Goal: Task Accomplishment & Management: Manage account settings

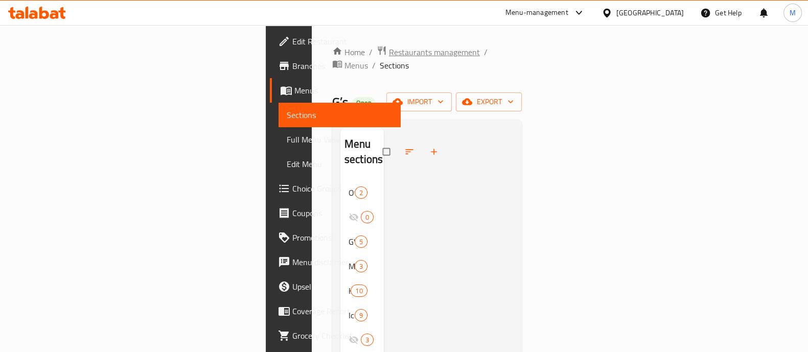
click at [389, 46] on span "Restaurants management" at bounding box center [434, 52] width 91 height 12
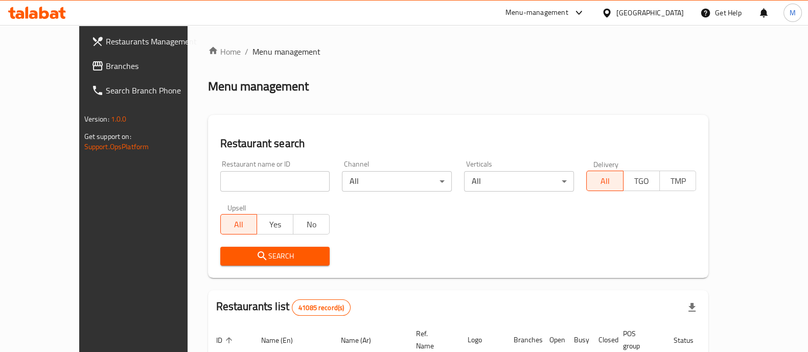
click at [269, 174] on input "search" at bounding box center [275, 181] width 110 height 20
paste input "676178"
type input "676178"
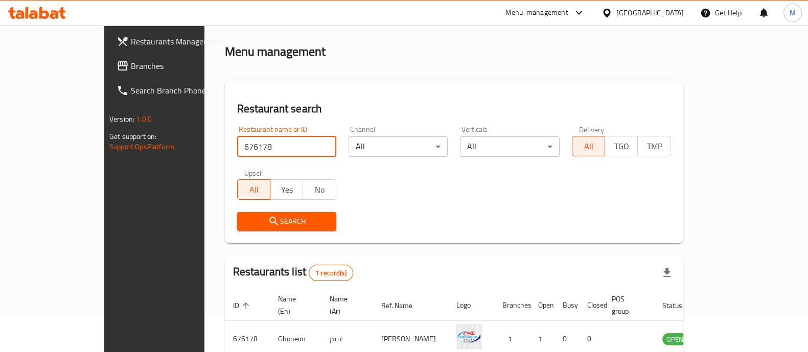
scroll to position [63, 0]
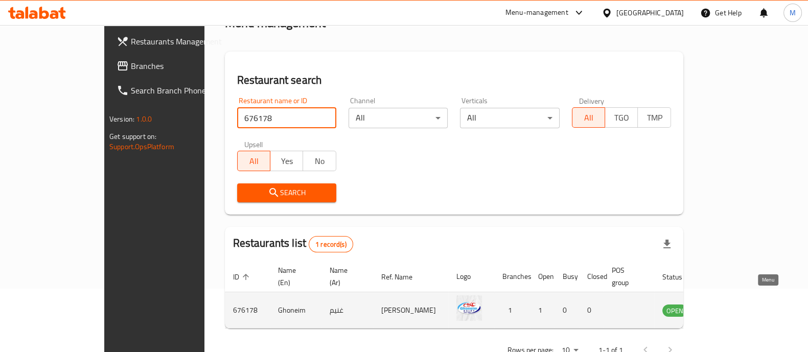
click at [728, 307] on icon "enhanced table" at bounding box center [721, 311] width 11 height 9
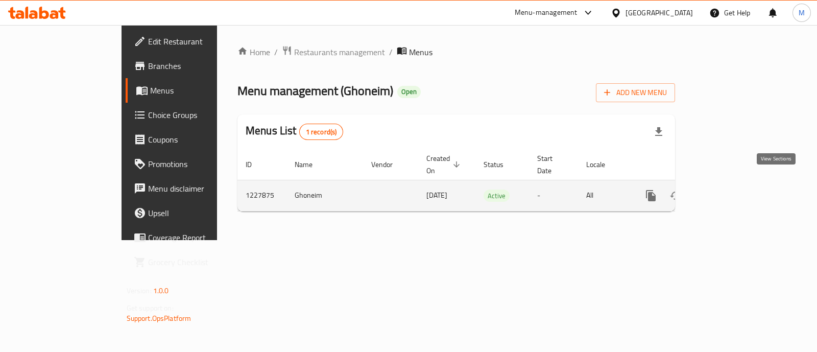
click at [731, 190] on icon "enhanced table" at bounding box center [725, 196] width 12 height 12
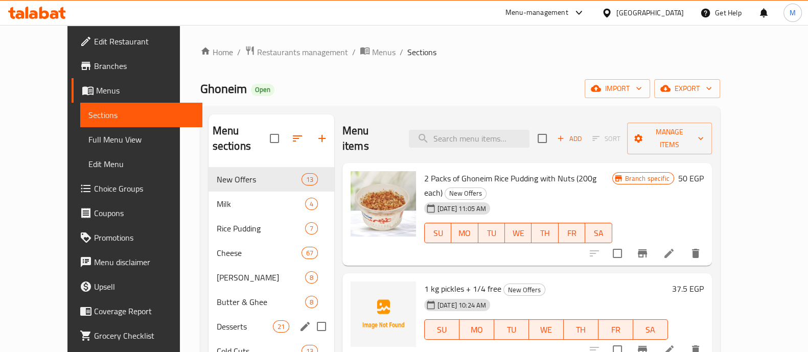
click at [220, 318] on div "Desserts 21" at bounding box center [271, 326] width 126 height 25
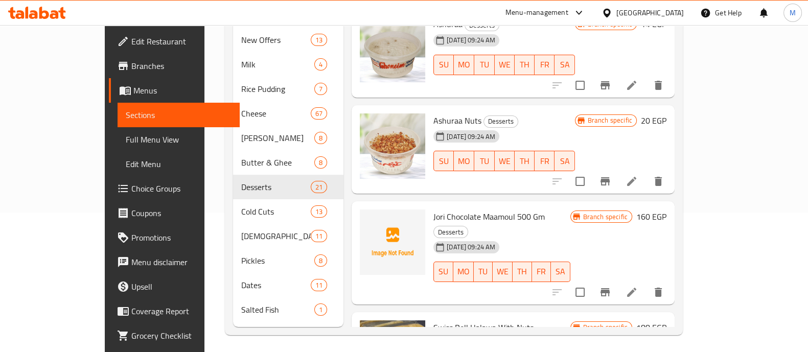
scroll to position [143, 0]
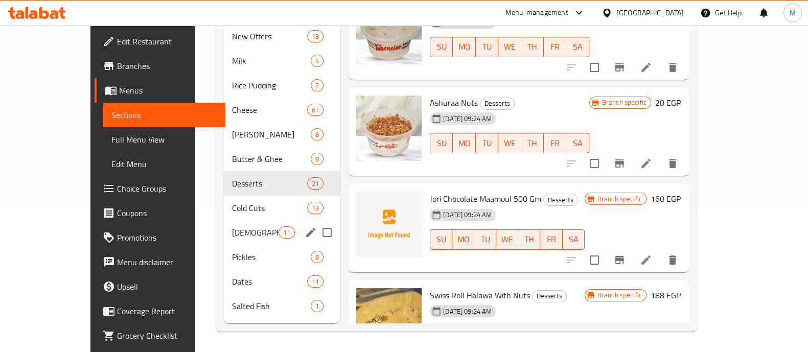
click at [224, 224] on div "Halawa 11" at bounding box center [282, 232] width 116 height 25
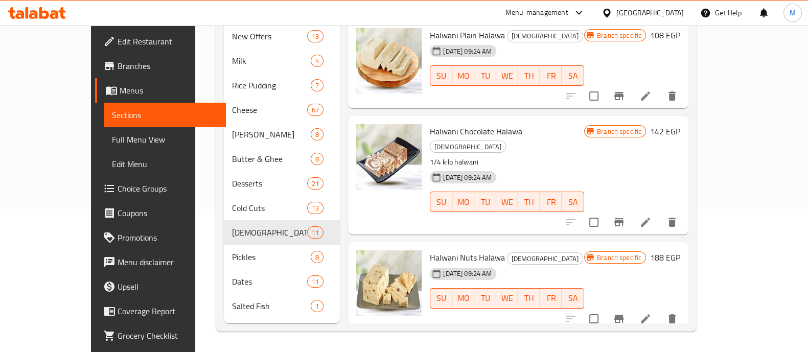
scroll to position [79, 0]
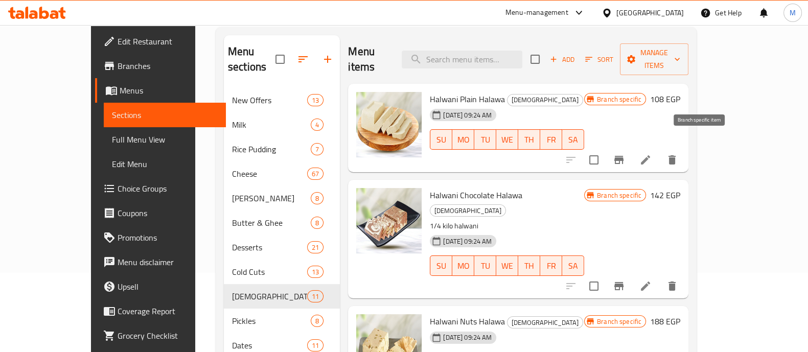
click at [623, 156] on icon "Branch-specific-item" at bounding box center [618, 160] width 9 height 8
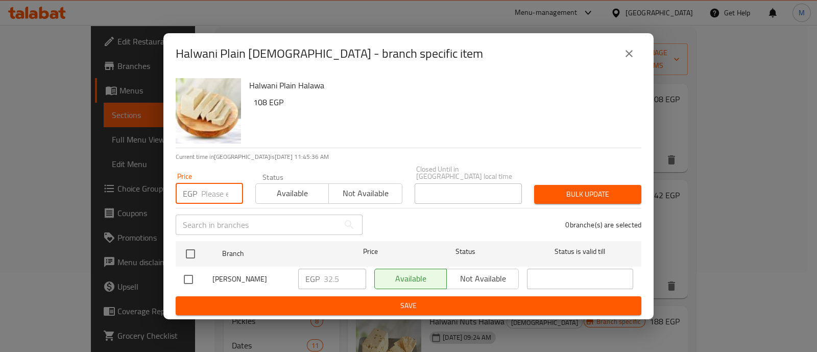
click at [210, 189] on input "number" at bounding box center [222, 193] width 42 height 20
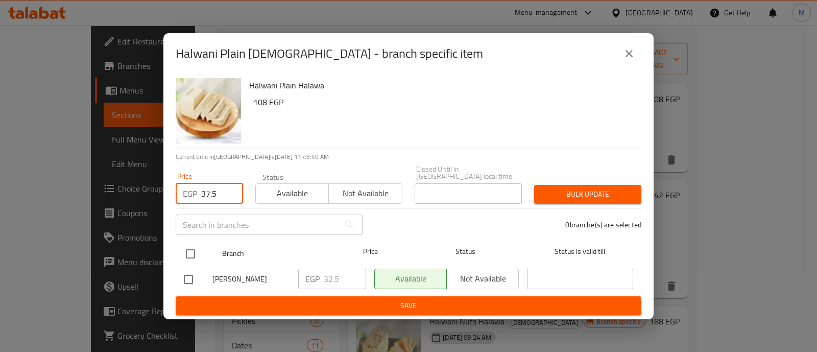
type input "37.5"
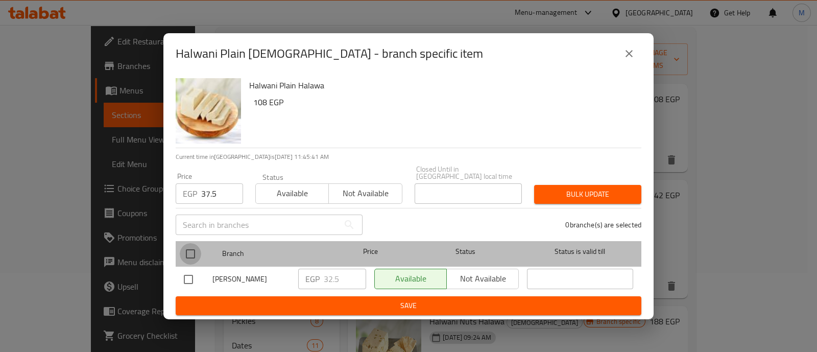
click at [186, 249] on input "checkbox" at bounding box center [190, 253] width 21 height 21
checkbox input "true"
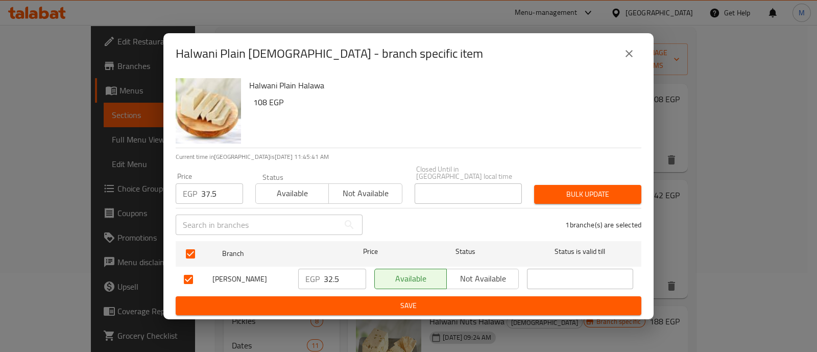
click at [605, 190] on span "Bulk update" at bounding box center [588, 194] width 91 height 13
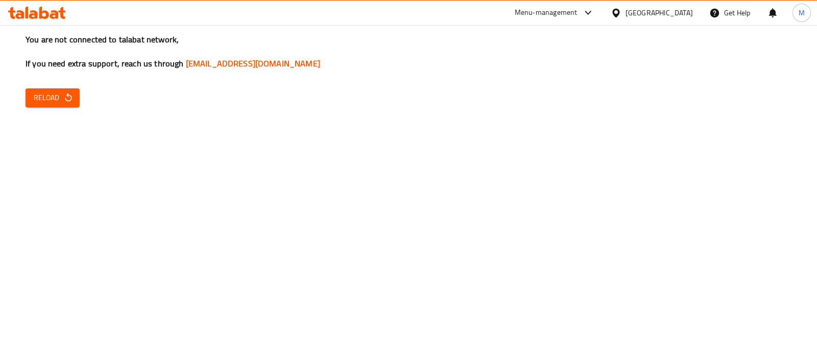
click at [58, 91] on span "Reload" at bounding box center [53, 97] width 38 height 13
click at [38, 96] on span "Reload" at bounding box center [53, 97] width 38 height 13
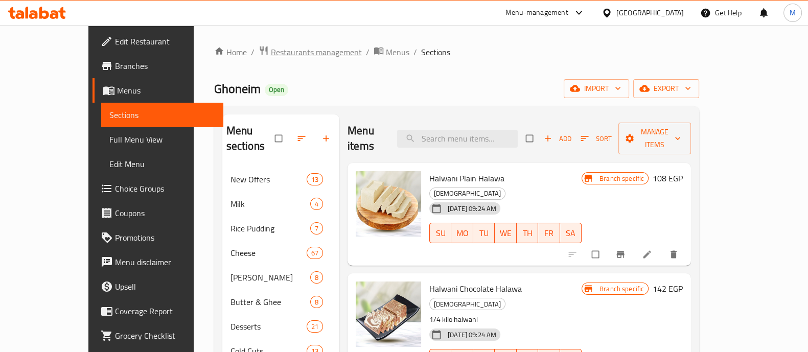
click at [273, 47] on span "Restaurants management" at bounding box center [316, 52] width 91 height 12
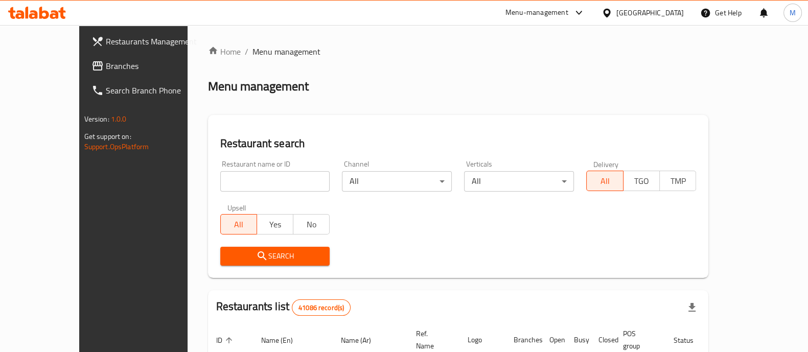
click at [220, 174] on input "search" at bounding box center [275, 181] width 110 height 20
paste input "608133"
type input "608133"
click button "Search" at bounding box center [275, 256] width 110 height 19
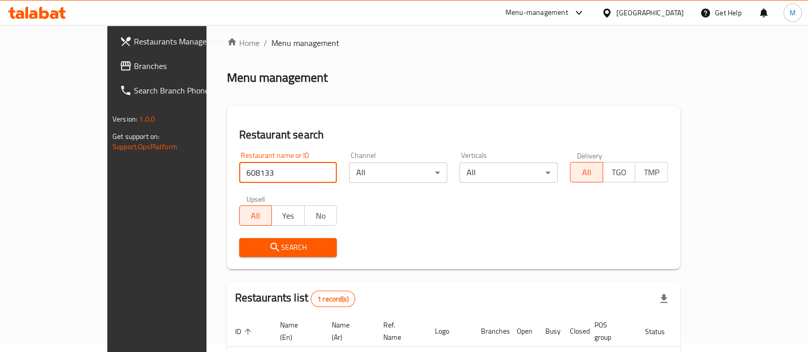
scroll to position [63, 0]
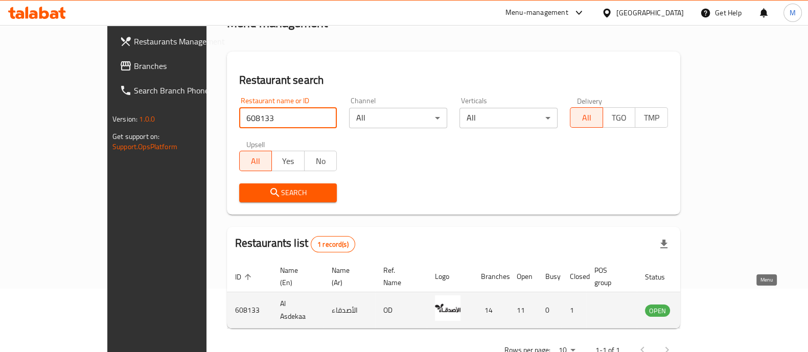
click at [711, 304] on icon "enhanced table" at bounding box center [704, 310] width 12 height 12
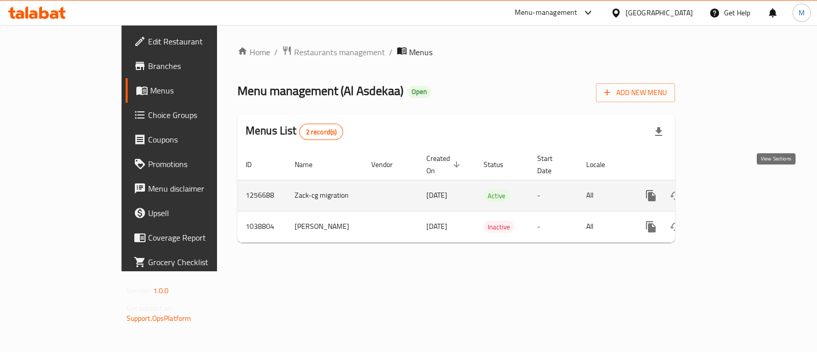
click at [737, 188] on link "enhanced table" at bounding box center [725, 195] width 25 height 25
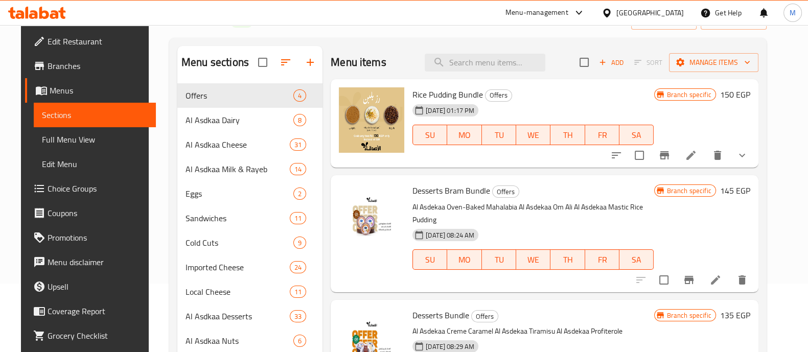
scroll to position [67, 0]
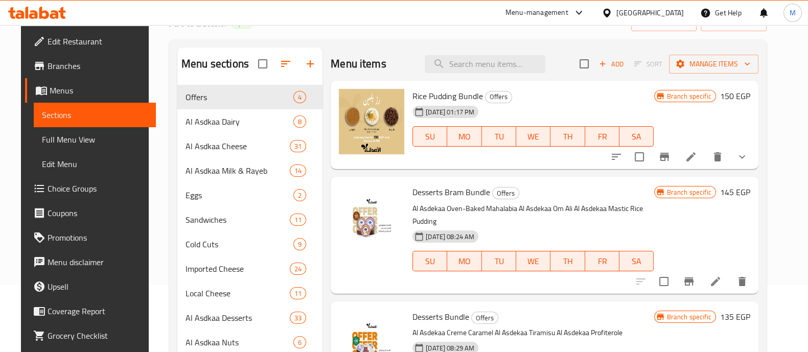
click at [62, 194] on span "Choice Groups" at bounding box center [98, 188] width 100 height 12
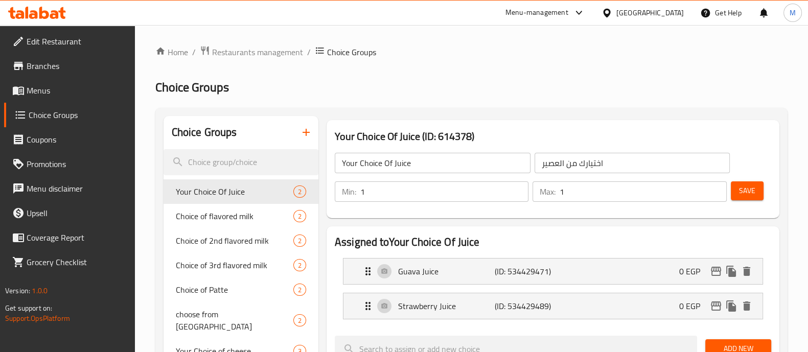
click at [307, 133] on icon "button" at bounding box center [306, 132] width 12 height 12
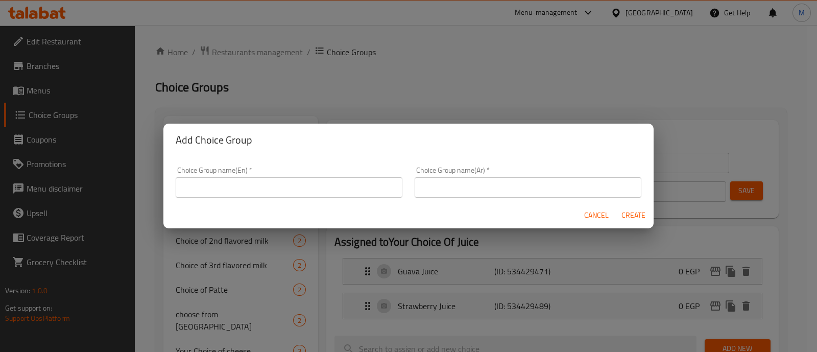
click at [290, 186] on input "text" at bounding box center [289, 187] width 227 height 20
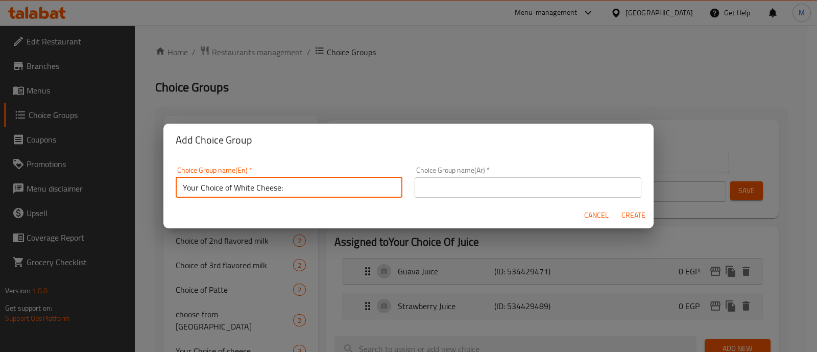
type input "Your Choice of White Cheese:"
click at [491, 180] on input "text" at bounding box center [528, 187] width 227 height 20
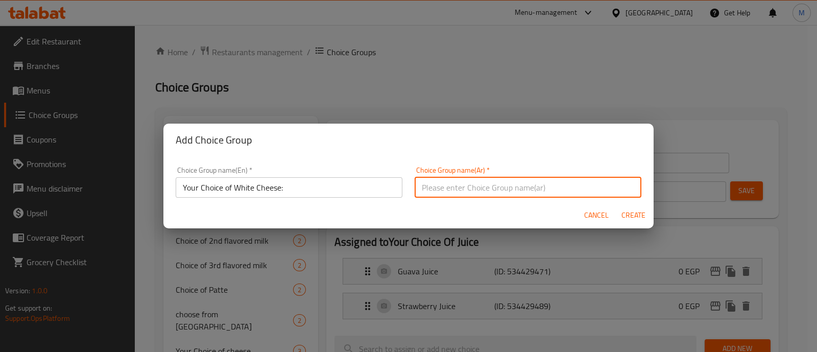
paste input "اختيارك من الجبن الأبيض:"
type input "اختيارك من الجبن الأبيض:"
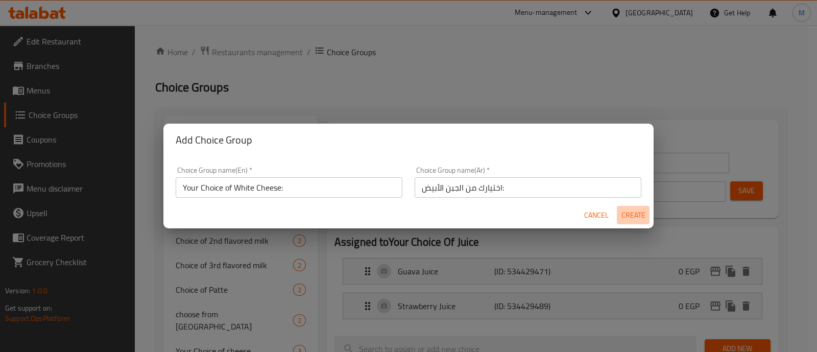
click at [637, 217] on span "Create" at bounding box center [633, 215] width 25 height 13
type input "Your Choice of White Cheese:"
type input "اختيارك من الجبن الأبيض:"
type input "0"
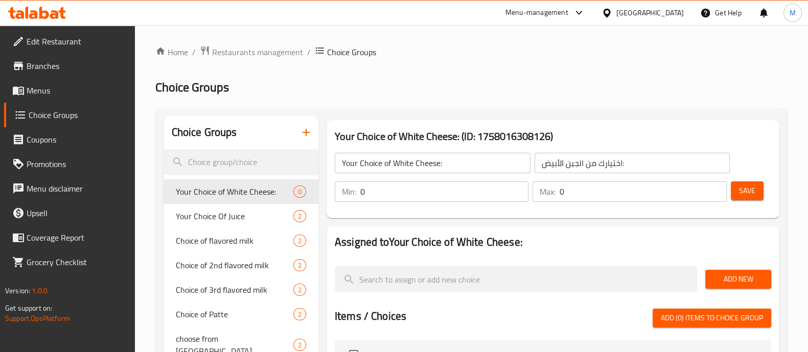
click at [421, 182] on input "0" at bounding box center [444, 191] width 168 height 20
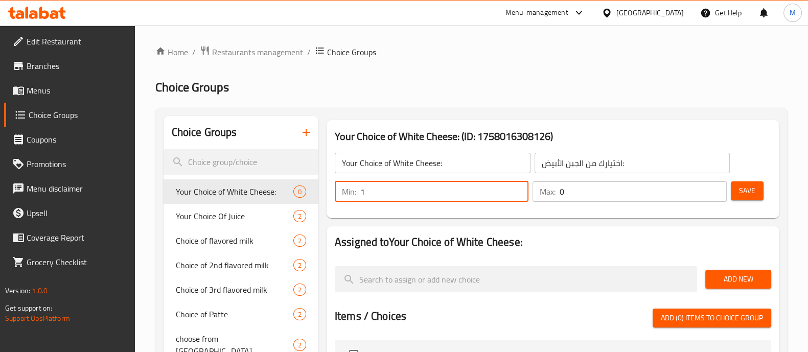
type input "1"
click at [646, 186] on input "0" at bounding box center [642, 191] width 167 height 20
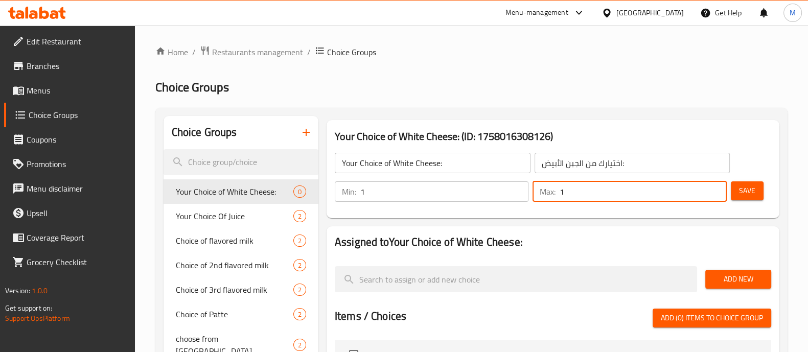
type input "1"
click at [753, 278] on span "Add New" at bounding box center [738, 279] width 50 height 13
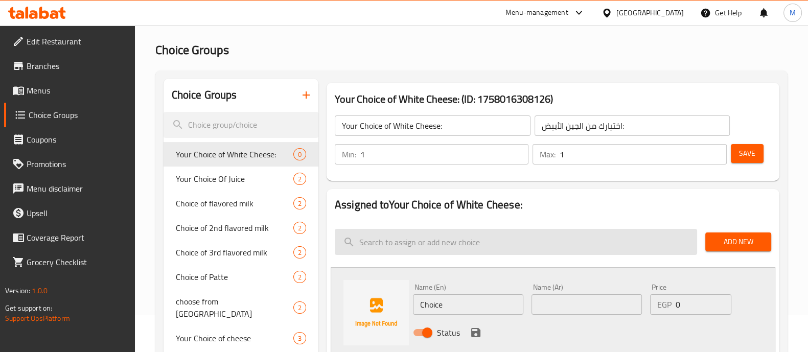
scroll to position [63, 0]
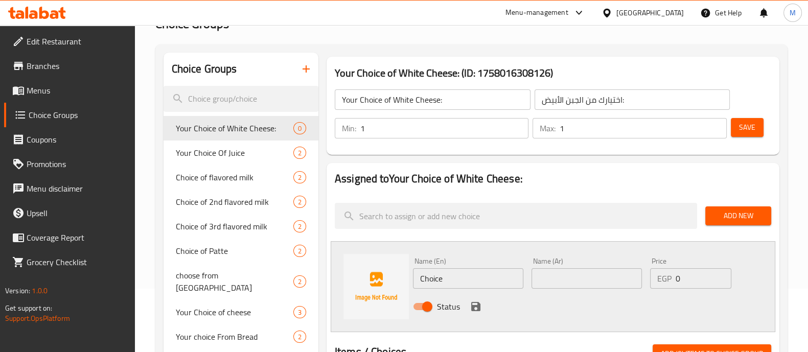
click at [572, 278] on input "text" at bounding box center [586, 278] width 110 height 20
paste input "الاصدقاء جبنة ملح خفيف طبيعي 250 جم"
type input "الاصدقاء جبنة ملح خفيف طبيعي 250 جم"
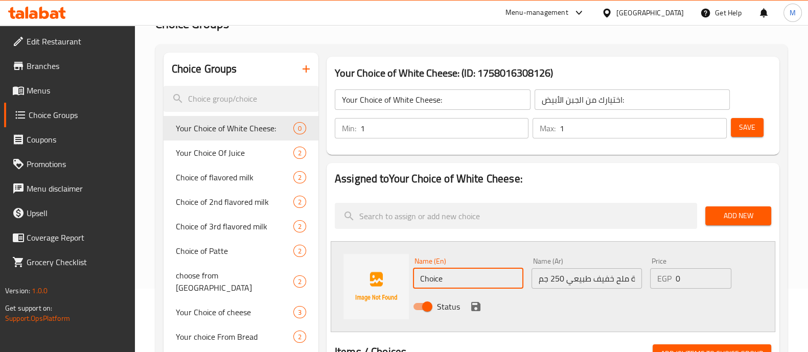
click at [443, 277] on input "Choice" at bounding box center [468, 278] width 110 height 20
paste input "Natural Light Salt Cheese 250g"
type input "Al Asdekaa Natural Light Salt Cheese 250g"
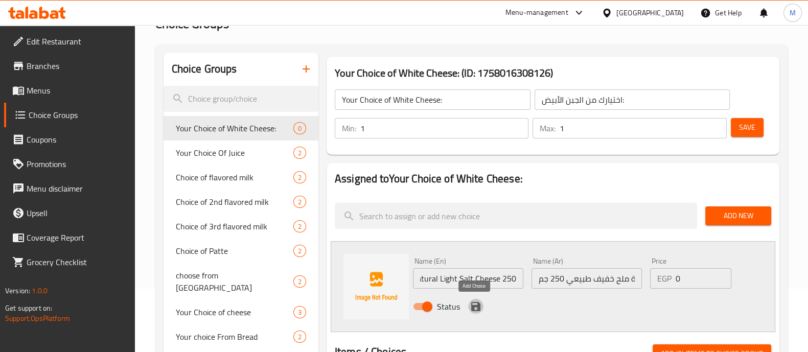
click at [473, 306] on icon "save" at bounding box center [475, 306] width 9 height 9
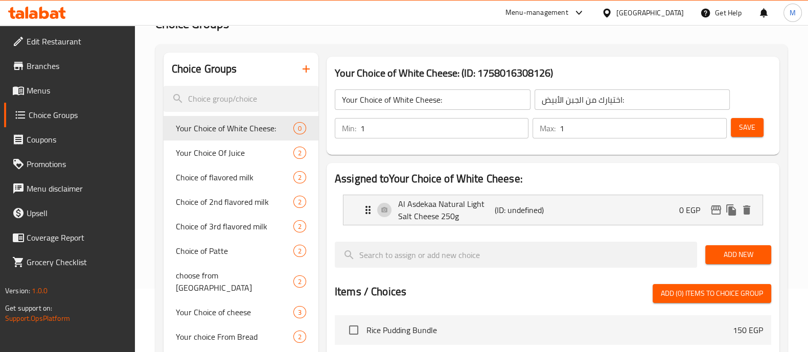
click at [747, 256] on span "Add New" at bounding box center [738, 254] width 50 height 13
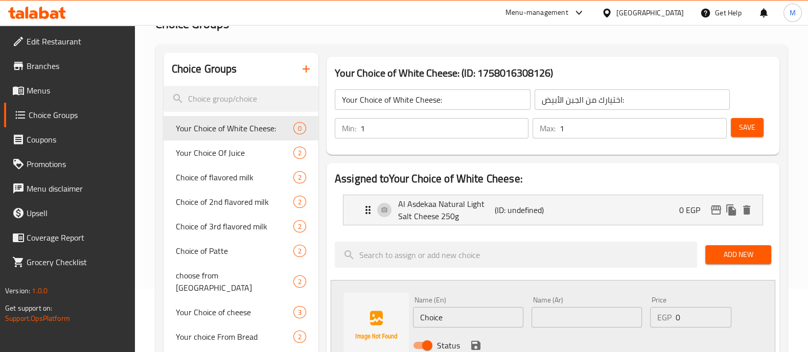
click at [587, 310] on input "text" at bounding box center [586, 317] width 110 height 20
paste input "الاصدقاء جبنة اسطنبولي 250 جم"
type input "الاصدقاء جبنة اسطنبولي 250 جم"
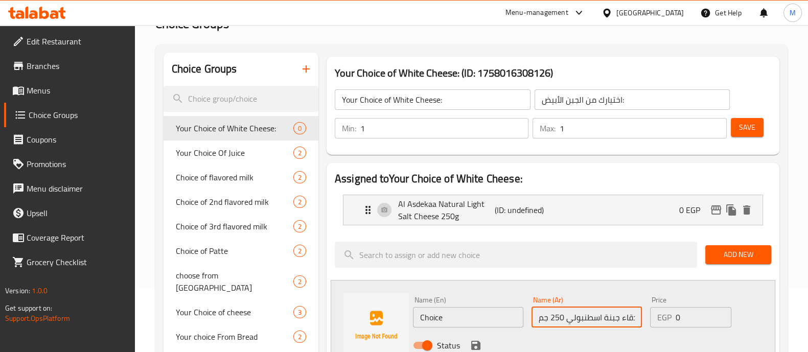
click at [433, 319] on input "Choice" at bounding box center [468, 317] width 110 height 20
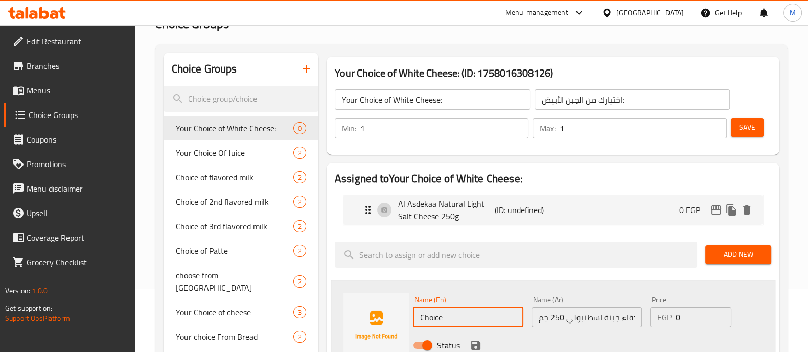
click at [433, 319] on input "Choice" at bounding box center [468, 317] width 110 height 20
paste input "Istanbuli Cheese 250g"
type input "Al Asdekaa Istanbuli Cheese 250g"
click at [473, 341] on icon "save" at bounding box center [475, 345] width 9 height 9
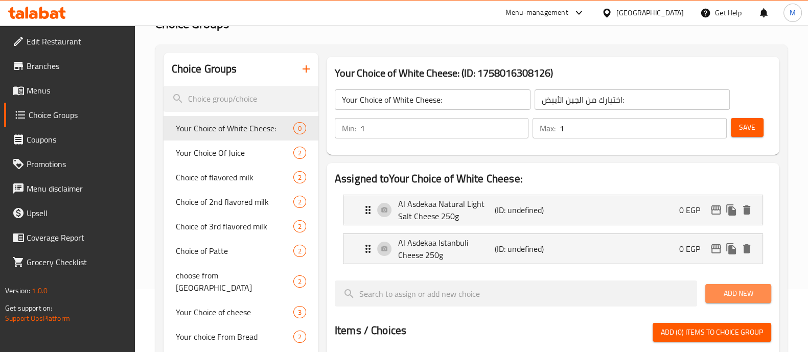
click at [755, 290] on span "Add New" at bounding box center [738, 293] width 50 height 13
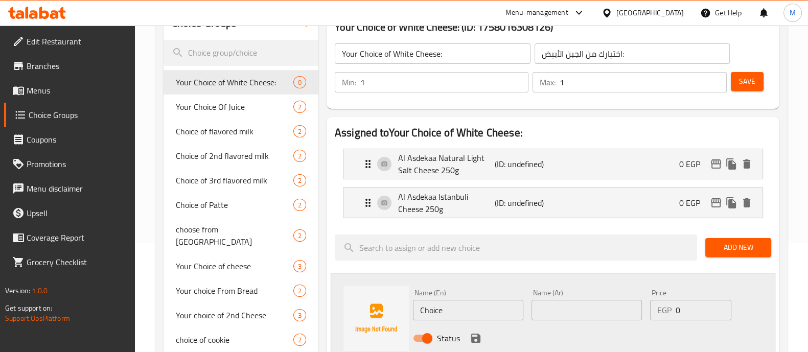
scroll to position [127, 0]
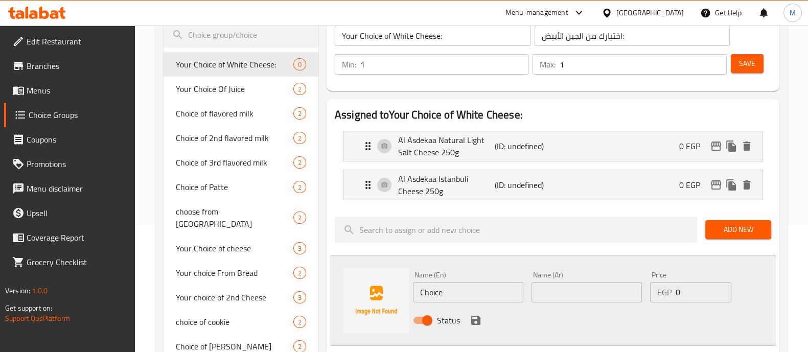
click at [575, 283] on input "text" at bounding box center [586, 292] width 110 height 20
paste input "الاصدقاء جبنة فيتا طبيعي 250 جم"
type input "الاصدقاء جبنة فيتا طبيعي 250 جم"
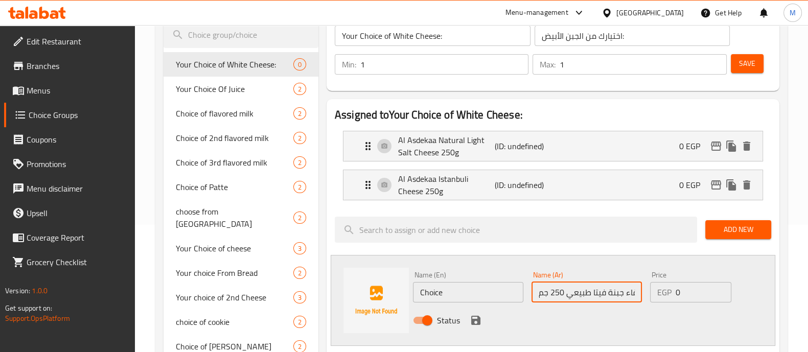
click at [434, 291] on input "Choice" at bounding box center [468, 292] width 110 height 20
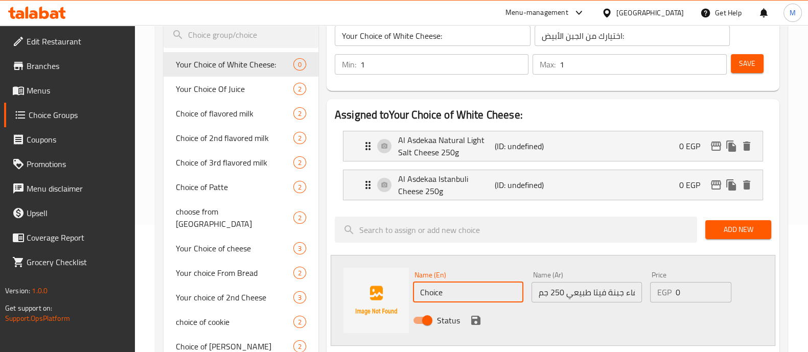
click at [435, 291] on input "Choice" at bounding box center [468, 292] width 110 height 20
paste input "Natural Feta Cheese 250g"
type input "Al Asdekaa Natural Feta Cheese 250g"
click at [474, 322] on icon "save" at bounding box center [476, 320] width 12 height 12
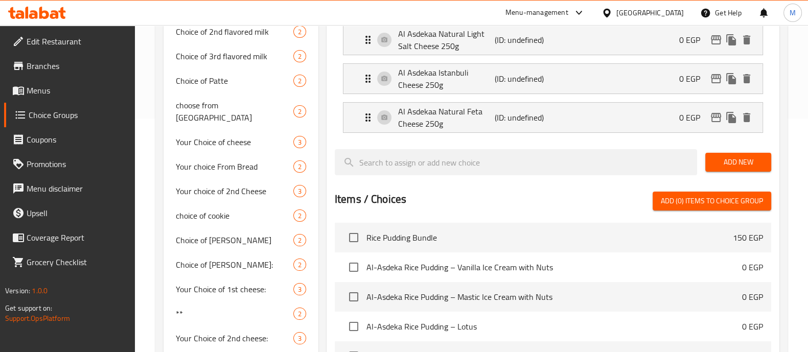
scroll to position [68, 0]
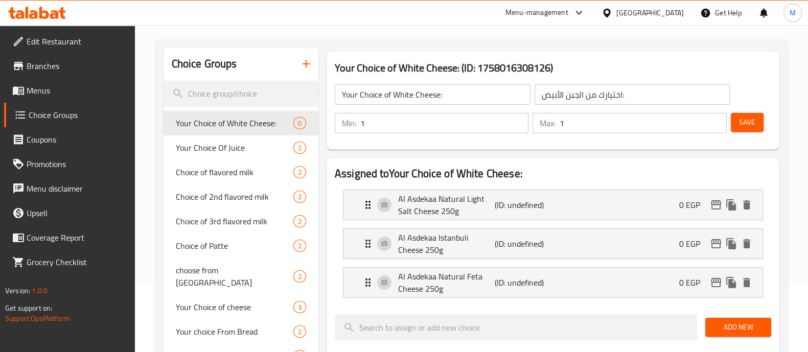
click at [753, 127] on span "Save" at bounding box center [747, 122] width 16 height 13
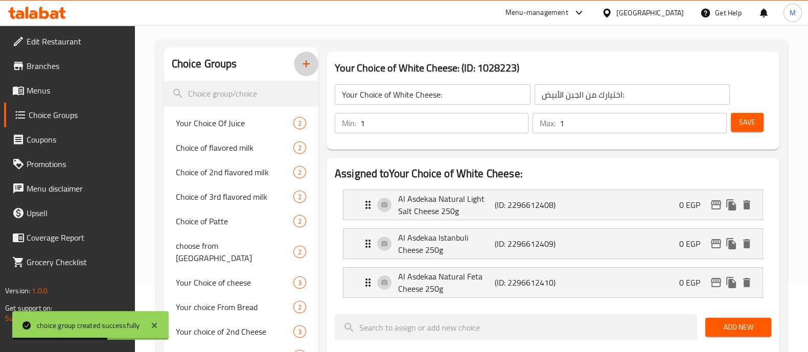
click at [305, 65] on icon "button" at bounding box center [306, 64] width 12 height 12
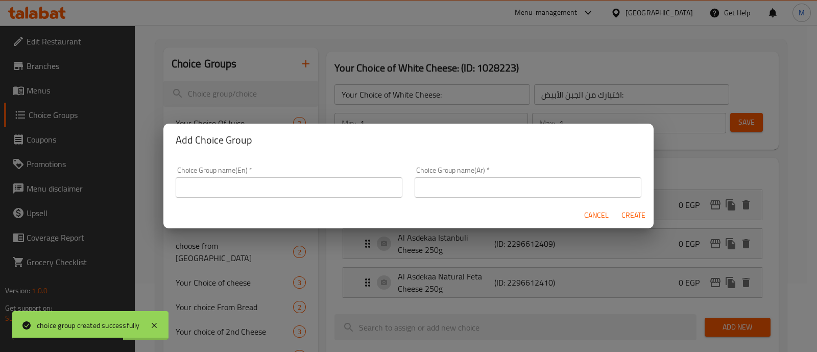
click at [242, 192] on input "text" at bounding box center [289, 187] width 227 height 20
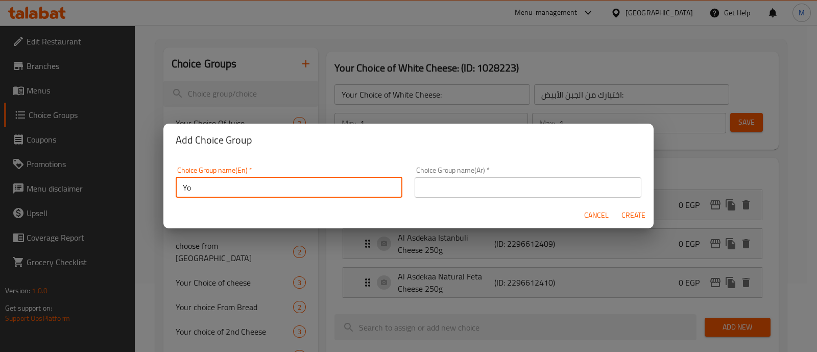
type input "Y"
drag, startPoint x: 248, startPoint y: 189, endPoint x: 181, endPoint y: 178, distance: 67.3
click at [181, 178] on input "Bread Choice:" at bounding box center [289, 187] width 227 height 20
type input "Bread Choice:"
click at [441, 180] on input "text" at bounding box center [528, 187] width 227 height 20
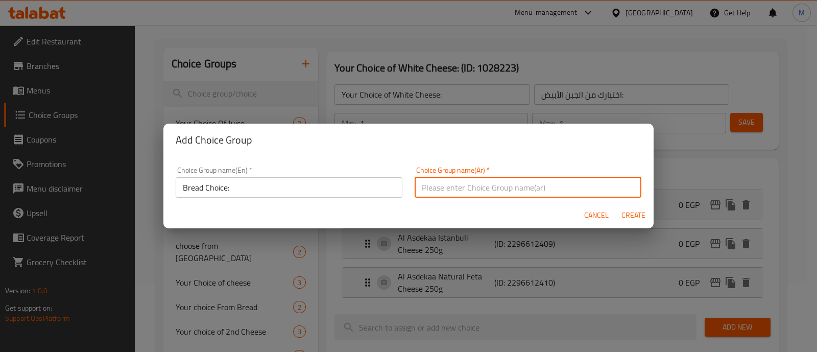
paste input "اختيار الخبز:"
type input "اختيار الخبز:"
click at [622, 211] on span "Create" at bounding box center [633, 215] width 25 height 13
type input "Bread Choice:"
type input "اختيار الخبز:"
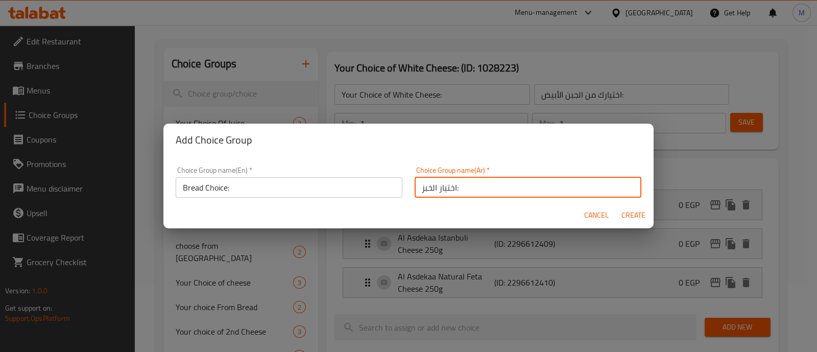
type input "0"
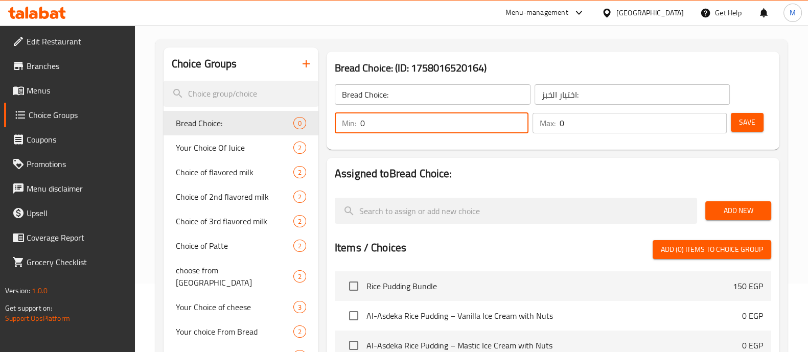
click at [411, 129] on input "0" at bounding box center [444, 123] width 168 height 20
type input "1"
type input "2"
click at [630, 127] on input "0" at bounding box center [642, 123] width 167 height 20
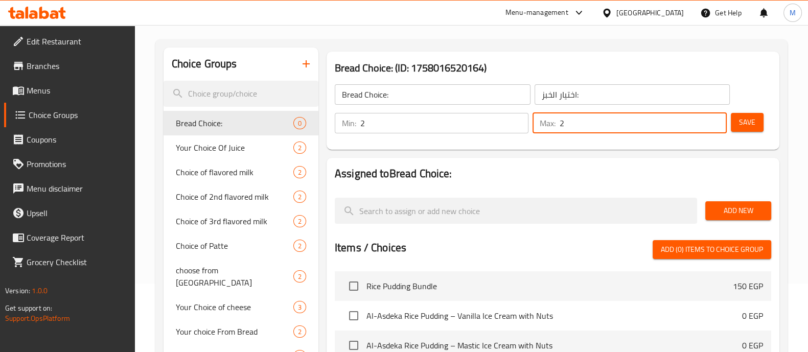
type input "2"
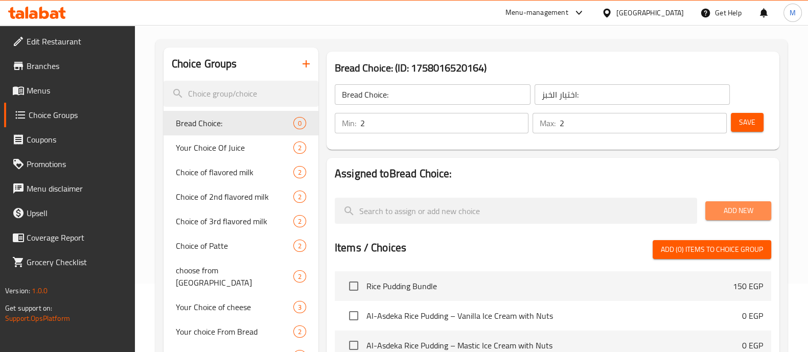
click at [756, 205] on span "Add New" at bounding box center [738, 210] width 50 height 13
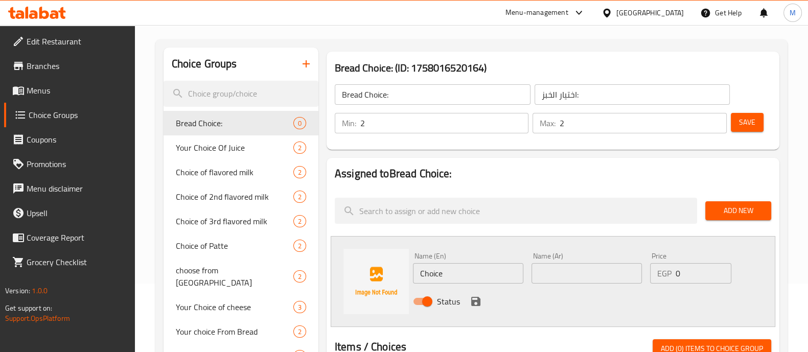
click at [582, 273] on input "text" at bounding box center [586, 273] width 110 height 20
paste input "الاصدقاء بيتي بان"
type input "الاصدقاء بيتي بان"
click at [437, 272] on input "Choice" at bounding box center [468, 273] width 110 height 20
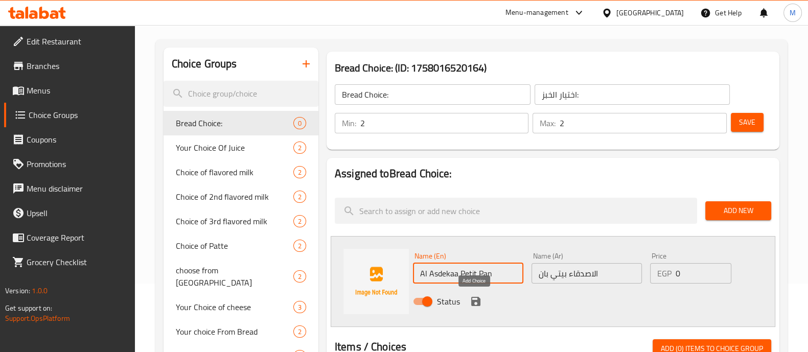
type input "Al Asdekaa Petit Pan"
click at [480, 302] on icon "save" at bounding box center [476, 301] width 12 height 12
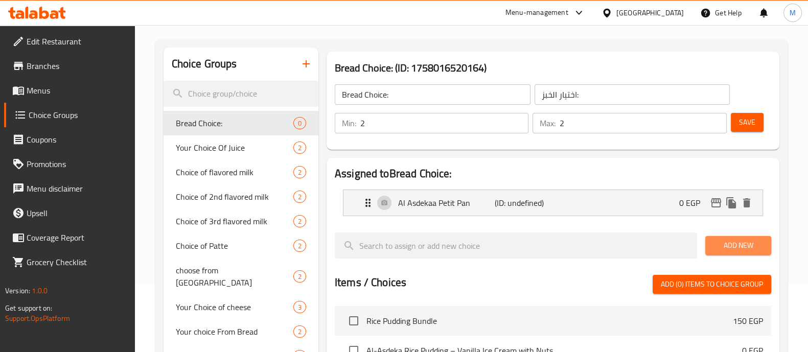
click at [740, 240] on span "Add New" at bounding box center [738, 245] width 50 height 13
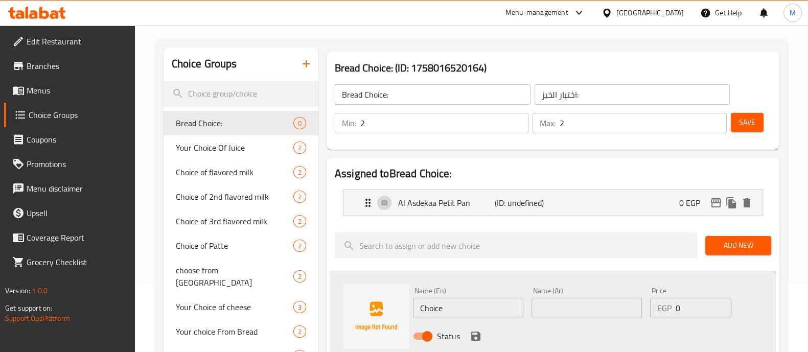
click at [595, 303] on input "text" at bounding box center [586, 308] width 110 height 20
paste input "الاصدقاء عيش كايزر"
type input "الاصدقاء عيش كايزر"
click at [431, 307] on input "Choice" at bounding box center [468, 308] width 110 height 20
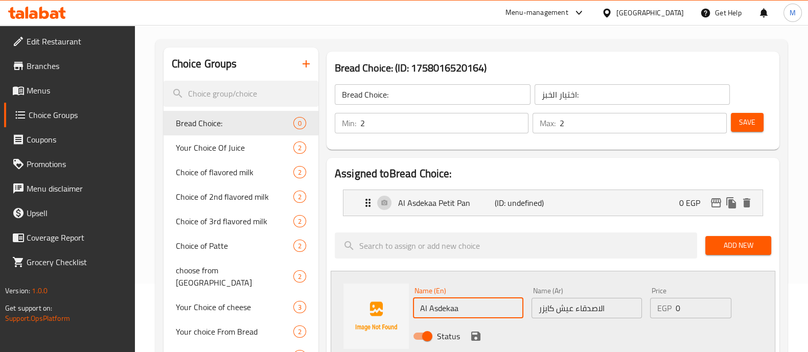
paste input "[PERSON_NAME] Bread"
type input "Al Asdekaa [PERSON_NAME] Bread"
click at [472, 340] on icon "save" at bounding box center [475, 336] width 9 height 9
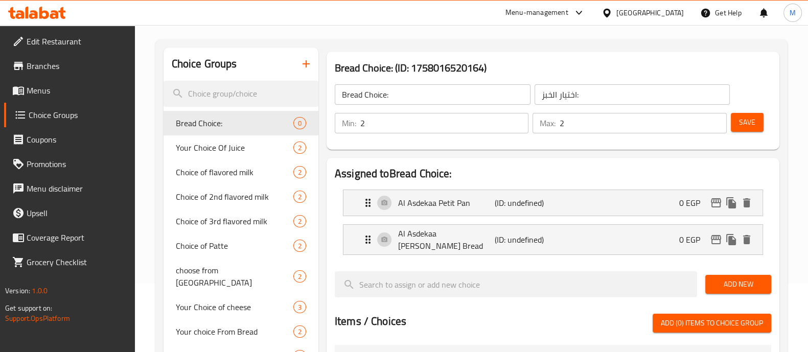
click at [736, 283] on span "Add New" at bounding box center [738, 284] width 50 height 13
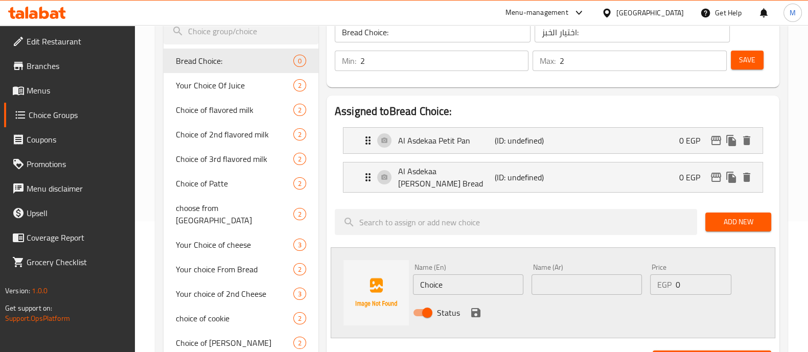
scroll to position [132, 0]
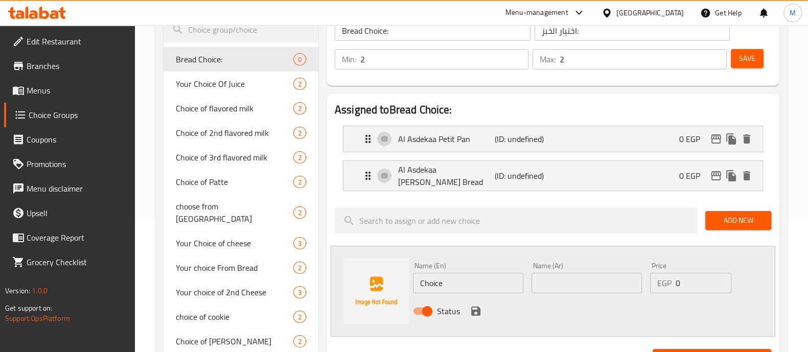
click at [427, 284] on input "Choice" at bounding box center [468, 283] width 110 height 20
click at [551, 287] on input "text" at bounding box center [586, 283] width 110 height 20
paste input "الاصدقاء [PERSON_NAME]"
type input "الاصدقاء [PERSON_NAME]"
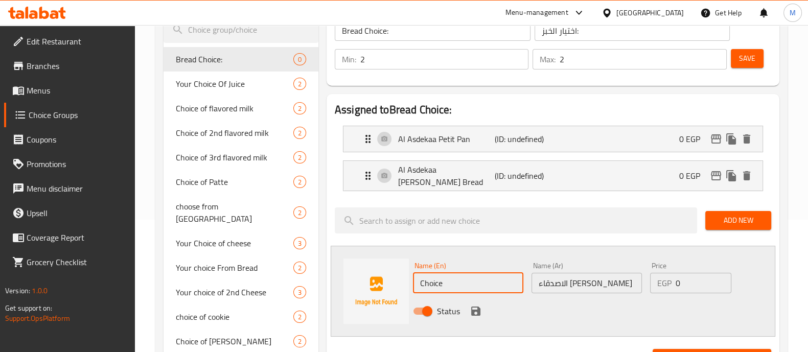
click at [434, 277] on input "Choice" at bounding box center [468, 283] width 110 height 20
type input "Al Asdekaa Mini Pan"
click at [478, 312] on icon "save" at bounding box center [476, 311] width 12 height 12
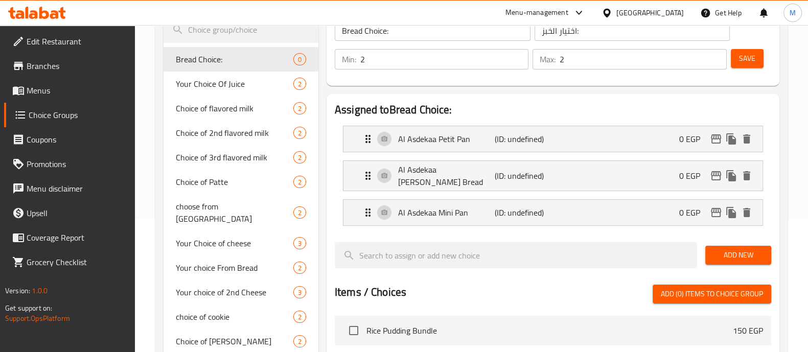
click at [745, 53] on span "Save" at bounding box center [747, 58] width 16 height 13
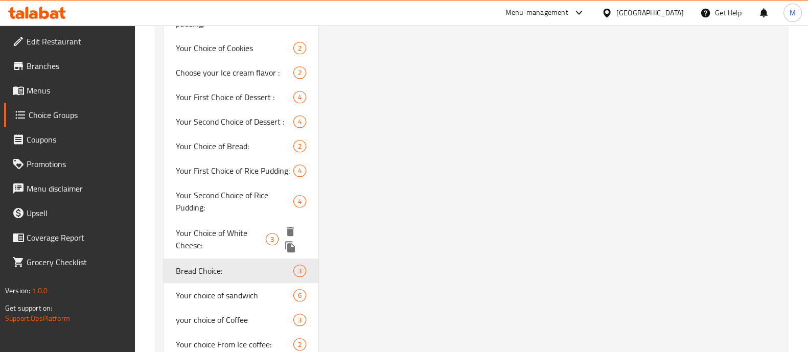
scroll to position [1037, 0]
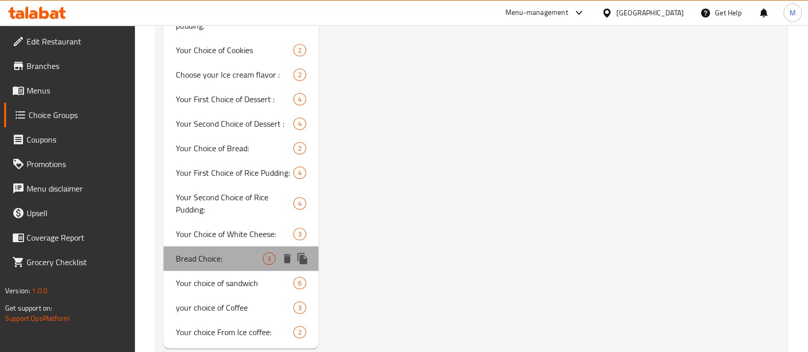
click at [206, 252] on span "Bread Choice:" at bounding box center [219, 258] width 87 height 12
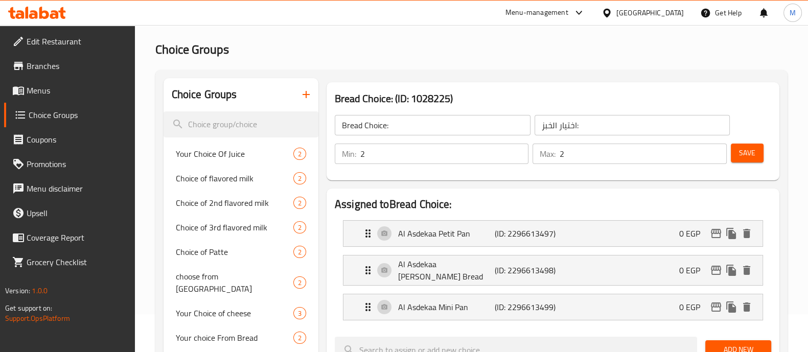
scroll to position [0, 0]
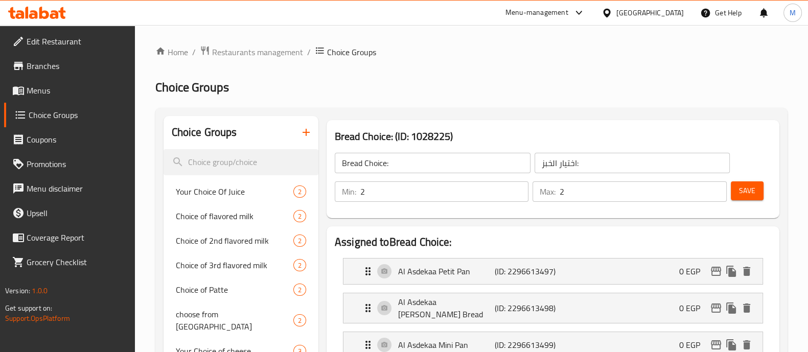
click at [343, 165] on input "Bread Choice:" at bounding box center [433, 163] width 196 height 20
type input "First Bread Choice:"
click at [576, 163] on input "اختيار الخبز:" at bounding box center [632, 163] width 196 height 20
type input "اختيار الخبز الاول:"
click at [438, 199] on input "2" at bounding box center [444, 191] width 168 height 20
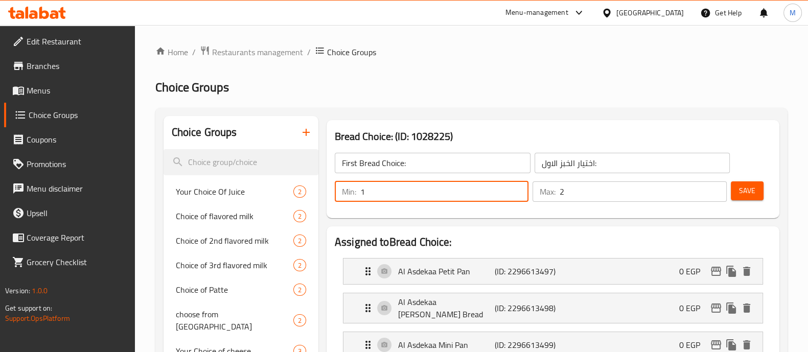
type input "1"
click at [632, 195] on input "2" at bounding box center [642, 191] width 167 height 20
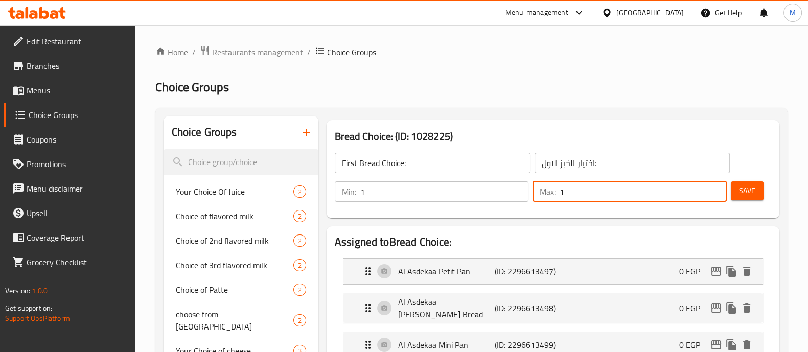
type input "1"
click at [756, 183] on button "Save" at bounding box center [747, 190] width 33 height 19
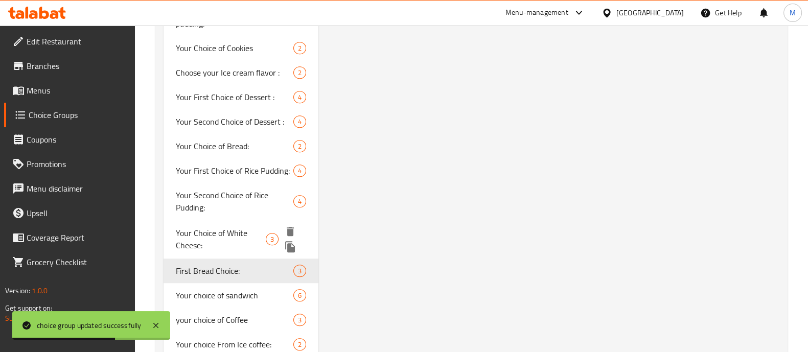
scroll to position [1037, 0]
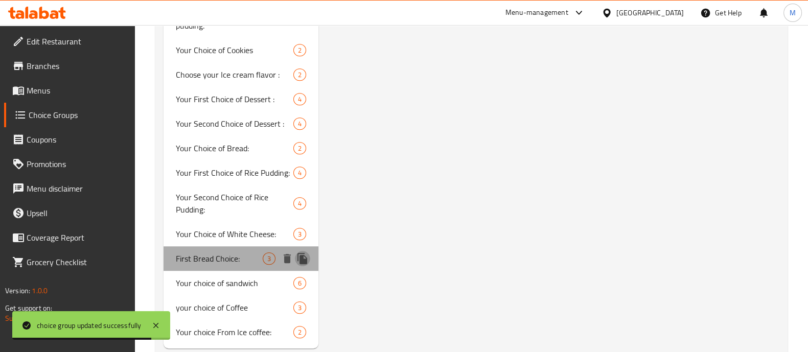
click at [306, 253] on icon "duplicate" at bounding box center [302, 258] width 10 height 11
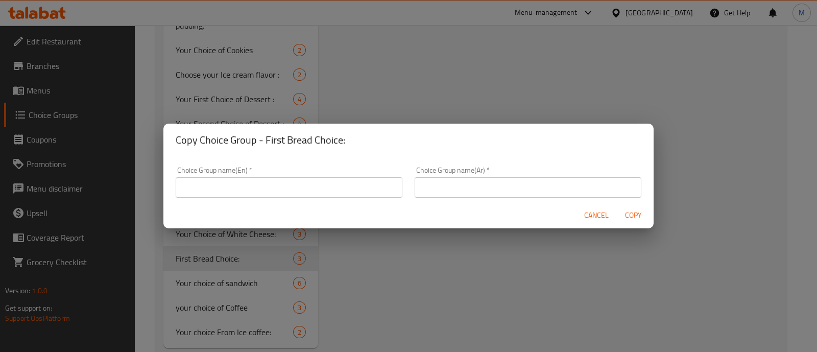
click at [245, 189] on input "text" at bounding box center [289, 187] width 227 height 20
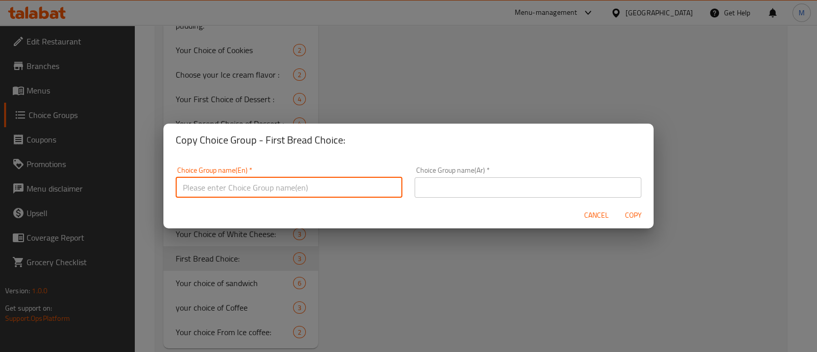
type input "إ"
paste input "الاصدقاء [PERSON_NAME]"
type input "Second Bread Choice:"
click at [504, 182] on input "text" at bounding box center [528, 187] width 227 height 20
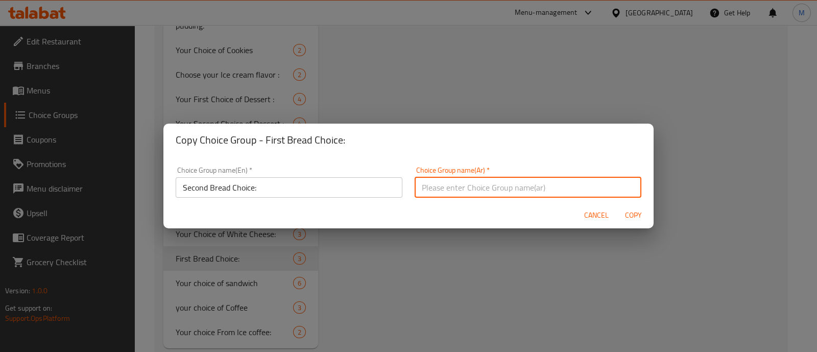
paste input "الاختيار الثاني للخبز:"
type input "الاختيار الثاني للخبز:"
click at [638, 213] on span "Copy" at bounding box center [633, 215] width 25 height 13
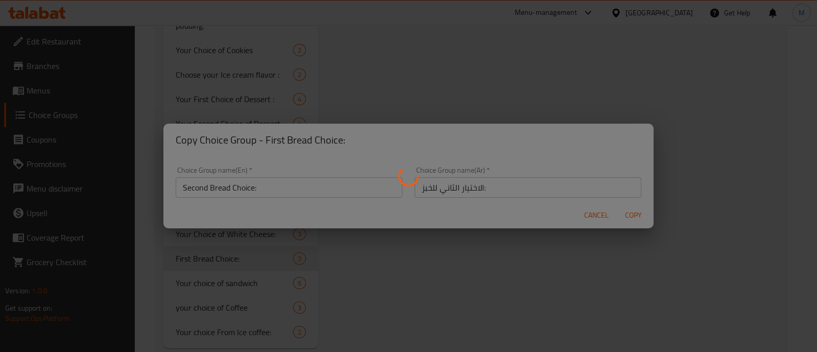
type input "Second Bread Choice:"
type input "الاختيار الثاني للخبز:"
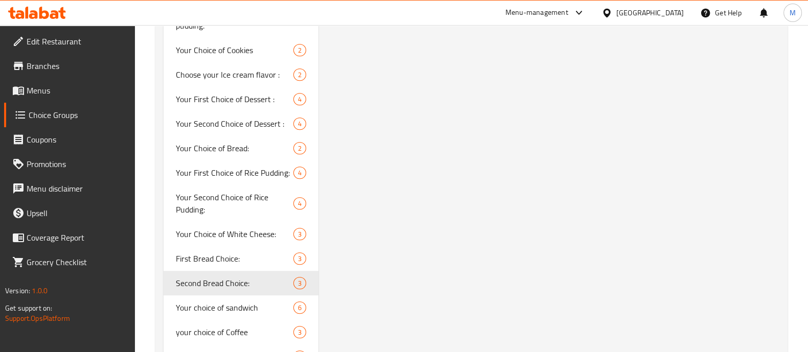
click at [54, 89] on span "Menus" at bounding box center [77, 90] width 100 height 12
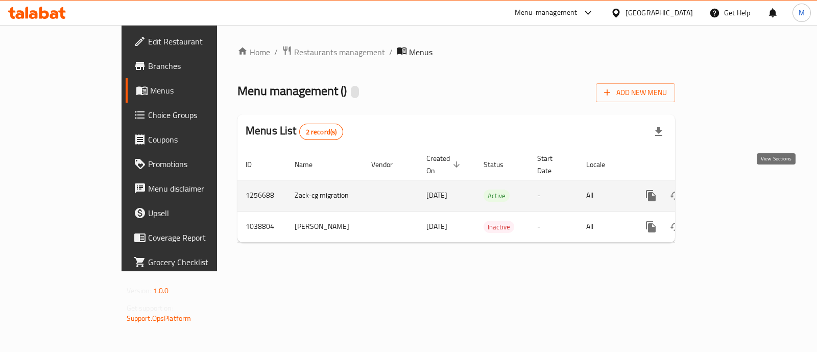
click at [730, 191] on icon "enhanced table" at bounding box center [724, 195] width 9 height 9
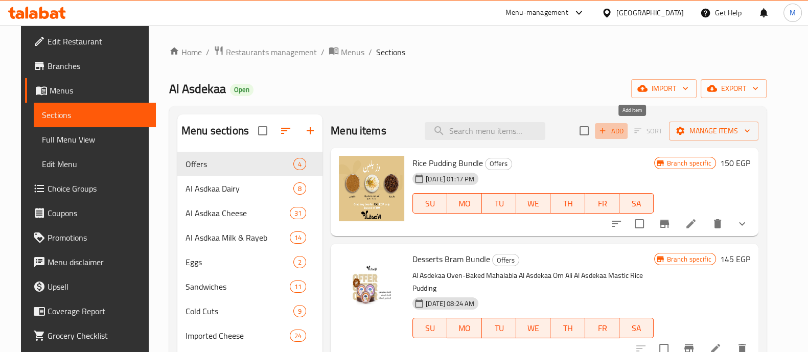
click at [625, 136] on span "Add" at bounding box center [611, 131] width 28 height 12
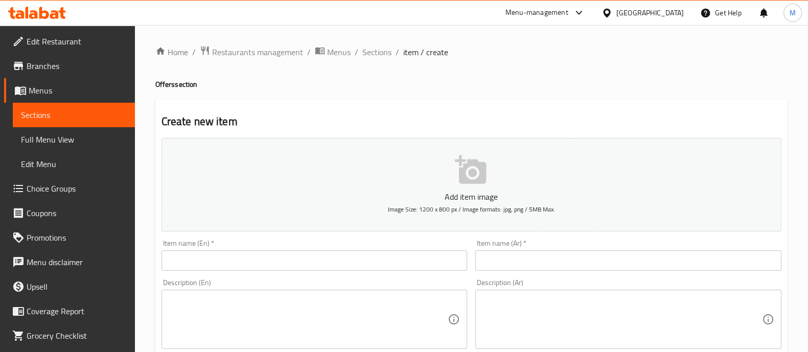
click at [240, 259] on input "text" at bounding box center [314, 260] width 306 height 20
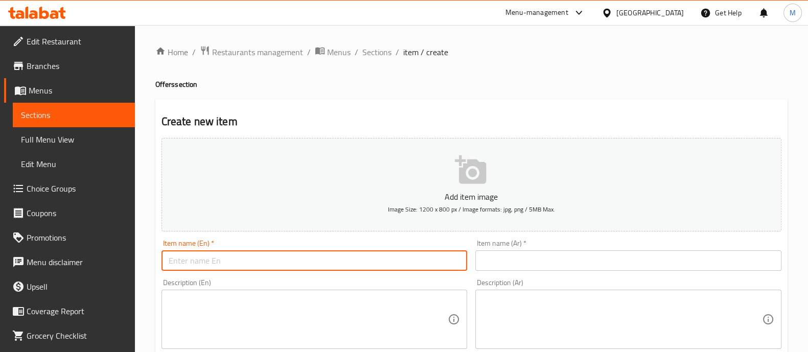
paste input "Sandwich Bundle"
type input "Sandwich Bundle"
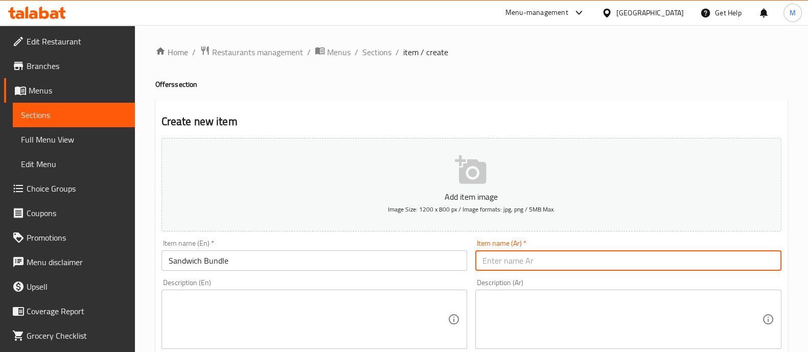
click at [552, 266] on input "text" at bounding box center [628, 260] width 306 height 20
paste input "ساندويتش"
click at [518, 259] on input "عرض ساندويتش" at bounding box center [628, 260] width 306 height 20
click at [555, 262] on input "عرض الساندويتش" at bounding box center [628, 260] width 306 height 20
type input "عرض الساندويتش"
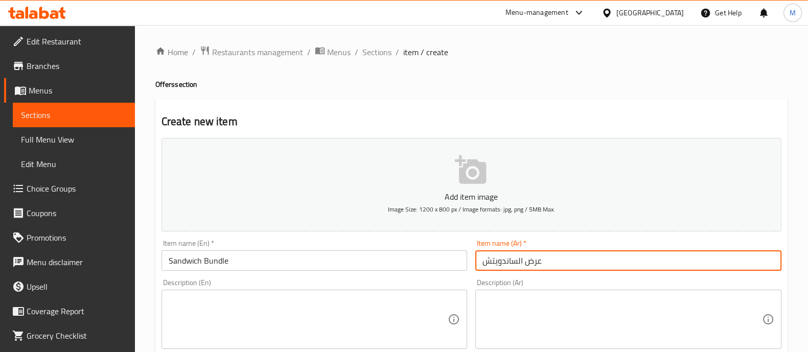
click at [246, 281] on div "Description (En) Description (En)" at bounding box center [314, 314] width 306 height 70
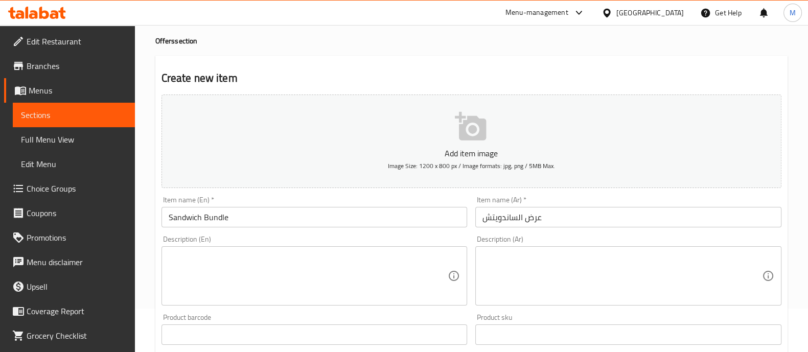
scroll to position [63, 0]
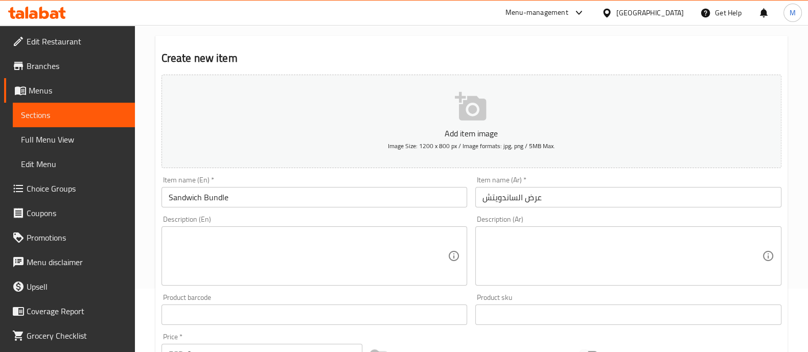
click at [313, 241] on textarea at bounding box center [308, 256] width 279 height 49
click at [167, 234] on div "Your choice of white cheese Description (En)" at bounding box center [314, 255] width 306 height 59
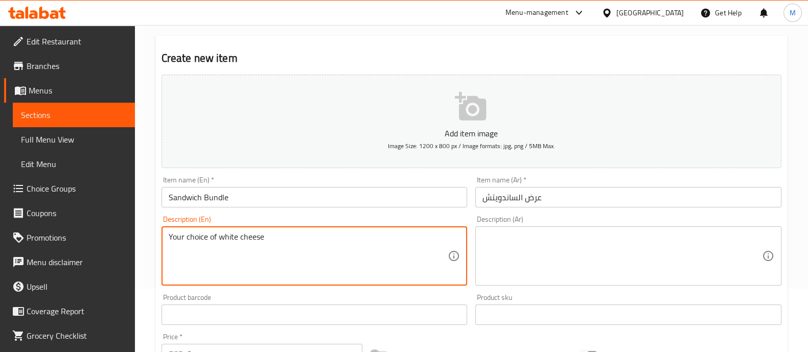
click at [170, 236] on textarea "Your choice of white cheese" at bounding box center [308, 256] width 279 height 49
click at [294, 234] on textarea "-Your choice of white cheese" at bounding box center [308, 256] width 279 height 49
click at [293, 234] on textarea "-Your choice of white cheese - 2 of your choice of bread" at bounding box center [308, 256] width 279 height 49
click at [174, 237] on textarea "-Your choice of white cheese - 2 of your choice of bread" at bounding box center [308, 256] width 279 height 49
click at [281, 247] on textarea "-Your choice of white cheese - 2 of your choice of bread" at bounding box center [308, 256] width 279 height 49
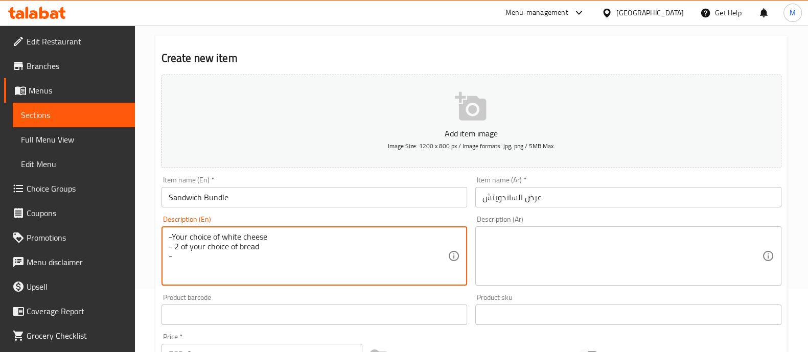
paste textarea "Natural White Cheddar Cheese 250g"
type textarea "-Your choice of white cheese - 2 of your choice of bread - Natural White Chedda…"
click at [498, 236] on textarea at bounding box center [621, 256] width 279 height 49
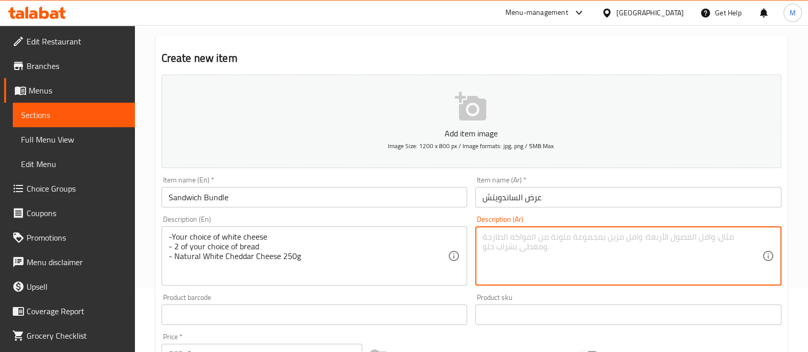
paste textarea "- اختيارك من الجبن الأبيض - نوعان من الخبز"
paste textarea "جبنة شيدر ابيض طبيعي 250 جم"
type textarea "- اختيارك من الجبن الأبيض - نوعان من الخبز - جبنة شيدر ابيض طبيعي 250 جم"
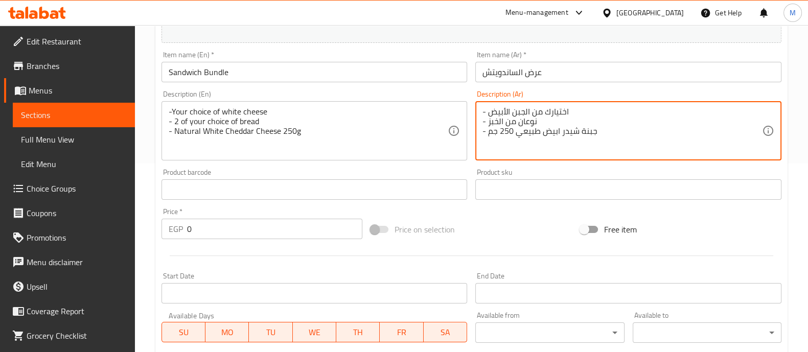
scroll to position [192, 0]
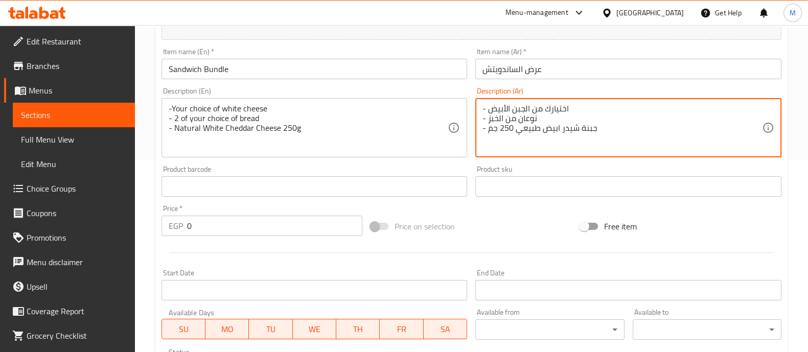
click at [237, 223] on input "0" at bounding box center [275, 226] width 176 height 20
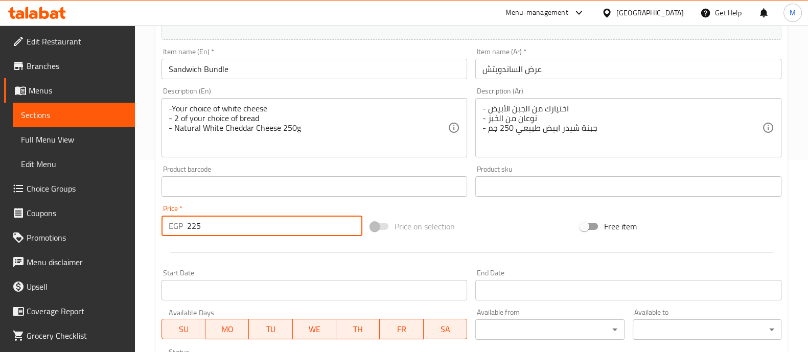
type input "225"
click at [234, 245] on div at bounding box center [471, 252] width 628 height 25
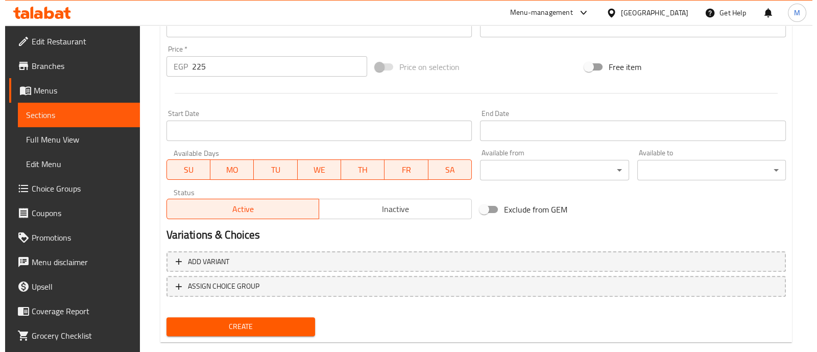
scroll to position [369, 0]
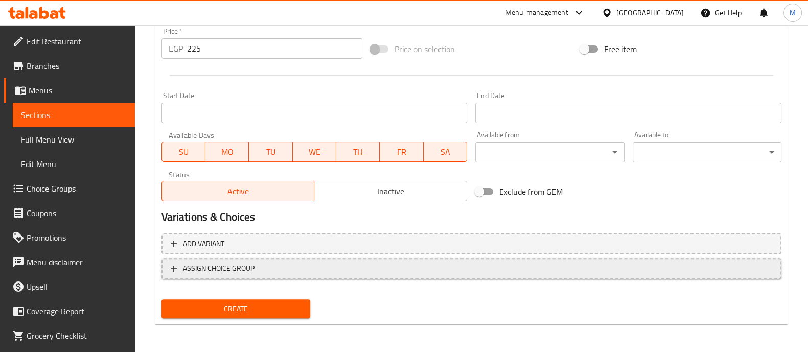
click at [248, 271] on span "ASSIGN CHOICE GROUP" at bounding box center [219, 268] width 72 height 13
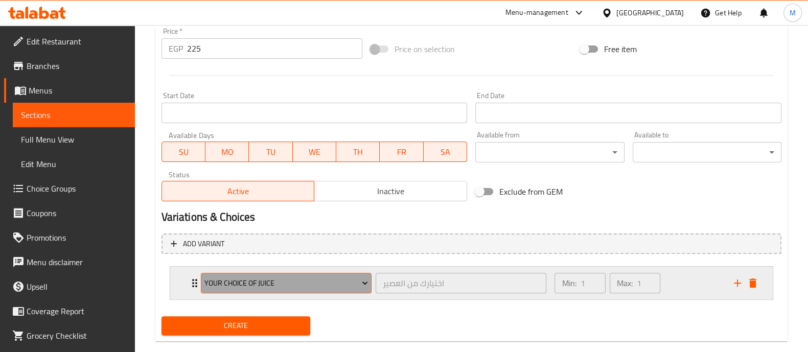
click at [241, 281] on span "Your Choice Of Juice" at bounding box center [285, 283] width 163 height 13
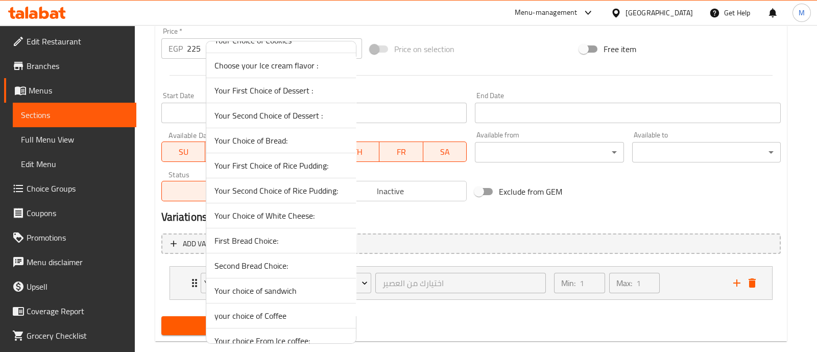
scroll to position [902, 0]
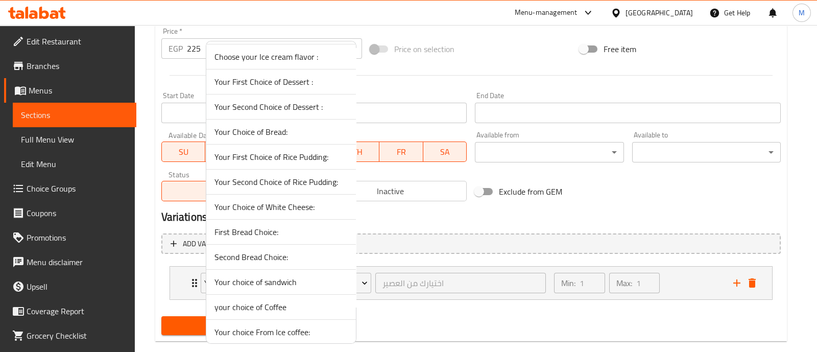
click at [286, 206] on span "Your Choice of White Cheese:" at bounding box center [281, 207] width 133 height 12
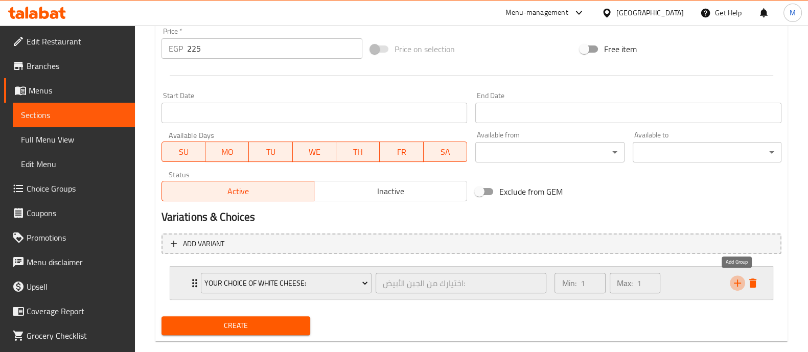
click at [739, 281] on icon "add" at bounding box center [737, 283] width 12 height 12
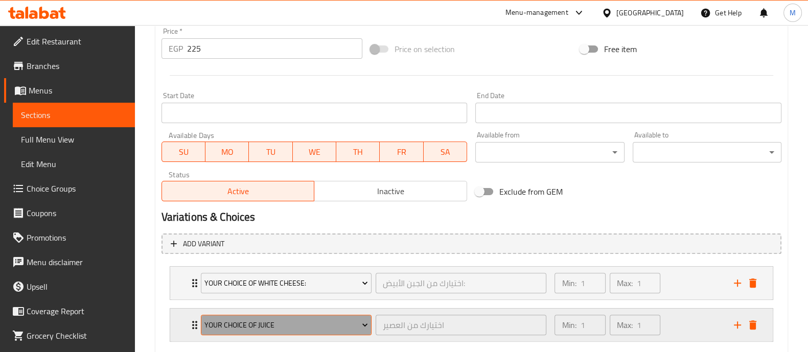
click at [216, 316] on button "Your Choice Of Juice" at bounding box center [286, 325] width 171 height 20
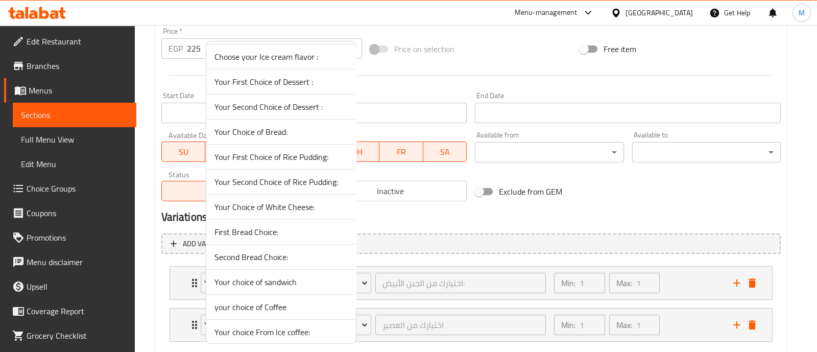
click at [253, 228] on span "First Bread Choice:" at bounding box center [281, 232] width 133 height 12
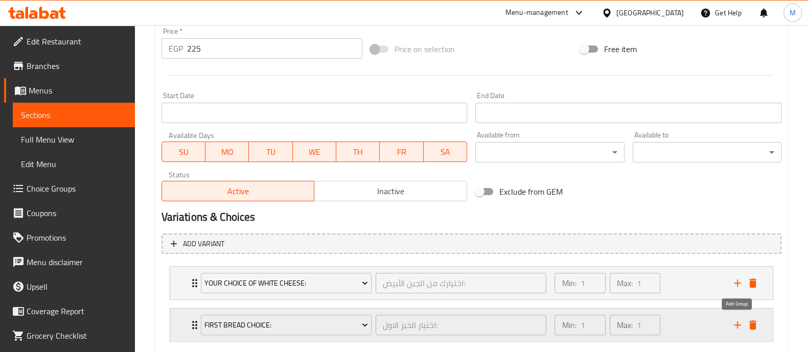
click at [736, 323] on icon "add" at bounding box center [737, 325] width 12 height 12
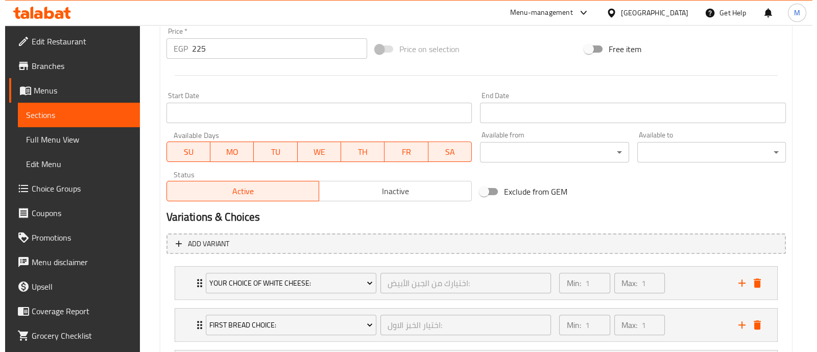
scroll to position [470, 0]
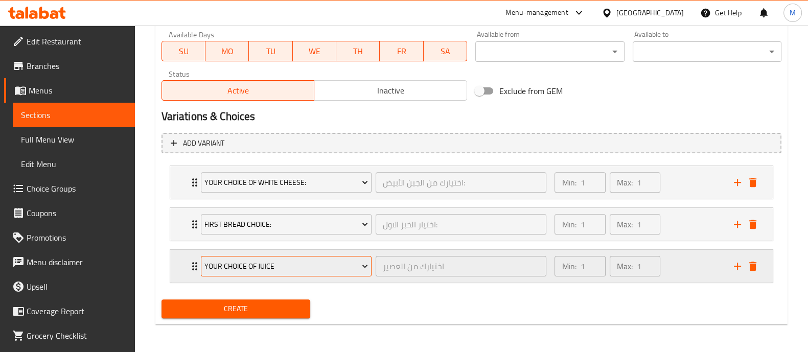
click at [242, 262] on span "Your Choice Of Juice" at bounding box center [285, 266] width 163 height 13
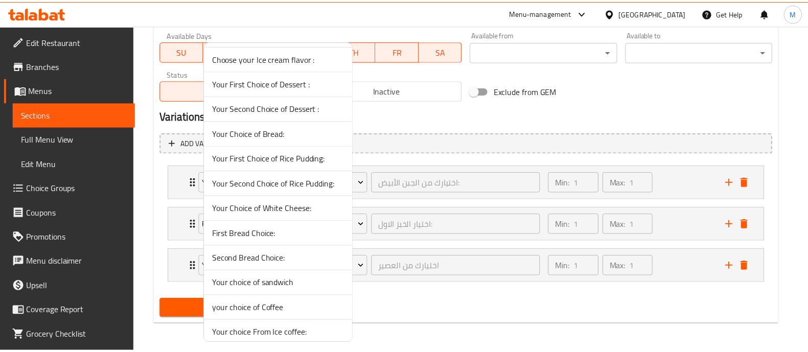
scroll to position [902, 0]
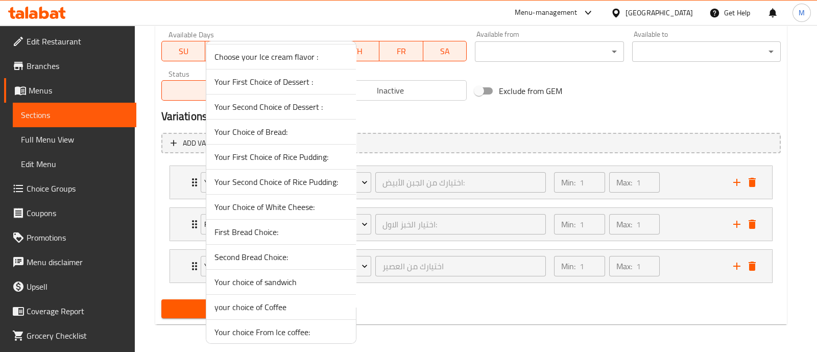
click at [278, 254] on span "Second Bread Choice:" at bounding box center [281, 257] width 133 height 12
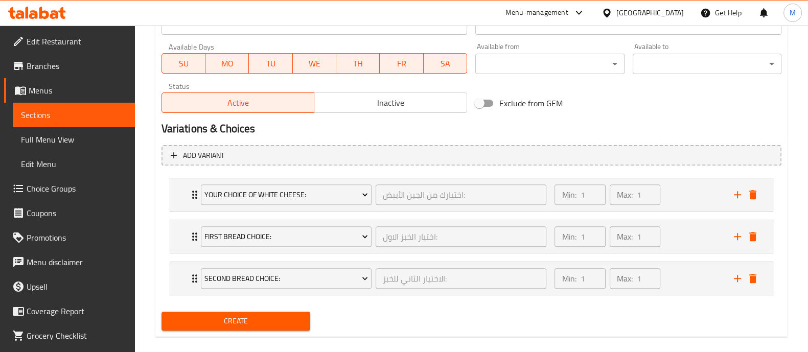
scroll to position [470, 0]
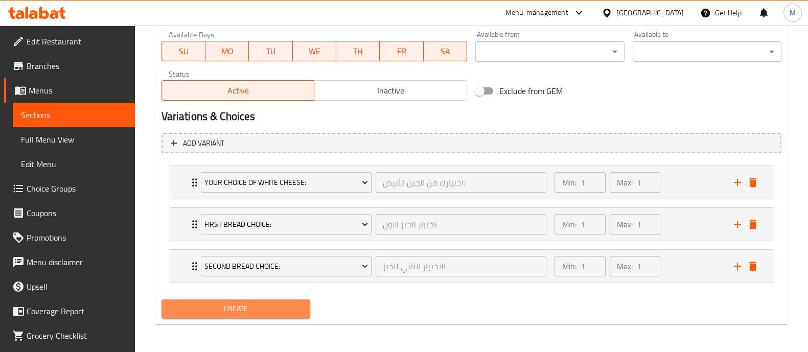
click at [266, 305] on span "Create" at bounding box center [236, 308] width 132 height 13
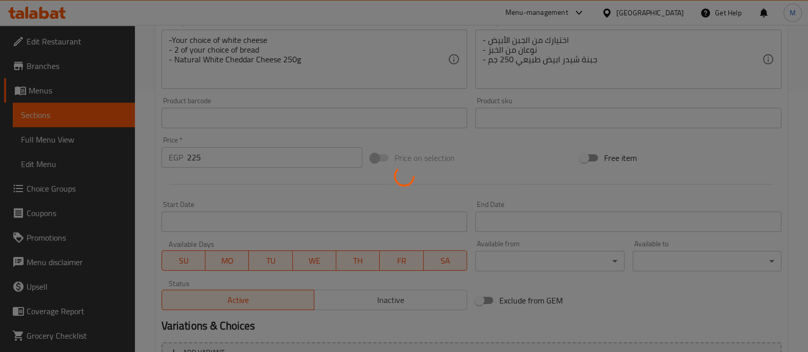
scroll to position [22, 0]
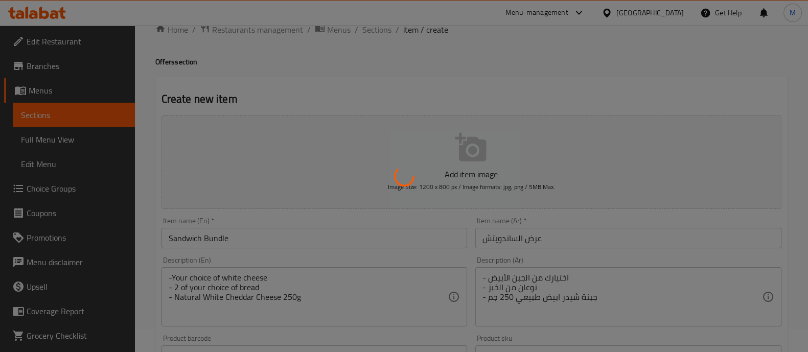
type input "0"
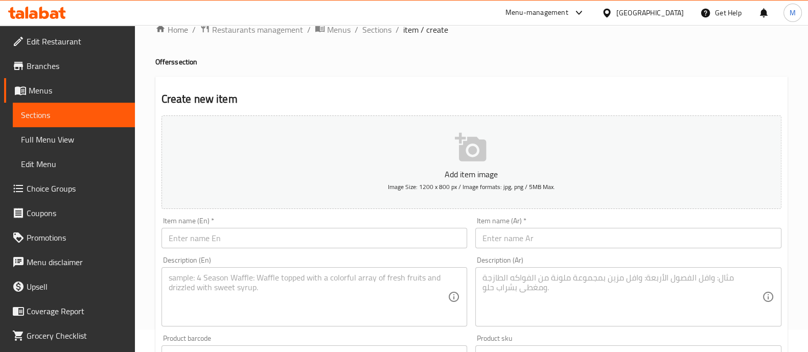
click at [49, 184] on span "Choice Groups" at bounding box center [77, 188] width 100 height 12
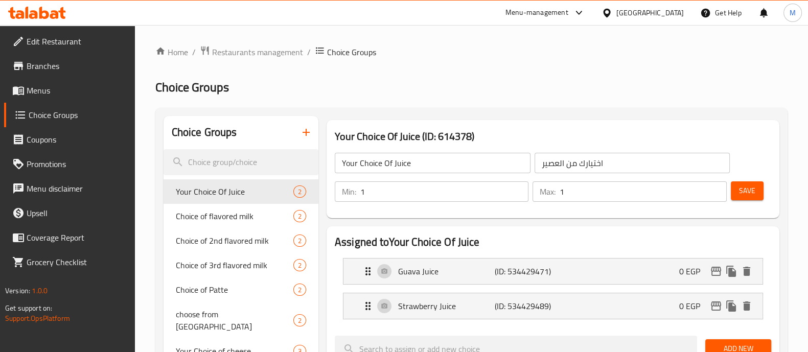
click at [302, 126] on icon "button" at bounding box center [306, 132] width 12 height 12
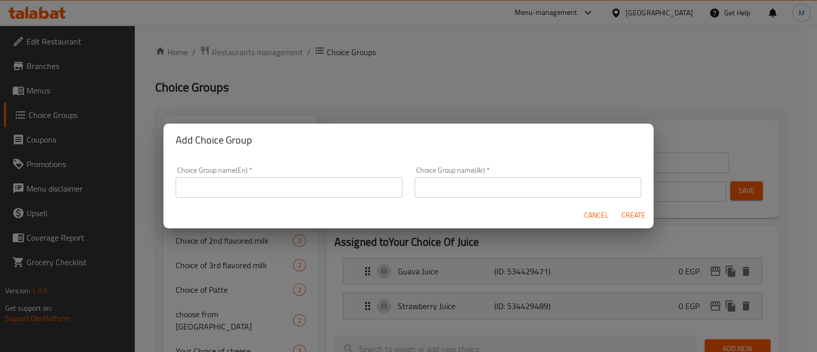
click at [278, 191] on input "text" at bounding box center [289, 187] width 227 height 20
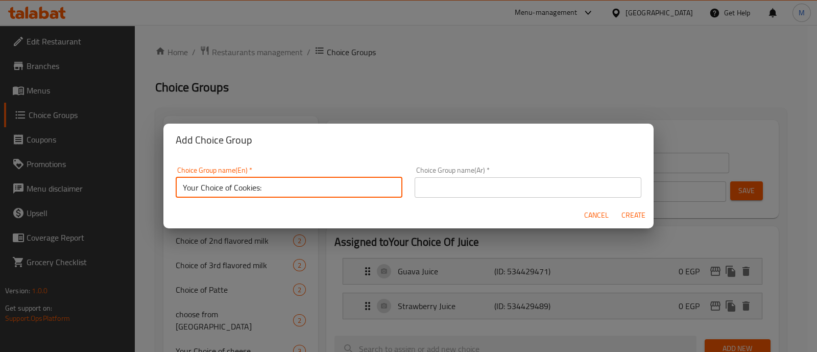
type input "Your Choice of Cookies:"
click at [529, 194] on input "text" at bounding box center [528, 187] width 227 height 20
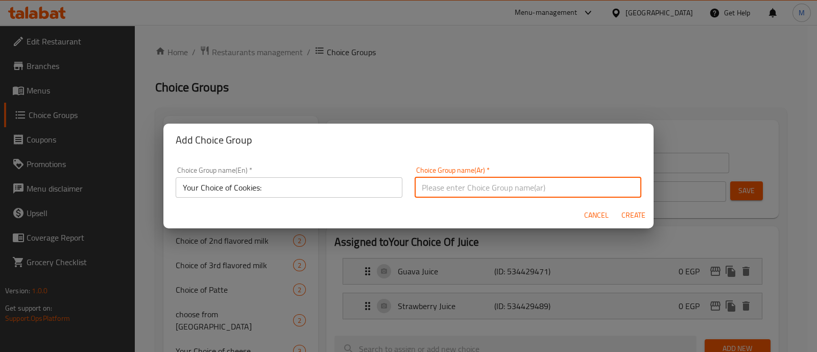
paste input "اختيارك من"
type input "اختيارك من الكوكيز"
drag, startPoint x: 627, startPoint y: 214, endPoint x: 128, endPoint y: 200, distance: 499.4
click at [628, 214] on span "Create" at bounding box center [633, 215] width 25 height 13
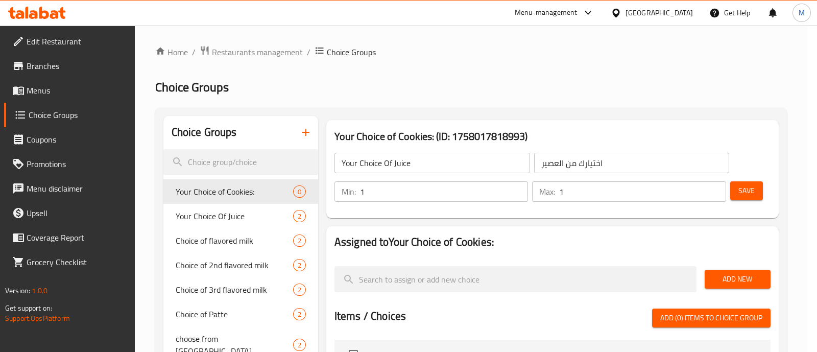
type input "Your Choice of Cookies:"
type input "اختيارك من الكوكيز"
type input "0"
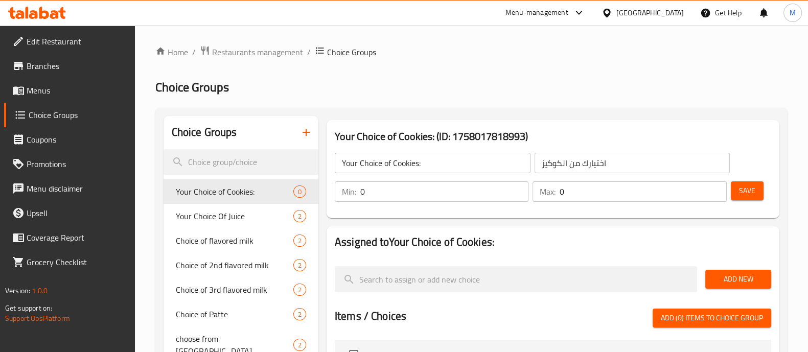
click at [405, 180] on div "Min: 0 ​" at bounding box center [432, 191] width 198 height 25
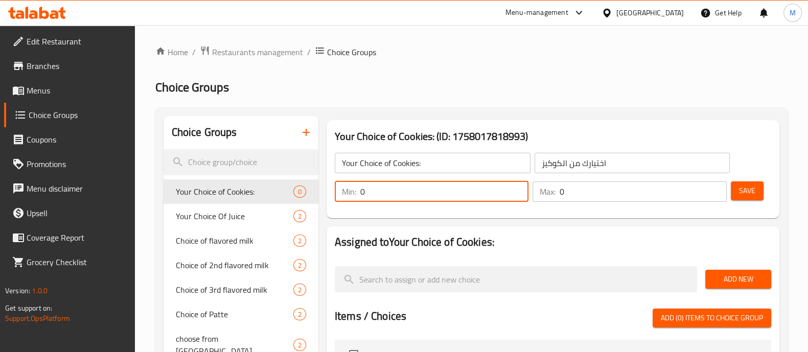
click at [401, 188] on input "0" at bounding box center [444, 191] width 168 height 20
type input "1"
click at [661, 186] on input "0" at bounding box center [642, 191] width 167 height 20
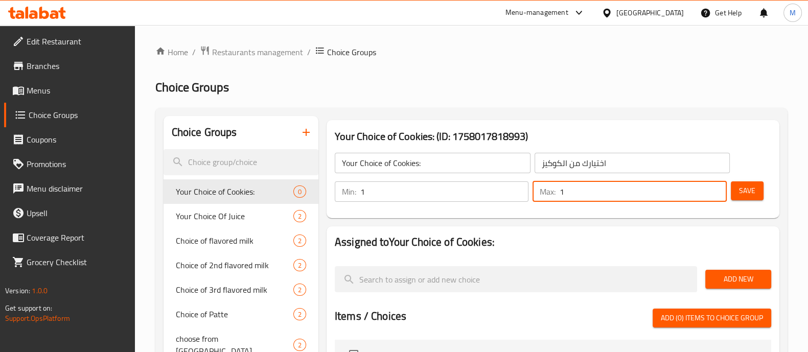
type input "1"
click at [743, 282] on span "Add New" at bounding box center [738, 279] width 50 height 13
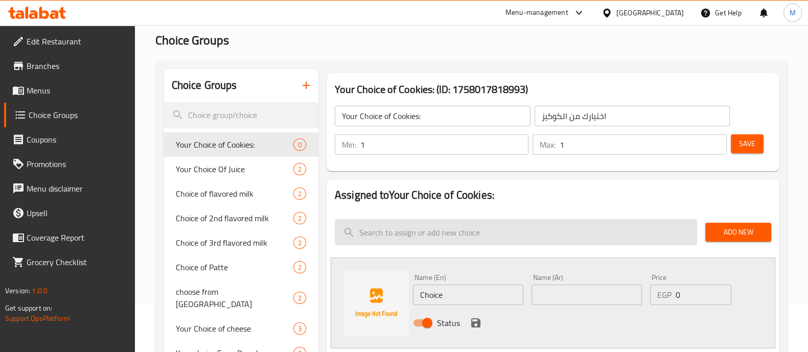
scroll to position [63, 0]
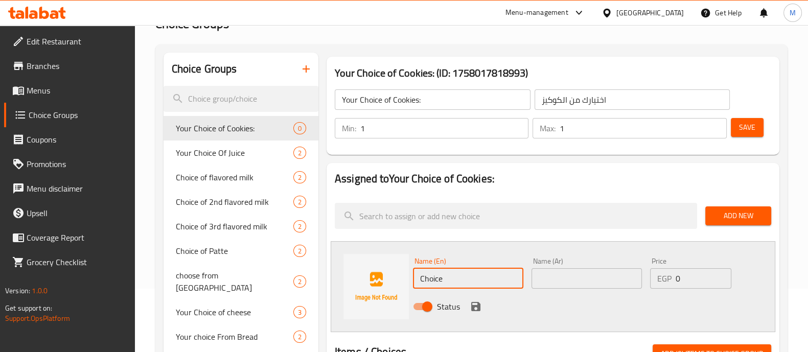
click at [435, 279] on input "Choice" at bounding box center [468, 278] width 110 height 20
paste input "الاصدقاء كوكيز شوكلت"
type input "الاصدقاء كوكيز شوكلت"
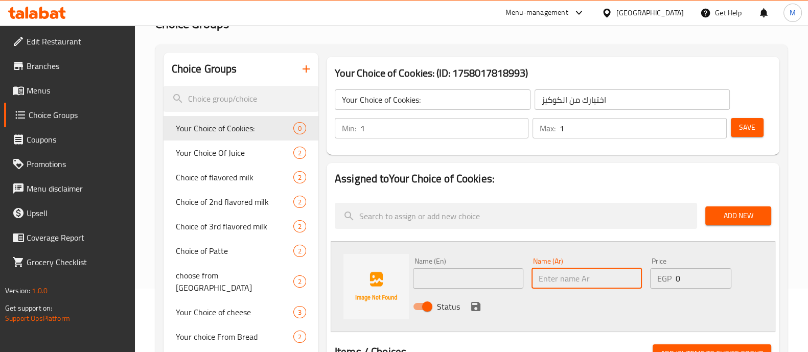
click at [587, 275] on input "text" at bounding box center [586, 278] width 110 height 20
paste input "الاصدقاء كوكيز شوكلت"
type input "الاصدقاء كوكيز شوكلت"
click at [447, 270] on input "text" at bounding box center [468, 278] width 110 height 20
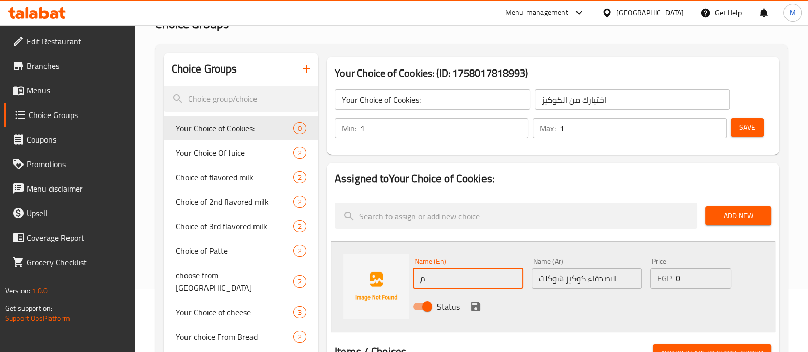
type input "ِ"
paste input "Chocolate Cookies"
type input "Al Asdekaa Chocolate Cookies"
click at [475, 299] on button "save" at bounding box center [475, 306] width 15 height 15
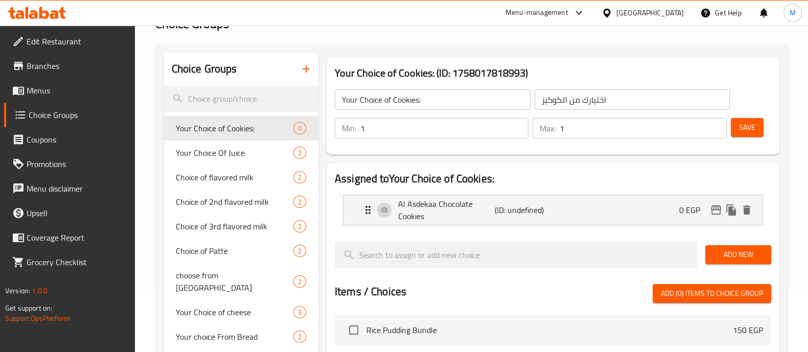
click at [738, 258] on span "Add New" at bounding box center [738, 254] width 50 height 13
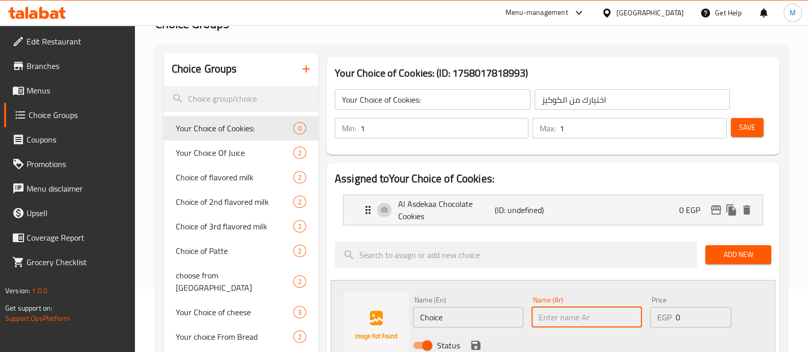
click at [571, 312] on input "text" at bounding box center [586, 317] width 110 height 20
paste input "الاصدقاء [PERSON_NAME]"
type input "الاصدقاء [PERSON_NAME]"
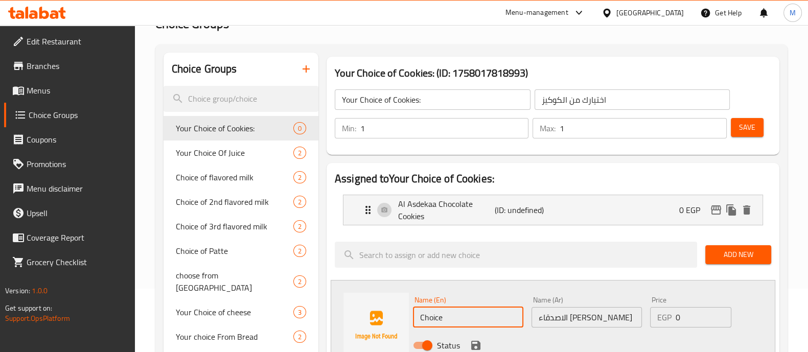
click at [438, 320] on input "Choice" at bounding box center [468, 317] width 110 height 20
paste input "Vanilla Cookies"
type input "Al Asdekaa Vanilla Cookies"
click at [472, 347] on icon "save" at bounding box center [475, 345] width 9 height 9
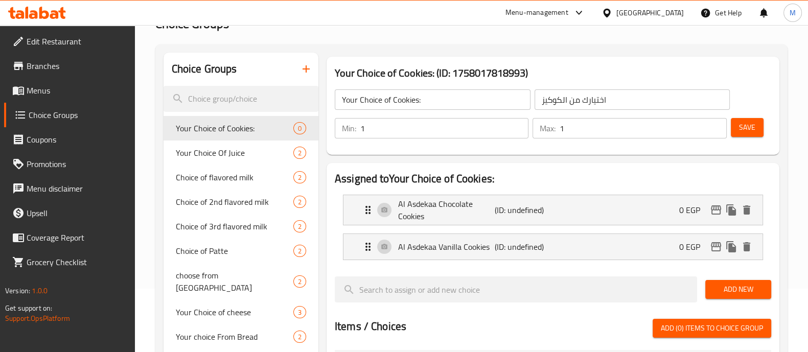
drag, startPoint x: 760, startPoint y: 126, endPoint x: 747, endPoint y: 148, distance: 25.0
click at [759, 126] on button "Save" at bounding box center [747, 127] width 33 height 19
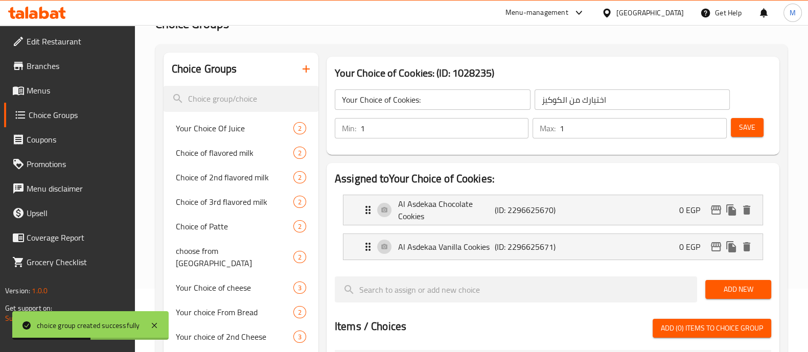
click at [72, 94] on span "Menus" at bounding box center [77, 90] width 100 height 12
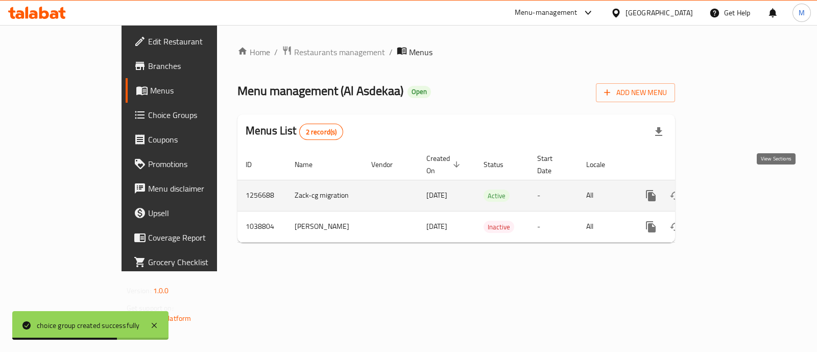
click at [737, 184] on link "enhanced table" at bounding box center [725, 195] width 25 height 25
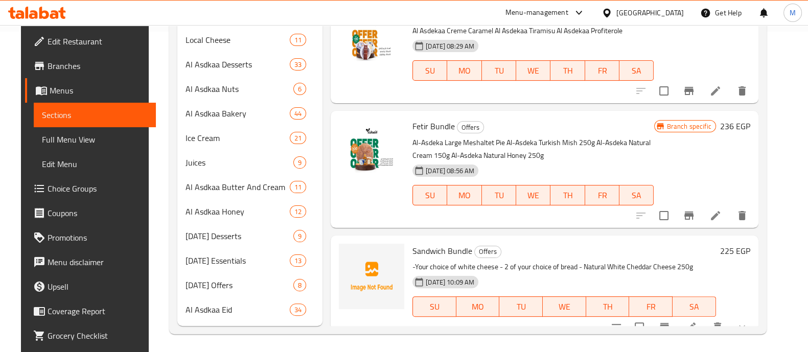
scroll to position [322, 0]
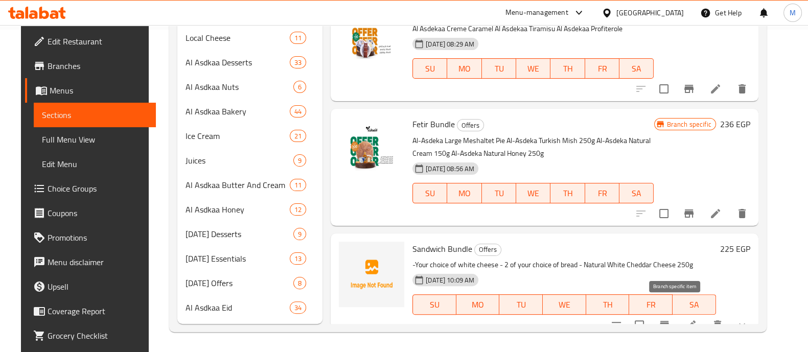
click at [669, 321] on icon "Branch-specific-item" at bounding box center [664, 325] width 9 height 8
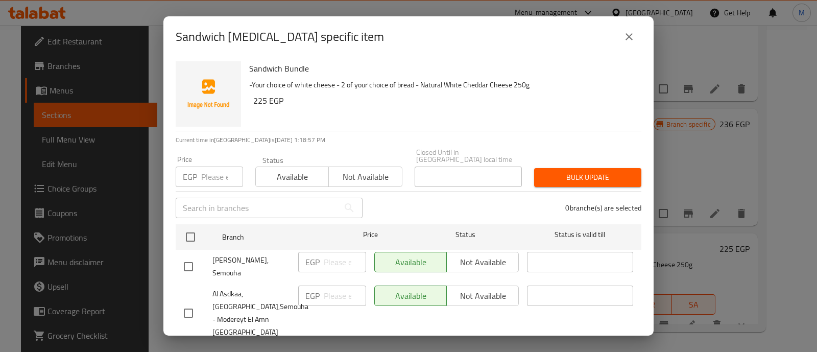
click at [345, 176] on span "Not available" at bounding box center [365, 177] width 65 height 15
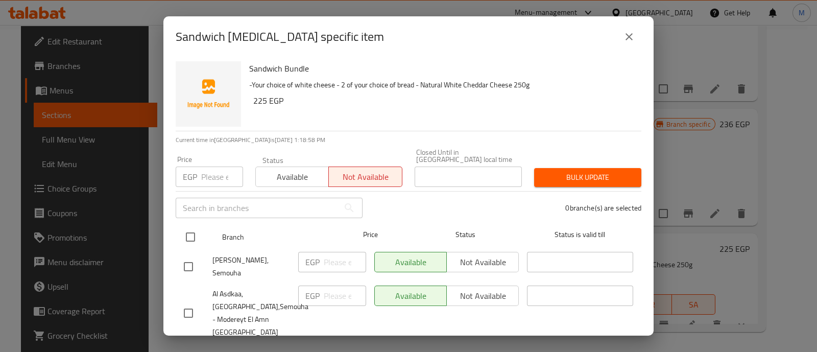
click at [188, 227] on input "checkbox" at bounding box center [190, 236] width 21 height 21
checkbox input "true"
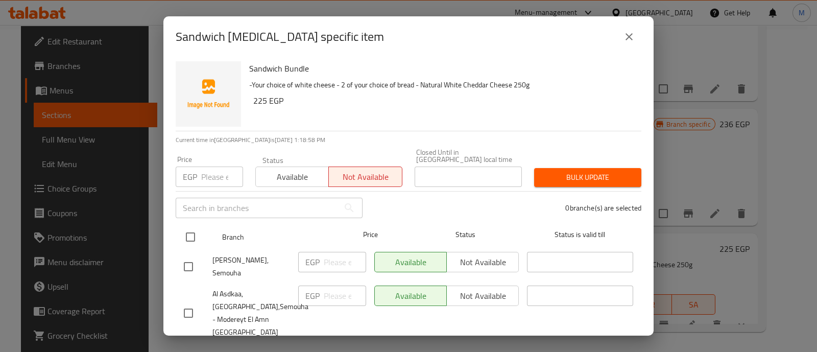
checkbox input "true"
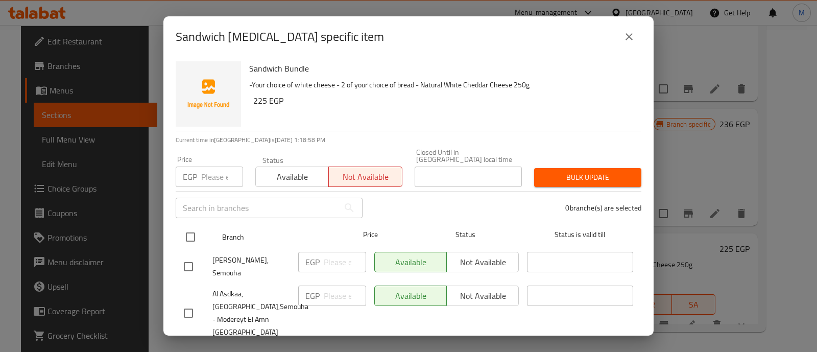
checkbox input "true"
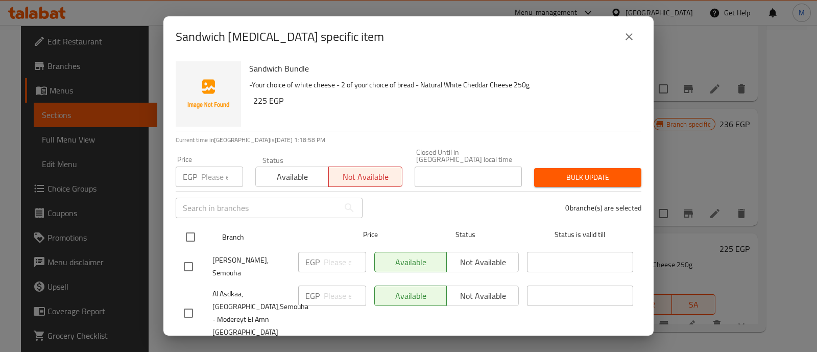
checkbox input "true"
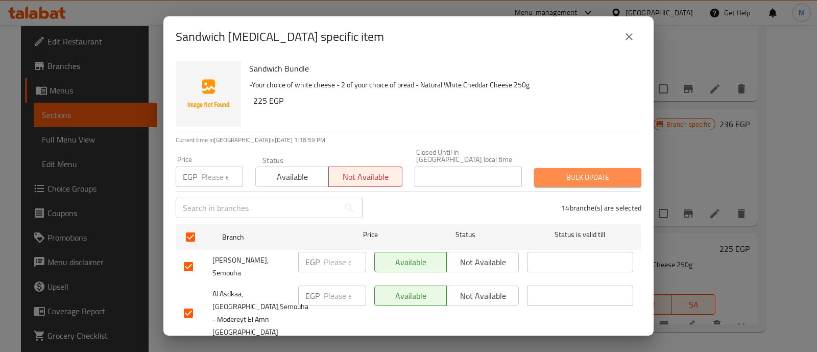
click at [615, 171] on span "Bulk update" at bounding box center [588, 177] width 91 height 13
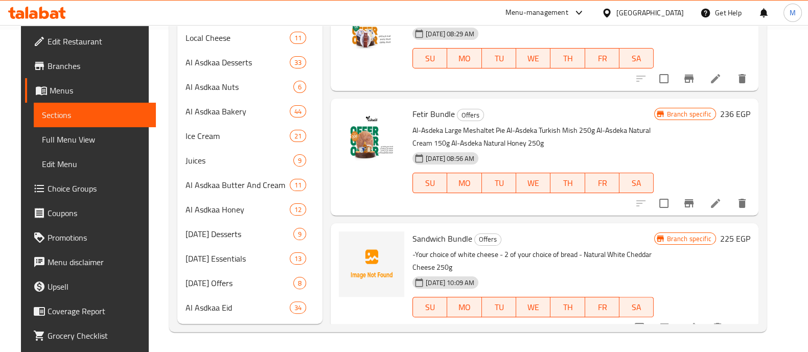
scroll to position [61, 0]
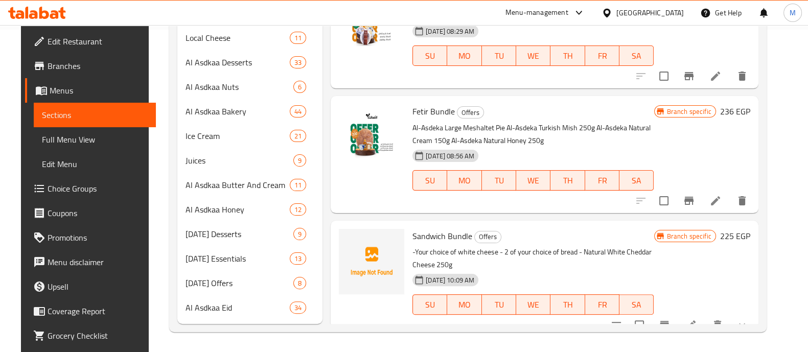
click at [670, 319] on icon "Branch-specific-item" at bounding box center [664, 325] width 12 height 12
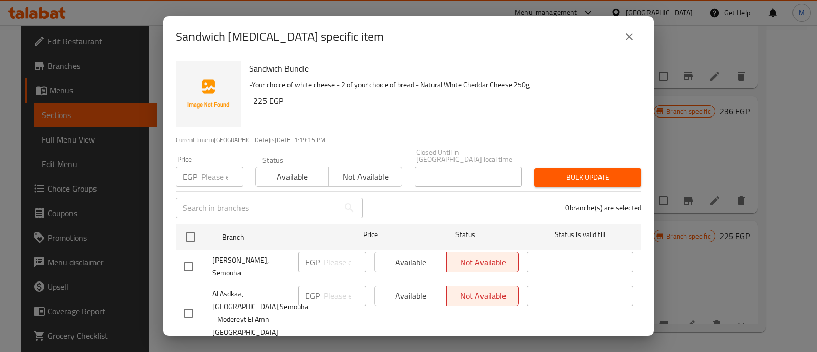
click at [639, 42] on button "close" at bounding box center [629, 37] width 25 height 25
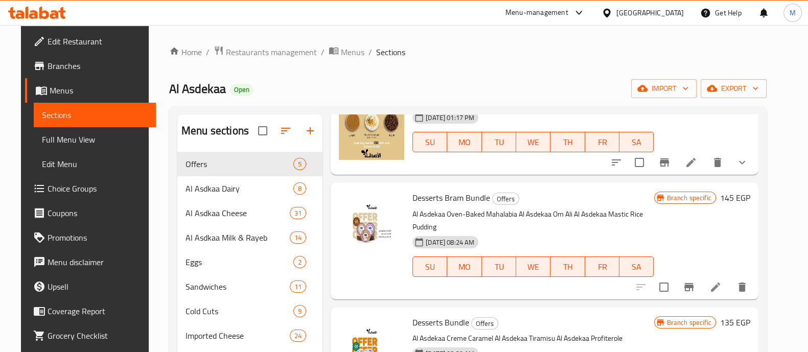
scroll to position [0, 0]
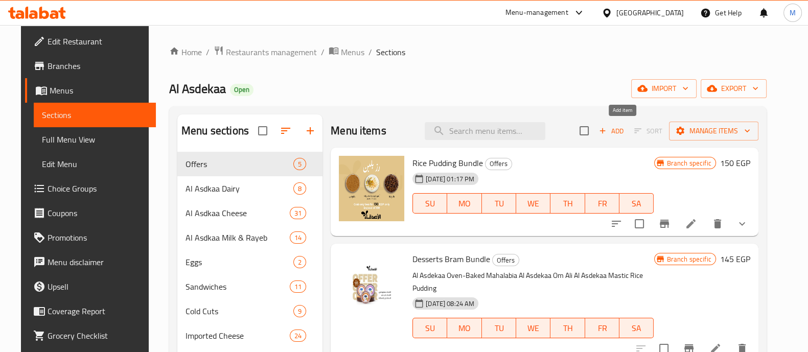
click at [625, 127] on span "Add" at bounding box center [611, 131] width 28 height 12
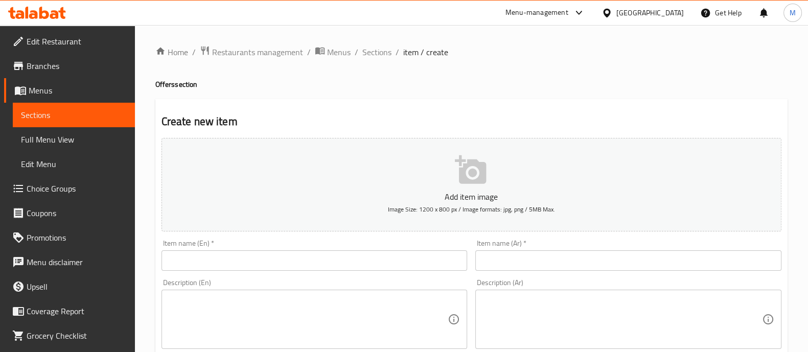
click at [314, 262] on input "text" at bounding box center [314, 260] width 306 height 20
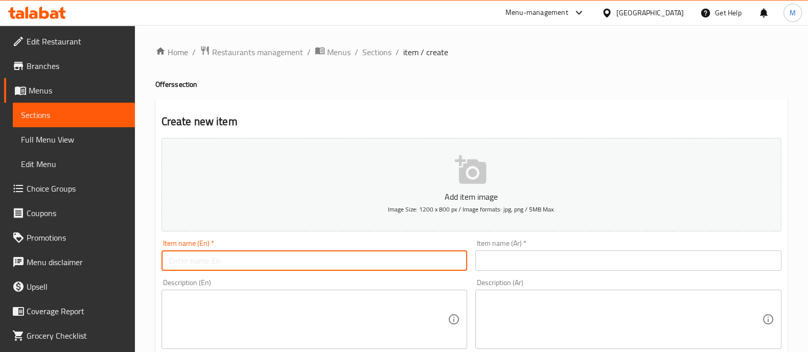
paste input "Bakery Box"
type input "Bakery Box"
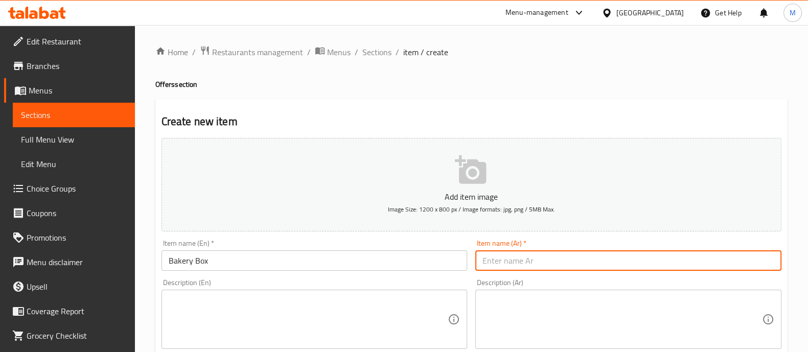
click at [533, 252] on input "text" at bounding box center [628, 260] width 306 height 20
click at [512, 262] on input "text" at bounding box center [628, 260] width 306 height 20
type input "بايكرى بوكس"
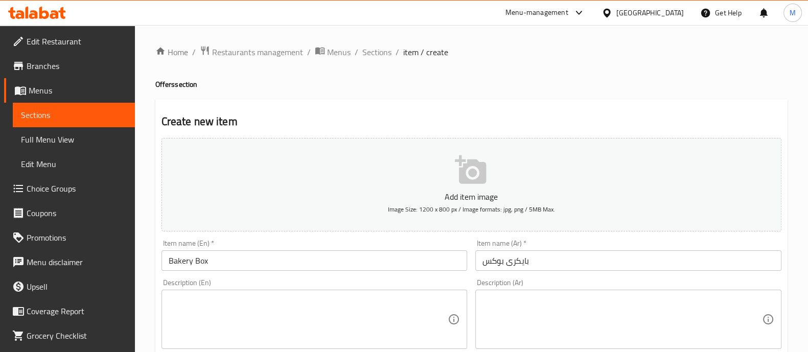
click at [281, 303] on textarea at bounding box center [308, 319] width 279 height 49
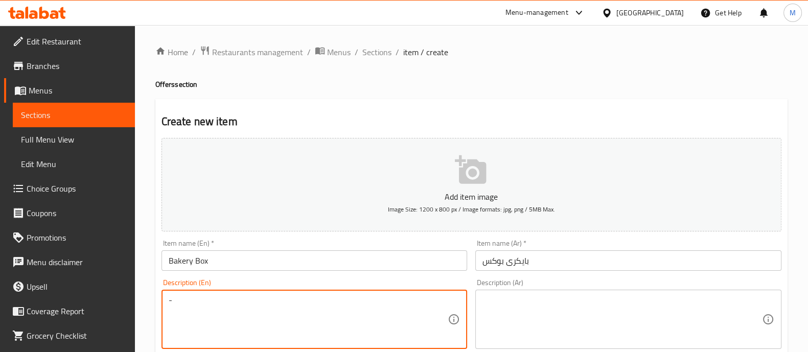
type textarea "-"
click at [521, 293] on div "Description (Ar)" at bounding box center [628, 319] width 306 height 59
drag, startPoint x: 262, startPoint y: 307, endPoint x: 201, endPoint y: 295, distance: 62.0
click at [202, 314] on textarea "- Your choice of cookies -" at bounding box center [308, 319] width 279 height 49
click at [174, 312] on textarea "- Your choice of cookies - Asdekaa Oat Biscuit - Al Asdekaa Chocolate Bull" at bounding box center [308, 319] width 279 height 49
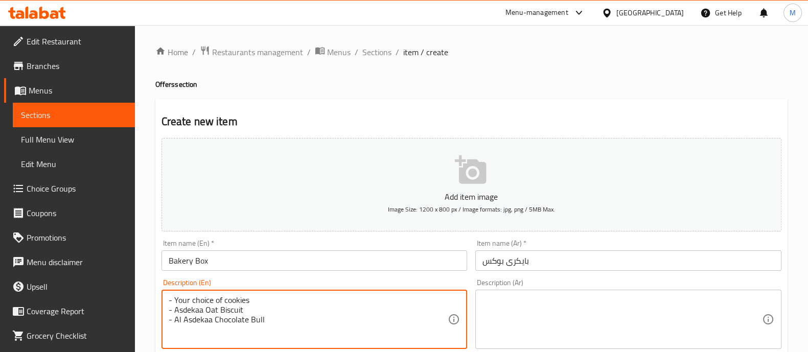
click at [176, 310] on textarea "- Your choice of cookies - Asdekaa Oat Biscuit - Al Asdekaa Chocolate Bull" at bounding box center [308, 319] width 279 height 49
drag, startPoint x: 265, startPoint y: 315, endPoint x: 165, endPoint y: 301, distance: 101.6
click at [165, 301] on div "- Your choice of cookies - Al Asdekaa Oat Biscuit - Al Asdekaa Chocolate Bull D…" at bounding box center [314, 319] width 306 height 59
type textarea "- Your choice of cookies - Al Asdekaa Oat Biscuit - Al Asdekaa Chocolate Bull"
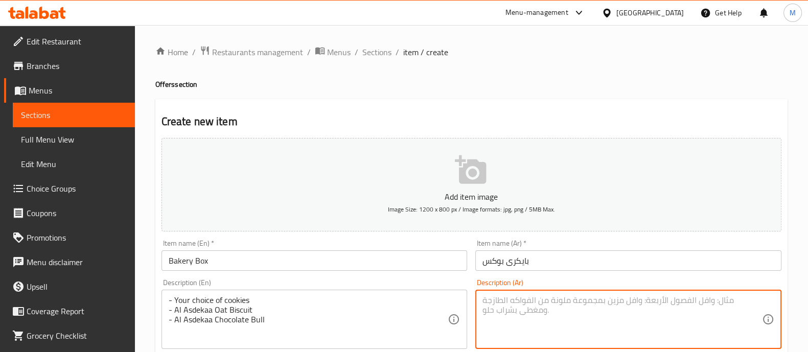
click at [549, 312] on textarea at bounding box center [621, 319] width 279 height 49
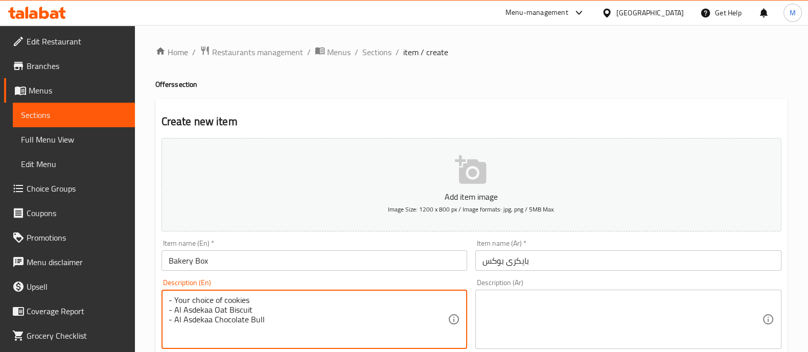
drag, startPoint x: 250, startPoint y: 295, endPoint x: 175, endPoint y: 300, distance: 75.8
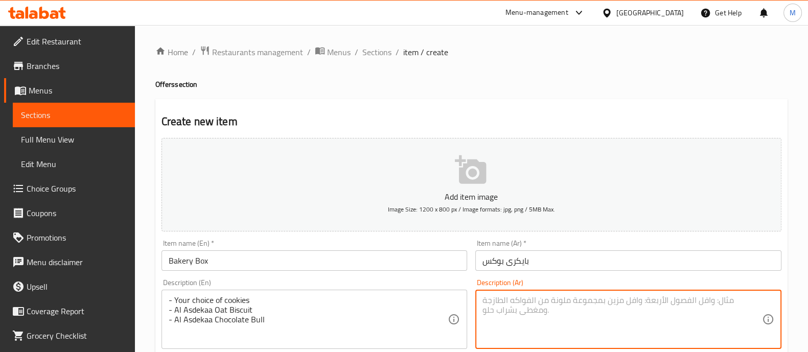
click at [529, 300] on textarea at bounding box center [621, 319] width 279 height 49
paste textarea "اختيارك من"
click at [482, 302] on textarea "اختيارك من الكوكيز" at bounding box center [621, 319] width 279 height 49
click at [601, 292] on div "-اختيارك من الكوكيز Description (Ar)" at bounding box center [628, 319] width 306 height 59
click at [594, 299] on textarea "-اختيارك من الكوكيز" at bounding box center [621, 319] width 279 height 49
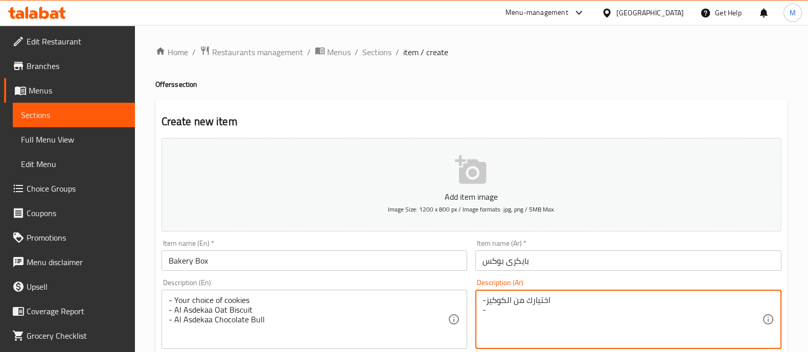
paste textarea "الاصدقاء بسكويت شوفان"
paste textarea "الاصدقاء شوكلت [PERSON_NAME]"
type textarea "-اختيارك من الكوكيز - الاصدقاء بسكويت شوفان - الاصدقاء شوكلت [PERSON_NAME]"
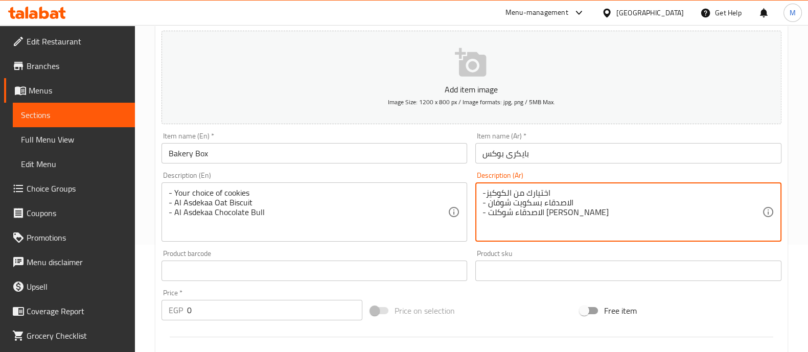
scroll to position [127, 0]
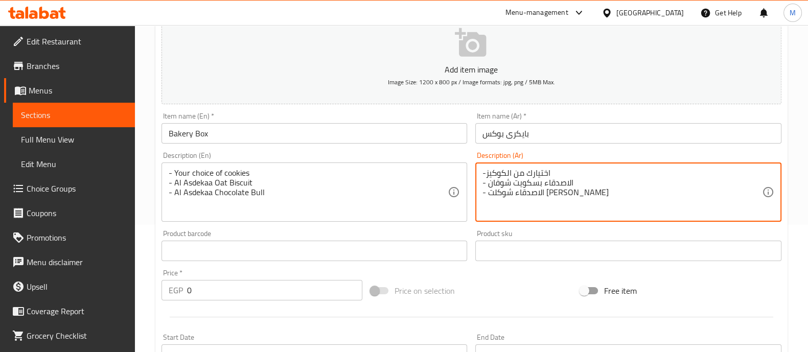
click at [213, 285] on input "0" at bounding box center [275, 290] width 176 height 20
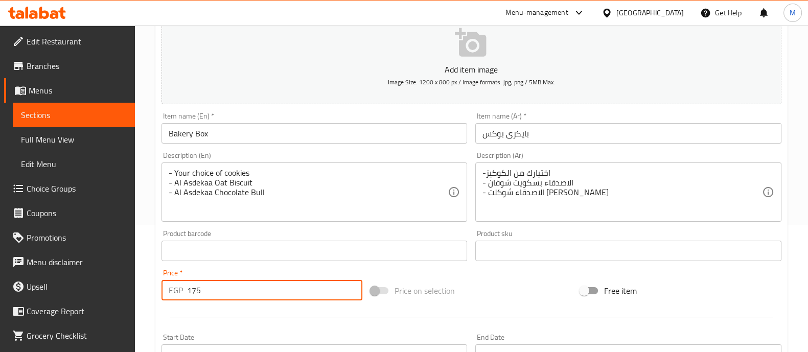
type input "175"
click at [240, 318] on div at bounding box center [471, 317] width 628 height 25
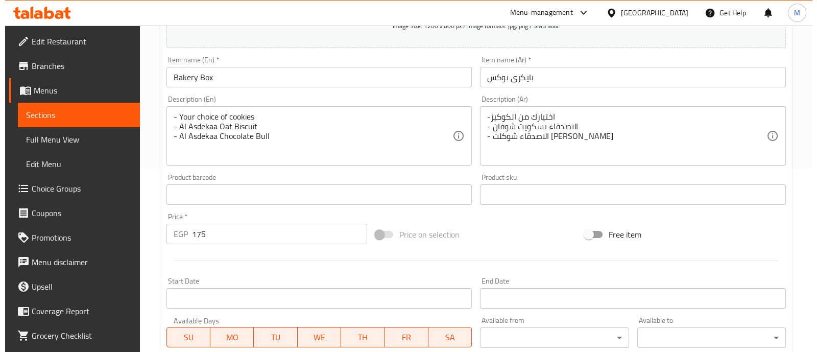
scroll to position [369, 0]
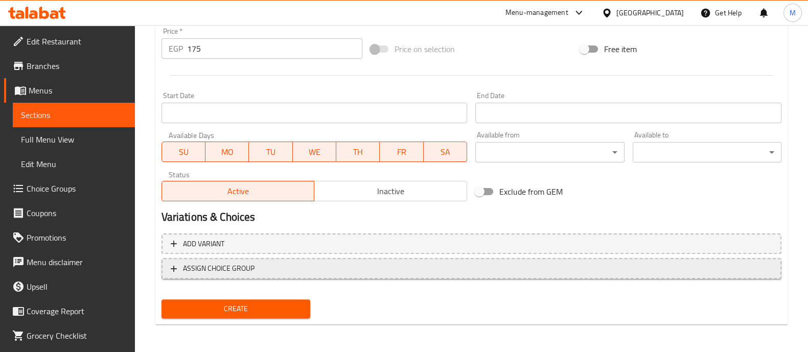
click at [247, 266] on span "ASSIGN CHOICE GROUP" at bounding box center [219, 268] width 72 height 13
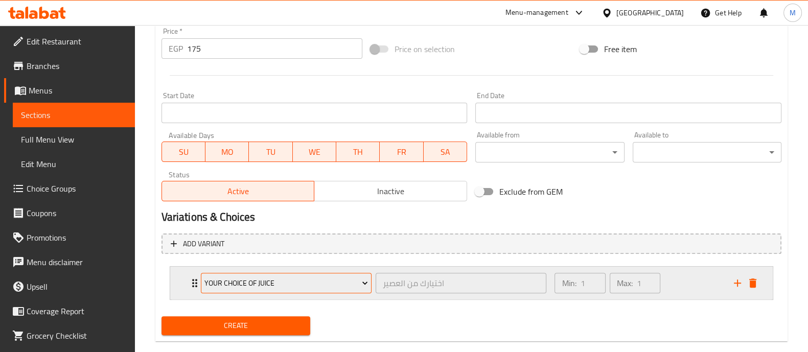
click at [250, 277] on span "Your Choice Of Juice" at bounding box center [285, 283] width 163 height 13
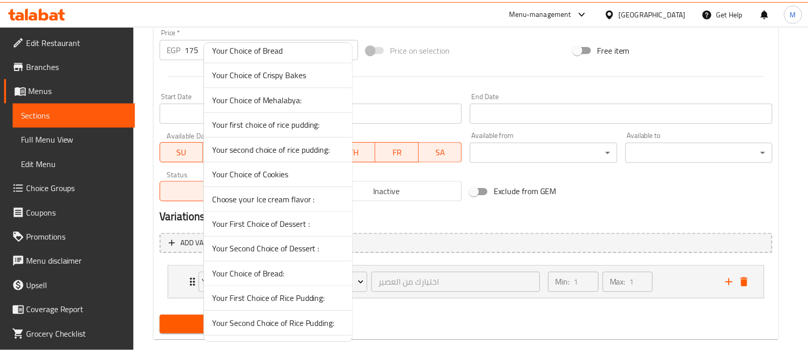
scroll to position [863, 0]
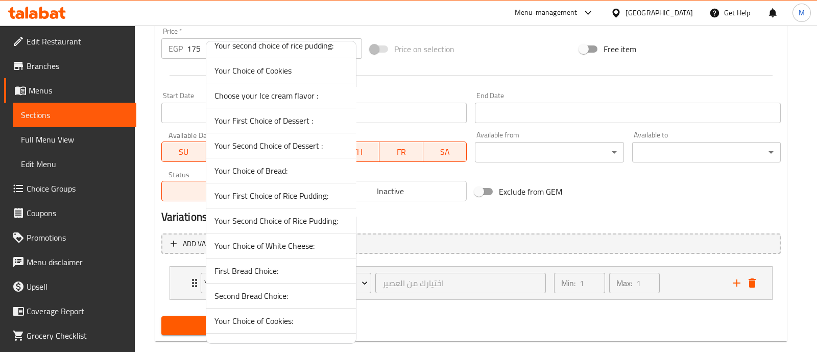
click at [260, 315] on span "Your Choice of Cookies:" at bounding box center [281, 321] width 133 height 12
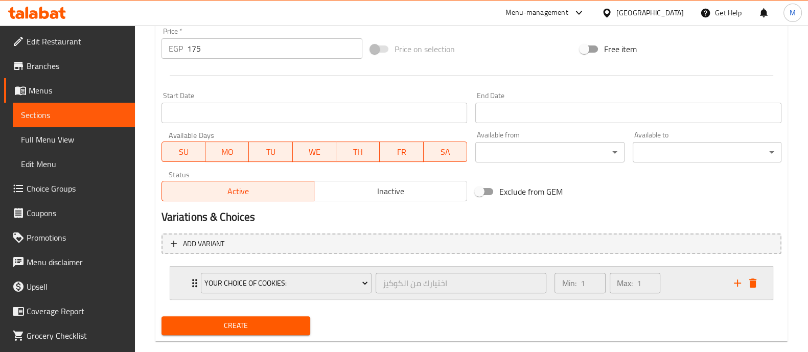
click at [195, 282] on div "Your Choice of Cookies: اختيارك من الكوكيز ​" at bounding box center [374, 283] width 358 height 33
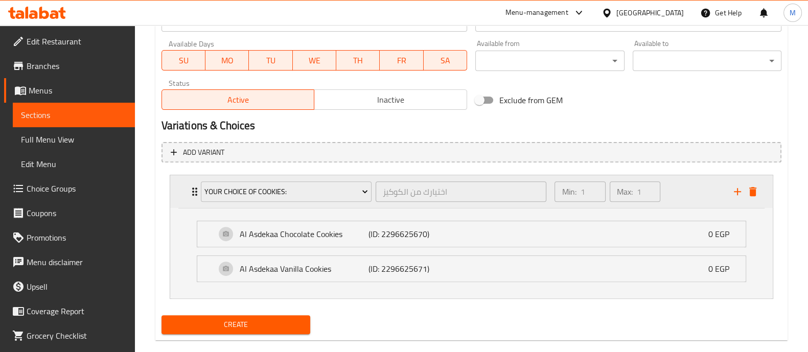
scroll to position [476, 0]
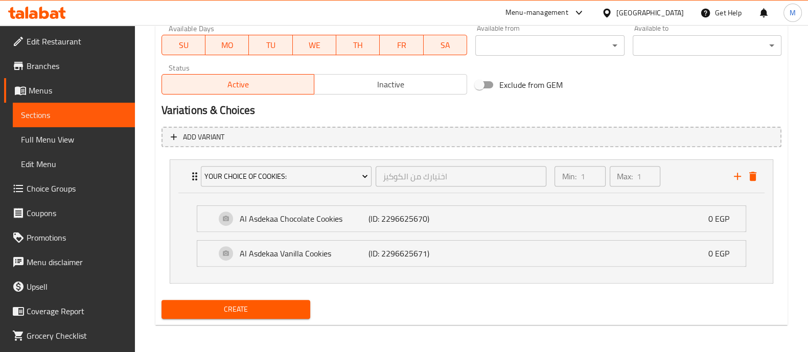
click at [277, 308] on span "Create" at bounding box center [236, 309] width 132 height 13
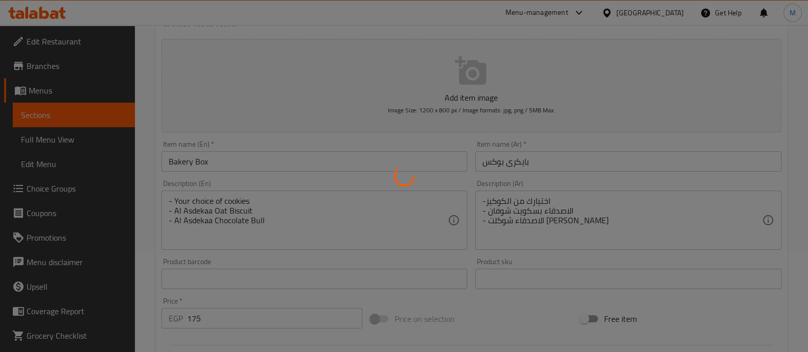
scroll to position [92, 0]
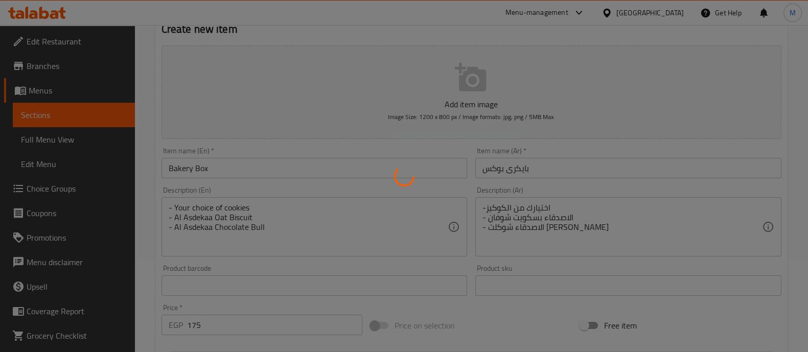
type input "0"
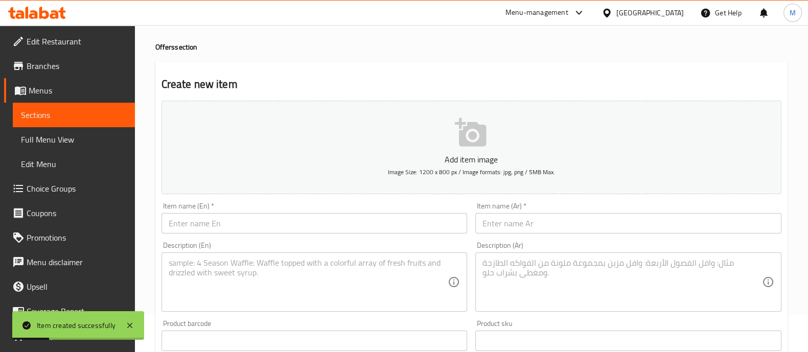
scroll to position [0, 0]
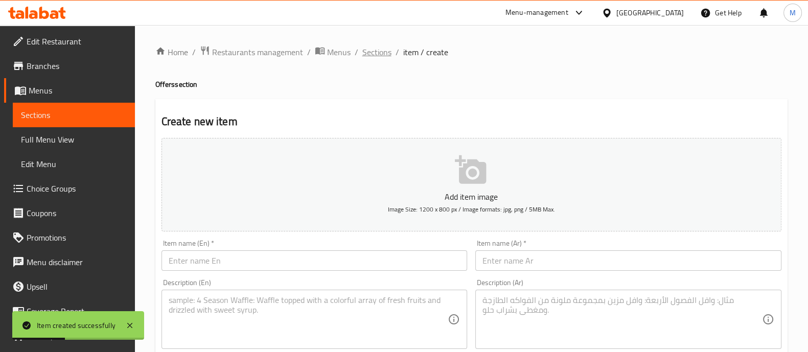
click at [381, 53] on span "Sections" at bounding box center [376, 52] width 29 height 12
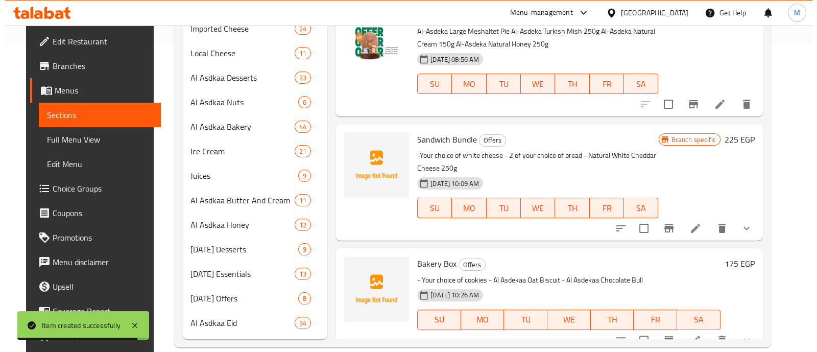
scroll to position [322, 0]
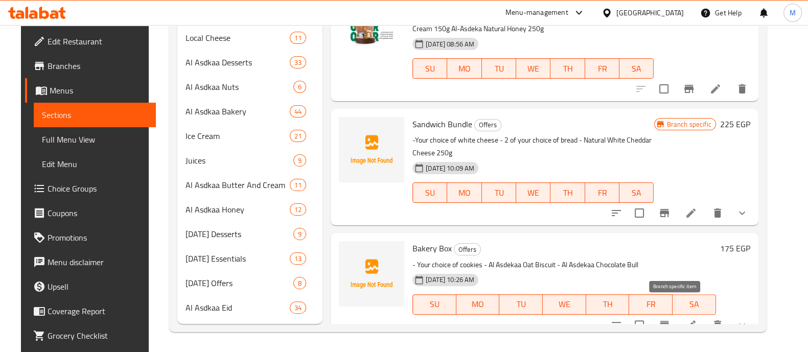
click at [670, 319] on icon "Branch-specific-item" at bounding box center [664, 325] width 12 height 12
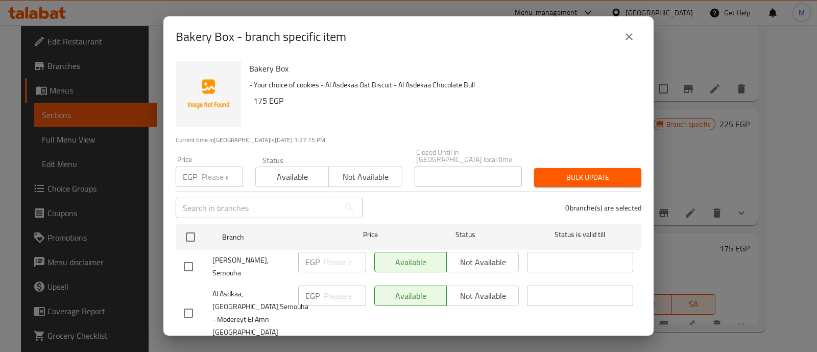
click at [364, 171] on span "Not available" at bounding box center [365, 177] width 65 height 15
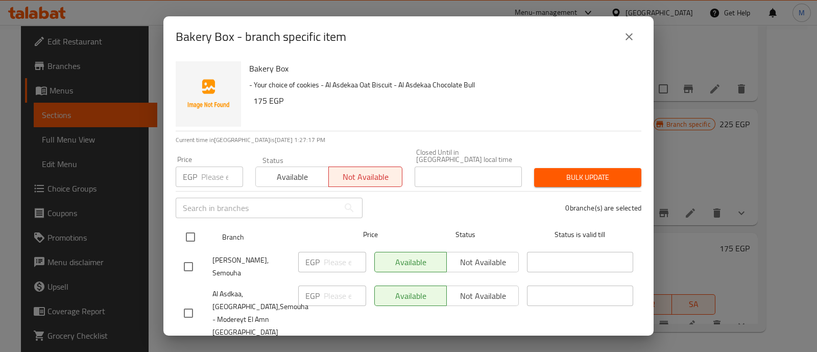
click at [199, 226] on input "checkbox" at bounding box center [190, 236] width 21 height 21
checkbox input "true"
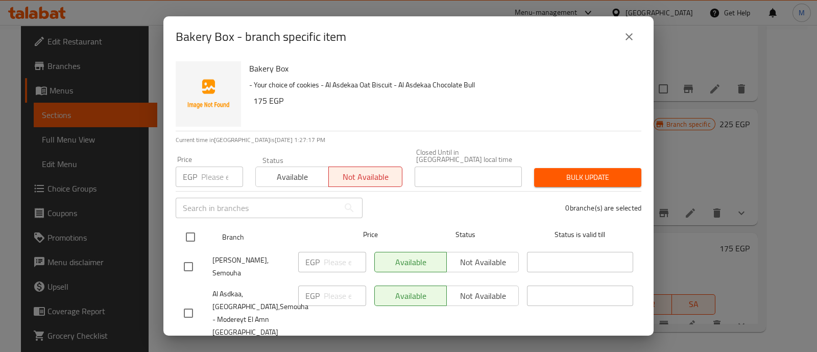
checkbox input "true"
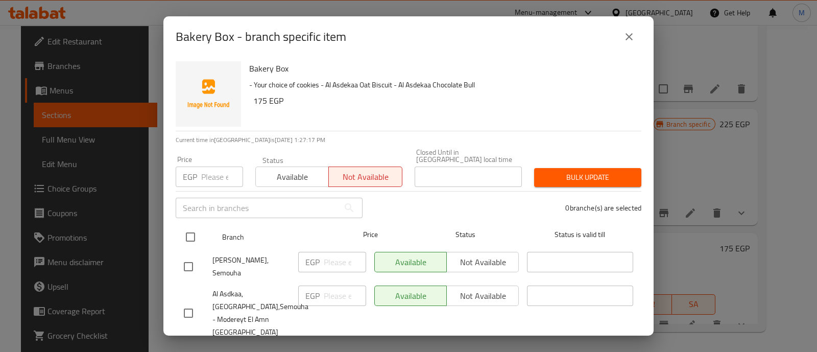
checkbox input "true"
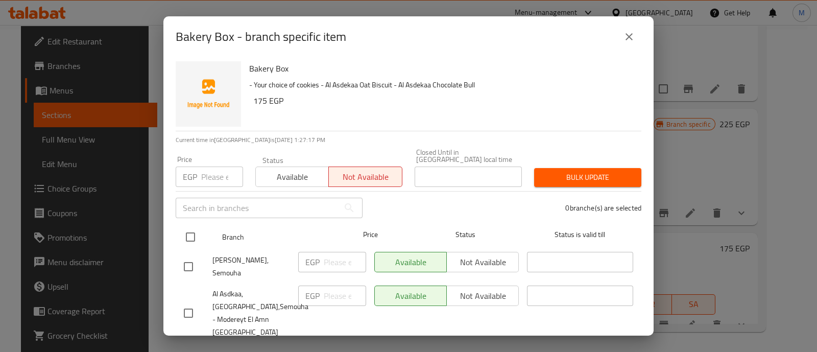
checkbox input "true"
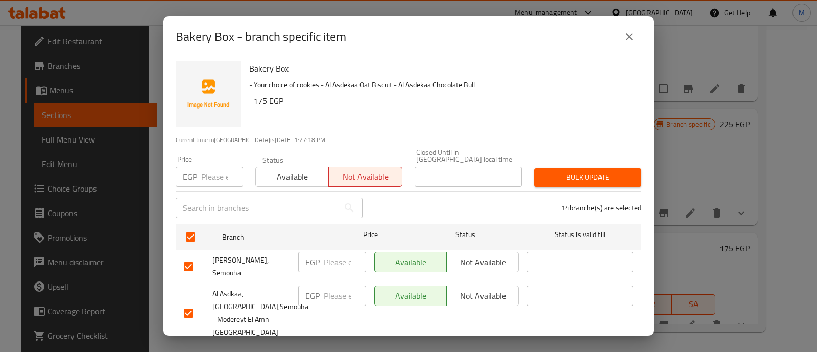
click at [609, 168] on button "Bulk update" at bounding box center [587, 177] width 107 height 19
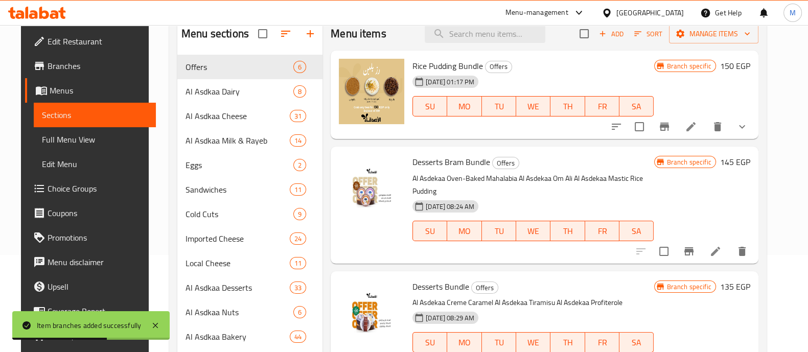
scroll to position [0, 0]
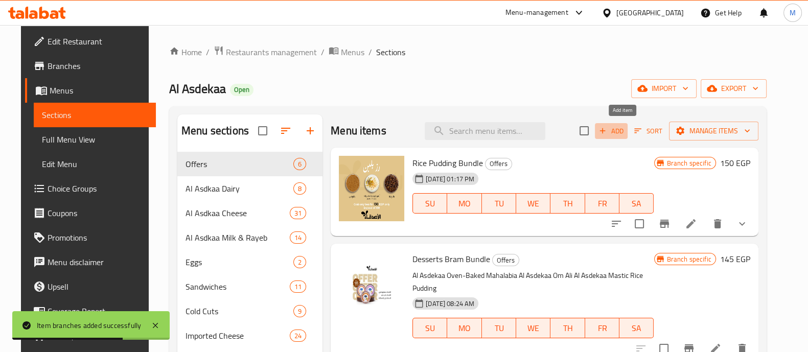
click at [607, 134] on icon "button" at bounding box center [602, 130] width 9 height 9
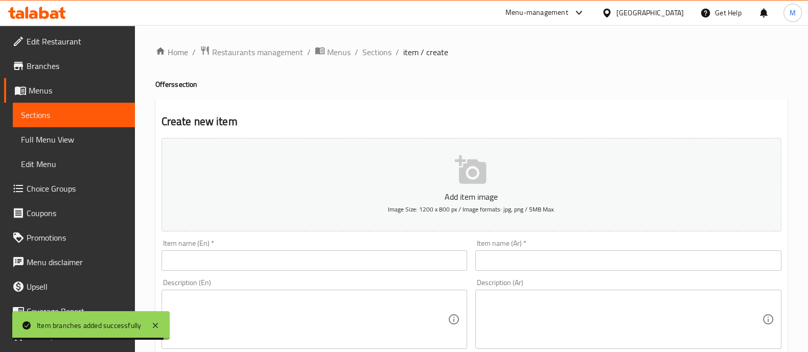
click at [512, 254] on input "text" at bounding box center [628, 260] width 306 height 20
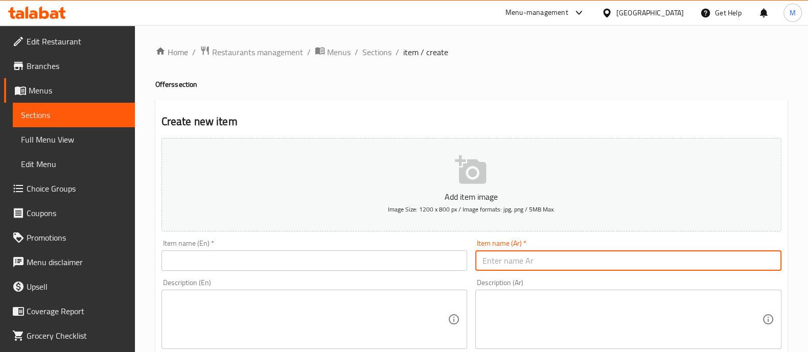
click at [410, 258] on input "text" at bounding box center [314, 260] width 306 height 20
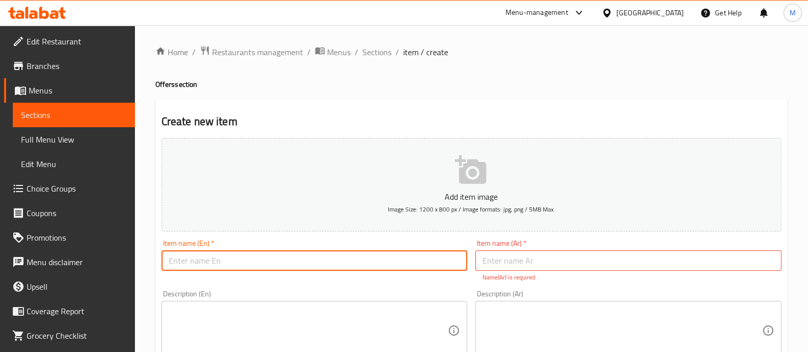
paste input "Weekend Offer"
type input "Weekend Offer"
click at [503, 265] on input "text" at bounding box center [628, 260] width 306 height 20
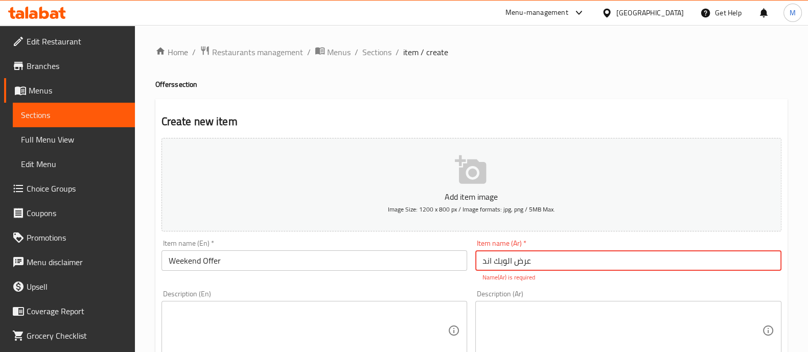
type input "عرض الويك اند"
click at [457, 289] on div "Description (En) Description (En)" at bounding box center [314, 325] width 314 height 78
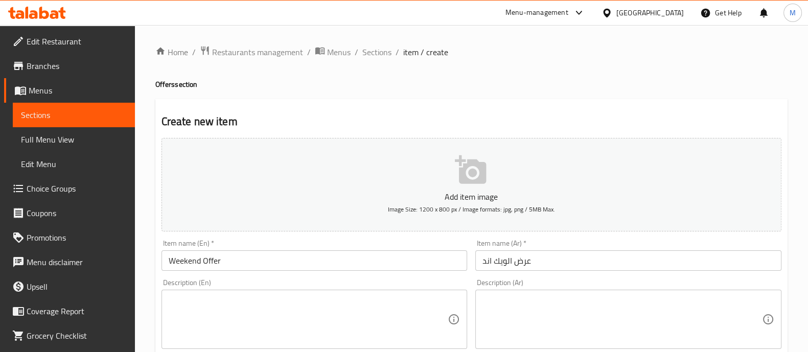
click at [535, 312] on textarea at bounding box center [621, 319] width 279 height 49
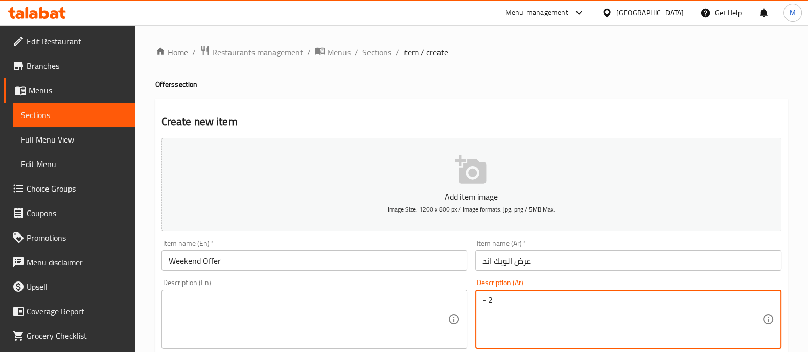
paste textarea "الاصدقاء [PERSON_NAME] 150 جم"
paste textarea "الاصدقاء جيلي فاكهة"
type textarea "- 2 الاصدقاء [PERSON_NAME] 150 جم - 2 الاصدقاء جيلي فاكهة"
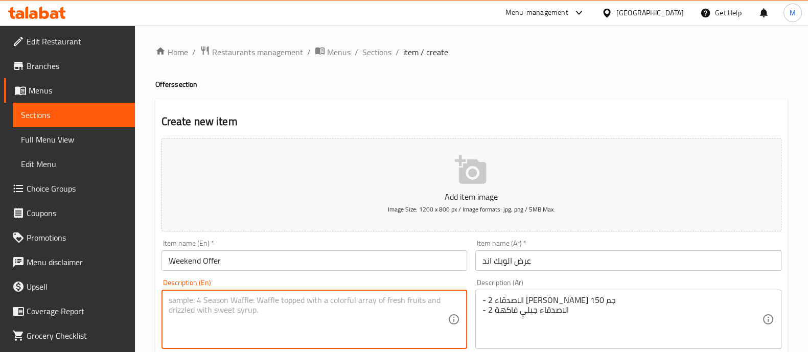
click at [230, 300] on textarea at bounding box center [308, 319] width 279 height 49
paste textarea "- 2 Friends Caramel Cream 150g - 2 Friends Fruit Jelly"
click at [194, 300] on textarea "- 2 Friends Caramel Cream 150g - 2 Friends Fruit Jelly" at bounding box center [308, 319] width 279 height 49
click at [186, 310] on textarea "- 2 ِAl Asdekaa Cream Caramel 150g - 2 Friends Fruit Jelly" at bounding box center [308, 319] width 279 height 49
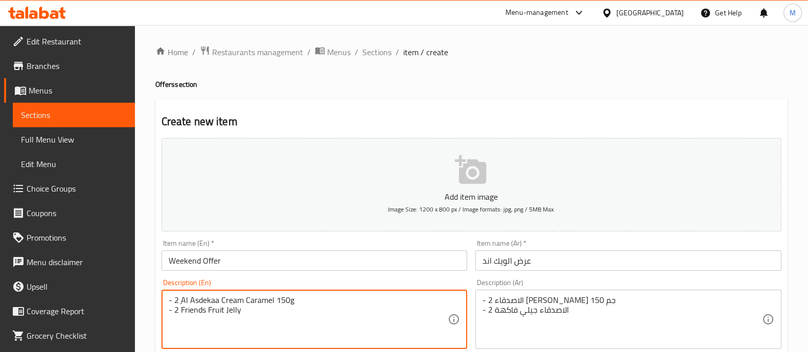
click at [186, 310] on textarea "- 2 ِAl Asdekaa Cream Caramel 150g - 2 Friends Fruit Jelly" at bounding box center [308, 319] width 279 height 49
click at [250, 311] on textarea "- 2 ِAl Asdekaa Cream Caramel 150g - 2 Al Asdekaa Fruit Jelly" at bounding box center [308, 319] width 279 height 49
type textarea "- 2 ِAl Asdekaa Cream Caramel 150g - 2 Al Asdekaa Fruit Jelly"
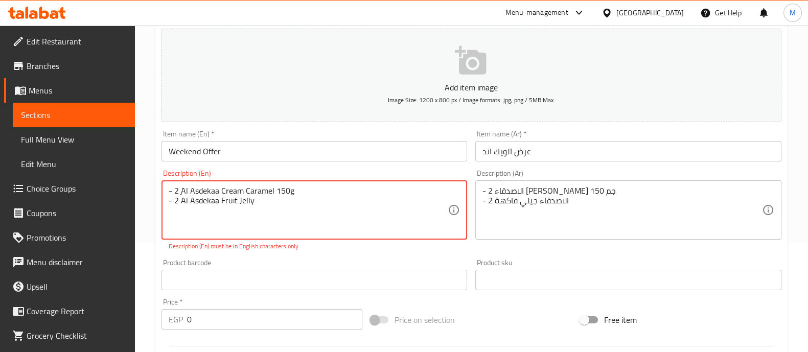
scroll to position [319, 0]
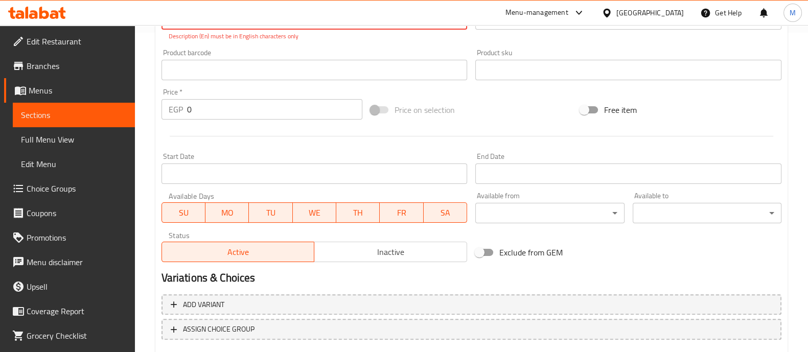
click at [230, 107] on input "0" at bounding box center [275, 109] width 176 height 20
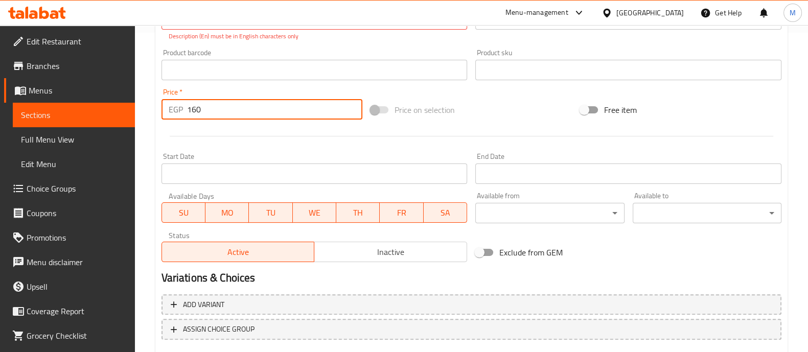
type input "160"
click at [215, 128] on div at bounding box center [471, 136] width 628 height 25
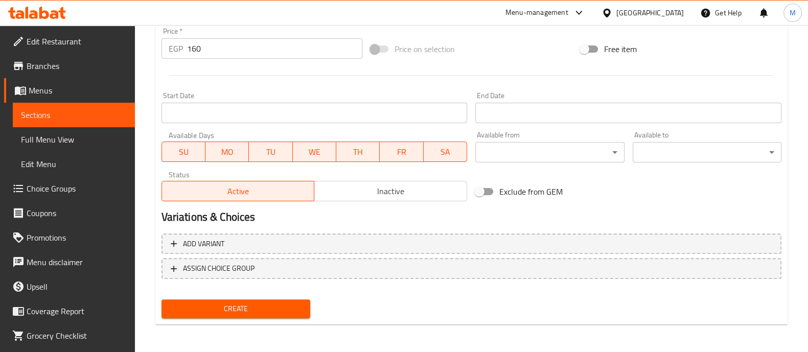
click at [257, 299] on button "Create" at bounding box center [235, 308] width 149 height 19
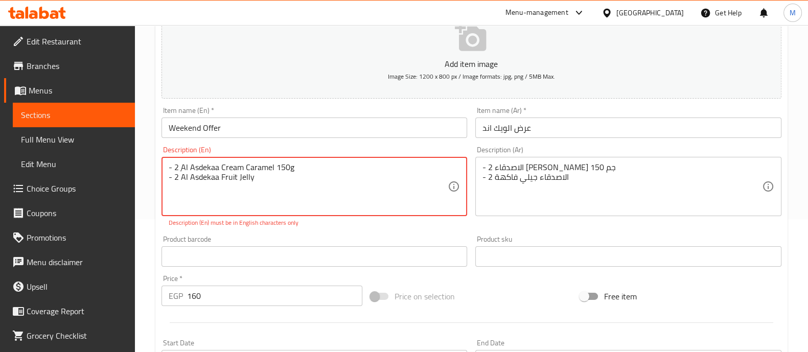
click at [174, 179] on textarea "- 2 ِAl Asdekaa Cream Caramel 150g - 2 Al Asdekaa Fruit Jelly" at bounding box center [308, 186] width 279 height 49
click at [174, 165] on textarea "- 2 ِAl Asdekaa Cream Caramel 150g -2 Al Asdekaa Fruit Jelly" at bounding box center [308, 186] width 279 height 49
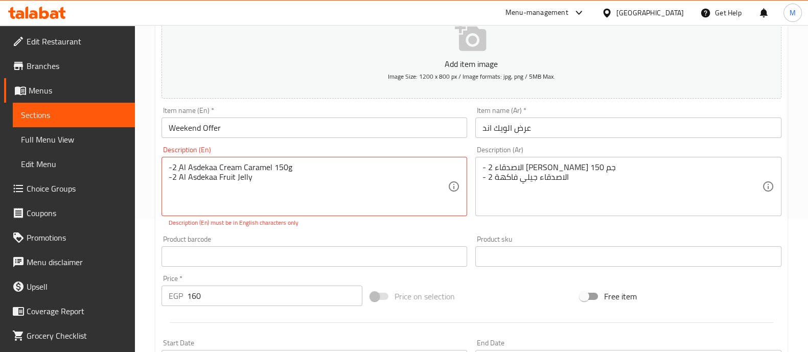
click at [373, 231] on div "Product barcode Product barcode" at bounding box center [314, 250] width 314 height 39
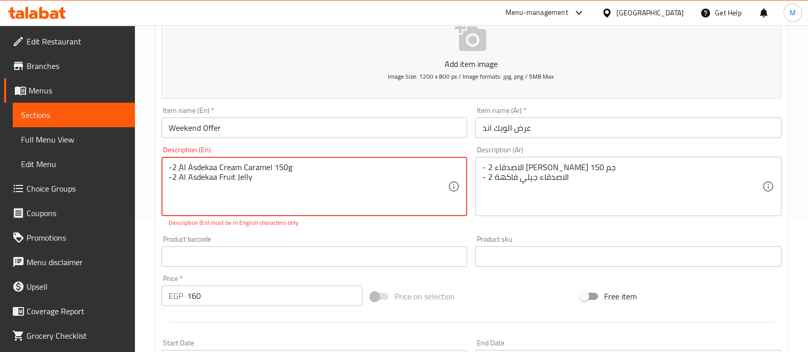
click at [209, 169] on textarea "-2 ِAl Asdekaa Cream Caramel 150g -2 Al Asdekaa Fruit Jelly" at bounding box center [308, 186] width 279 height 49
click at [235, 167] on textarea "-2 ِAl Asdekaa Cream Caramel 150g -2 Al Asdekaa Fruit Jelly" at bounding box center [308, 186] width 279 height 49
click at [258, 163] on textarea "-2 ِAl Asdekaa Cream Caramel 150g -2 Al Asdekaa Fruit Jelly" at bounding box center [308, 186] width 279 height 49
click at [296, 166] on textarea "-2 ِAl Asdekaa Cream Caramel 150g -2 Al Asdekaa Fruit Jelly" at bounding box center [308, 186] width 279 height 49
drag, startPoint x: 322, startPoint y: 170, endPoint x: 362, endPoint y: 167, distance: 40.5
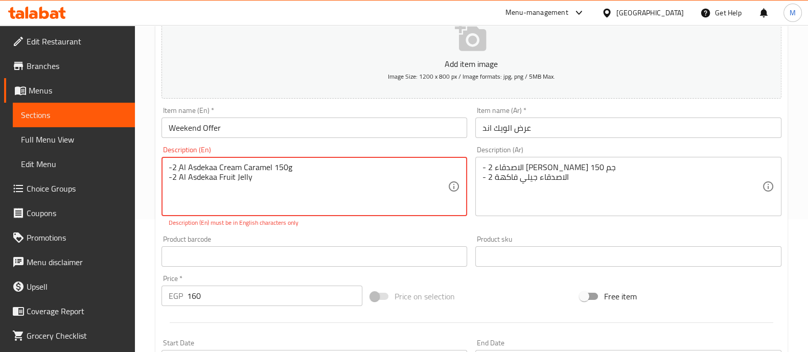
click at [362, 167] on textarea "-2 ِAl Asdekaa Cream Caramel 150g -2 Al Asdekaa Fruit Jelly" at bounding box center [308, 186] width 279 height 49
click at [258, 181] on textarea "-2 ِAl Asdekaa Cream Caramel 150g -2 Al Asdekaa Fruit Jelly" at bounding box center [308, 186] width 279 height 49
click at [261, 179] on textarea "-2 ِAl Asdekaa Cream Caramel 150g -2 Al Asdekaa Fruit Jelly" at bounding box center [308, 186] width 279 height 49
click at [262, 179] on textarea "-2 ِAl Asdekaa Cream Caramel 150g -2 Al Asdekaa Fruit Jelly" at bounding box center [308, 186] width 279 height 49
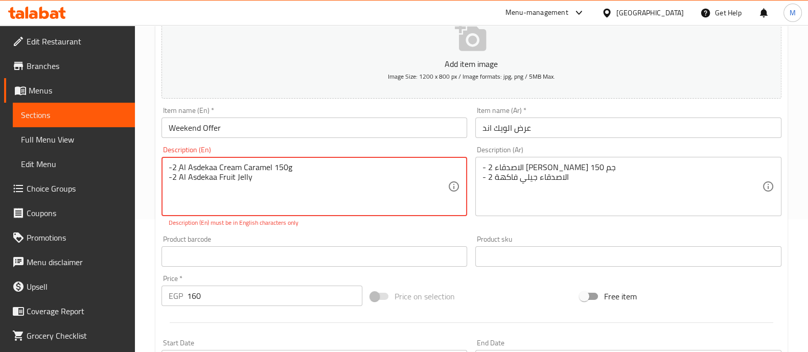
click at [264, 182] on textarea "-2 ِAl Asdekaa Cream Caramel 150g -2 Al Asdekaa Fruit Jelly" at bounding box center [308, 186] width 279 height 49
click at [169, 178] on textarea "-2 ِAl Asdekaa Cream Caramel 150g -2 Al Asdekaa Fruit Jelly" at bounding box center [308, 186] width 279 height 49
drag, startPoint x: 178, startPoint y: 163, endPoint x: 160, endPoint y: 168, distance: 18.0
click at [160, 168] on div "Description (En) -2 ِAl Asdekaa Cream Caramel 150g -2 Al Asdekaa Fruit Jelly De…" at bounding box center [314, 186] width 314 height 89
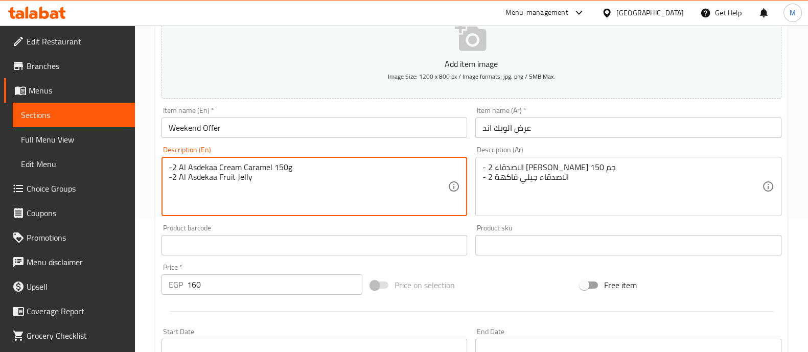
type textarea "-2 Al Asdekaa Cream Caramel 150g -2 Al Asdekaa Fruit Jelly"
click at [235, 220] on div "Product barcode Product barcode" at bounding box center [314, 239] width 314 height 39
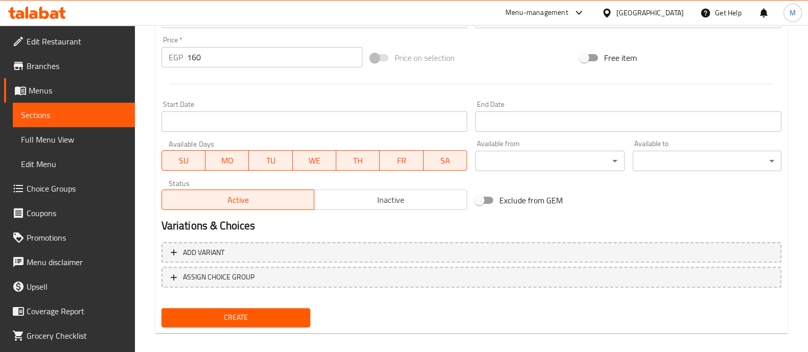
scroll to position [369, 0]
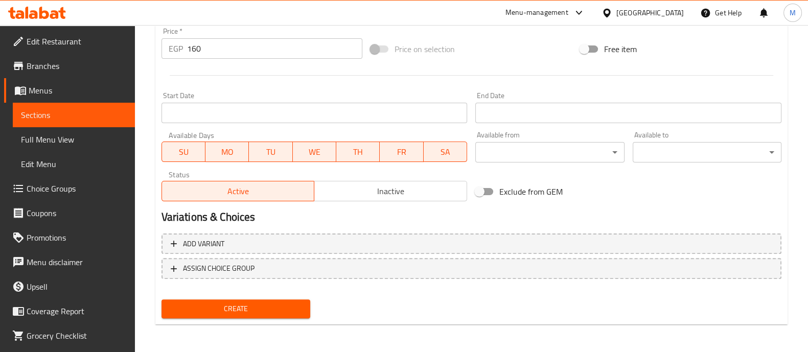
click at [249, 302] on span "Create" at bounding box center [236, 308] width 132 height 13
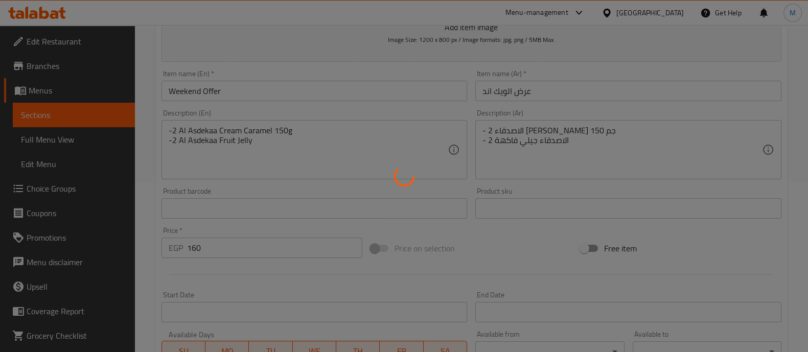
scroll to position [0, 0]
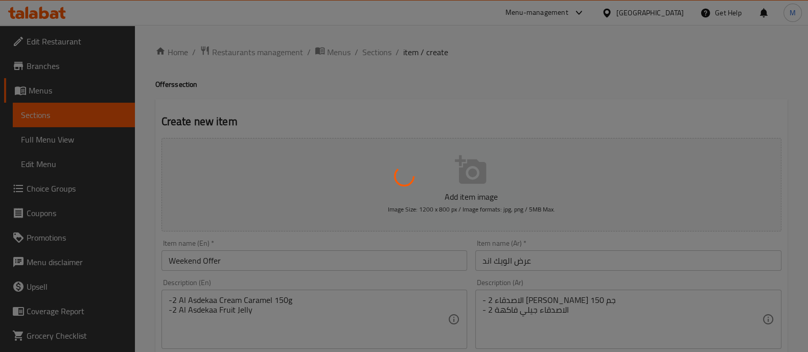
type input "0"
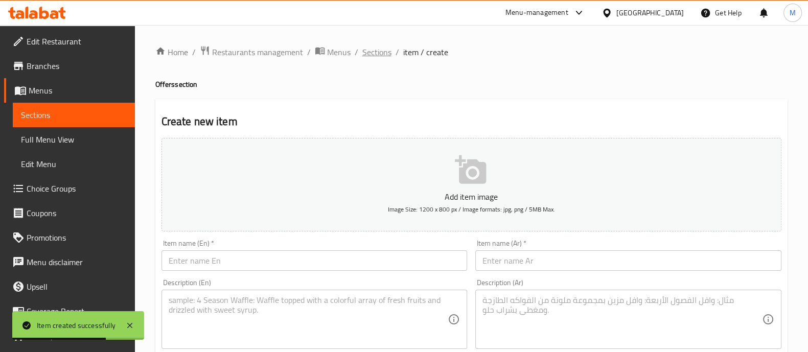
click at [368, 46] on span "Sections" at bounding box center [376, 52] width 29 height 12
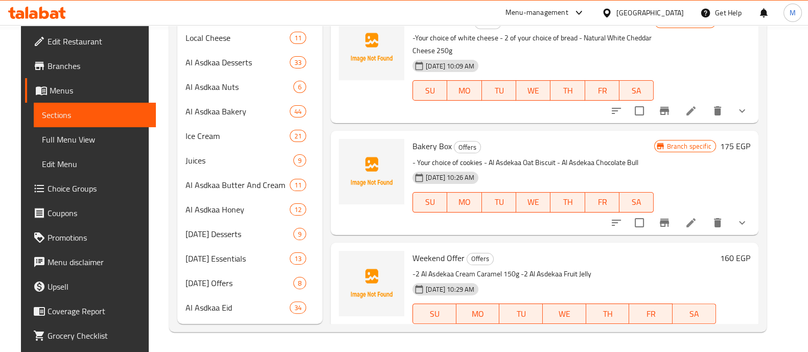
scroll to position [285, 0]
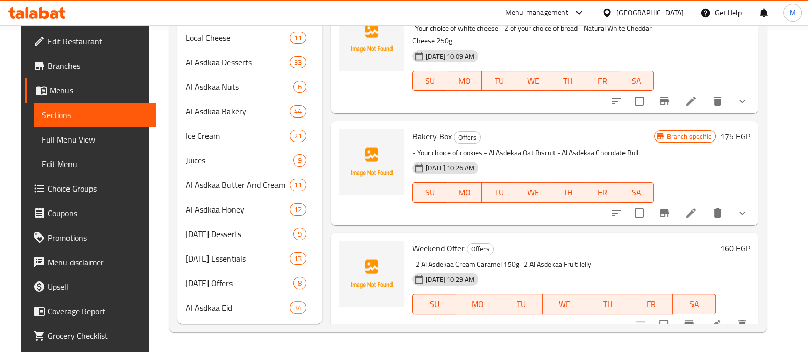
click at [693, 320] on icon "Branch-specific-item" at bounding box center [688, 324] width 9 height 8
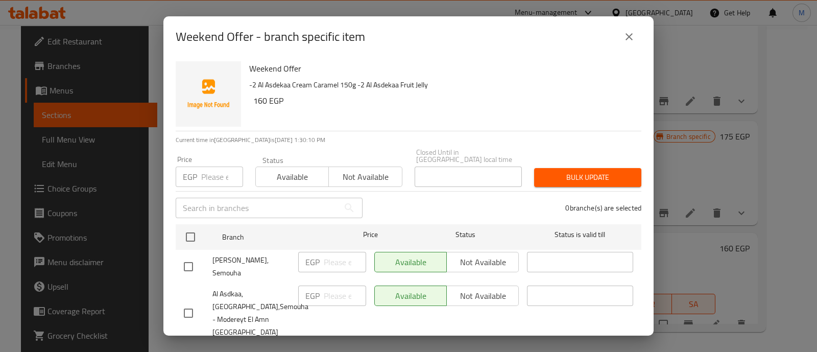
click at [367, 173] on span "Not available" at bounding box center [365, 177] width 65 height 15
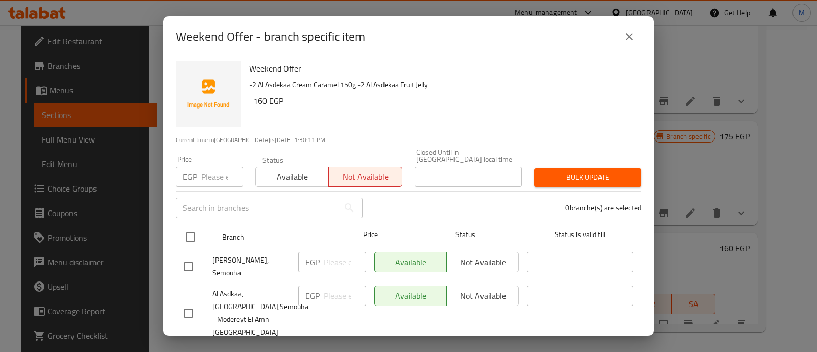
click at [185, 226] on input "checkbox" at bounding box center [190, 236] width 21 height 21
checkbox input "true"
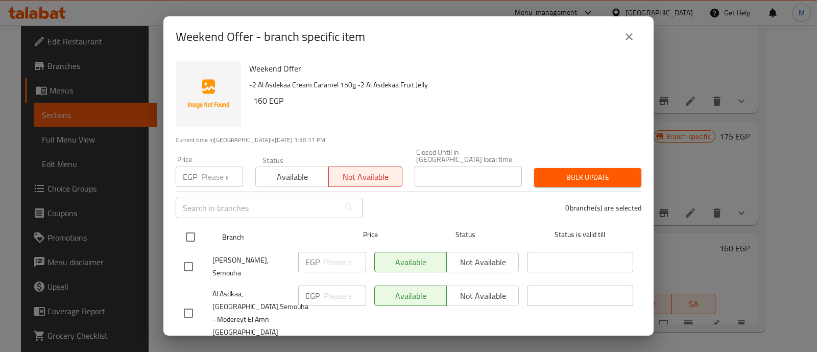
checkbox input "true"
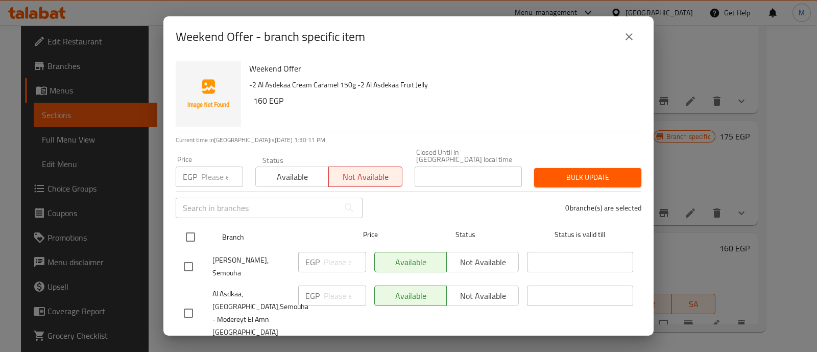
checkbox input "true"
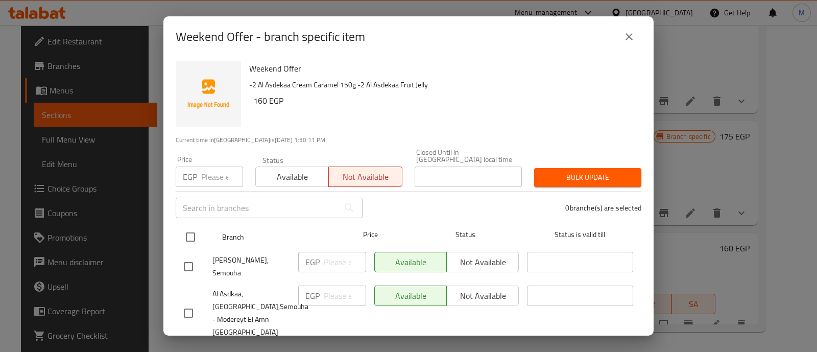
checkbox input "true"
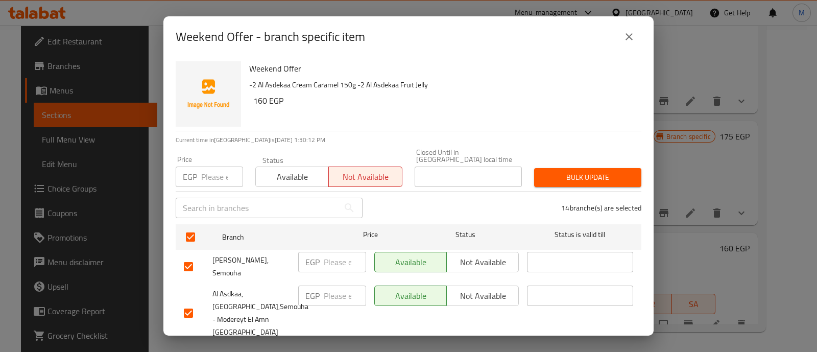
click at [571, 171] on span "Bulk update" at bounding box center [588, 177] width 91 height 13
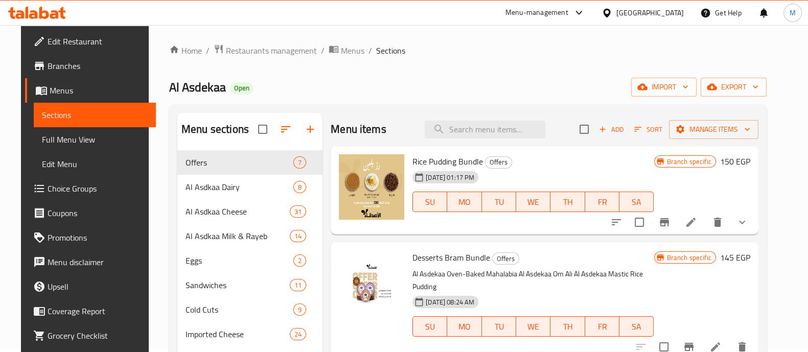
scroll to position [0, 0]
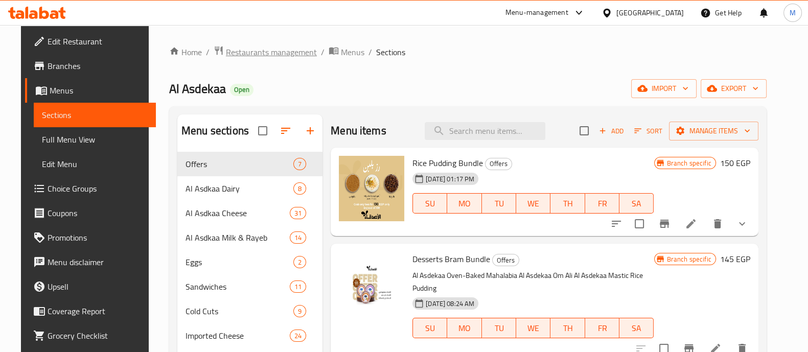
click at [272, 49] on span "Restaurants management" at bounding box center [271, 52] width 91 height 12
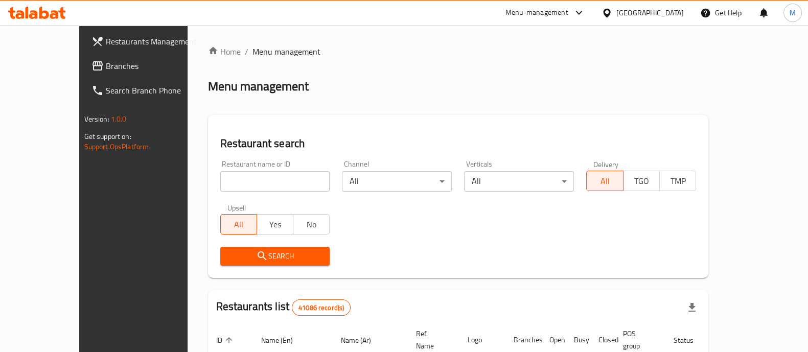
click at [243, 179] on input "search" at bounding box center [275, 181] width 110 height 20
paste input "674033"
type input "674033"
click button "Search" at bounding box center [275, 256] width 110 height 19
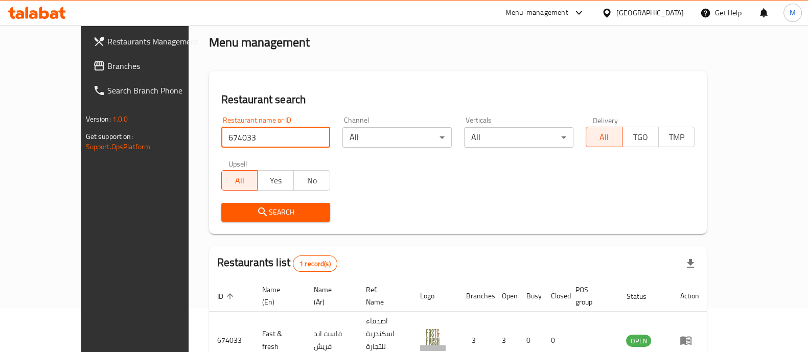
scroll to position [83, 0]
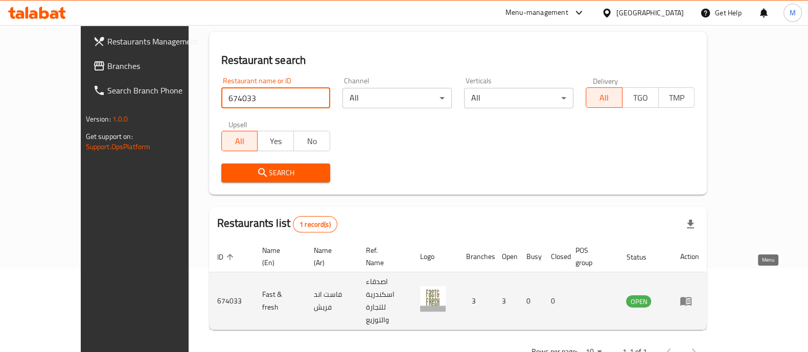
click at [691, 297] on icon "enhanced table" at bounding box center [685, 301] width 11 height 9
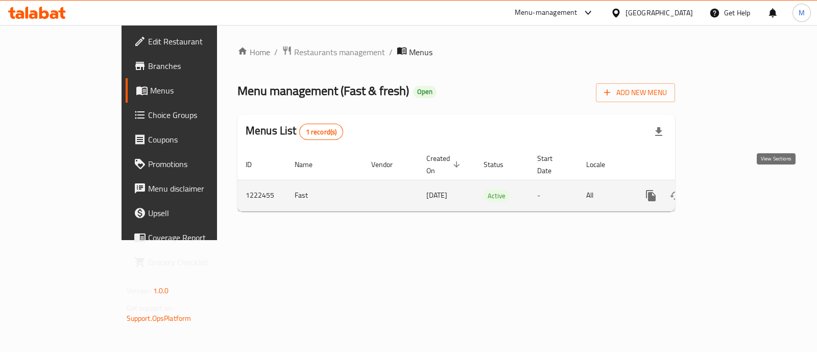
click at [730, 191] on icon "enhanced table" at bounding box center [724, 195] width 9 height 9
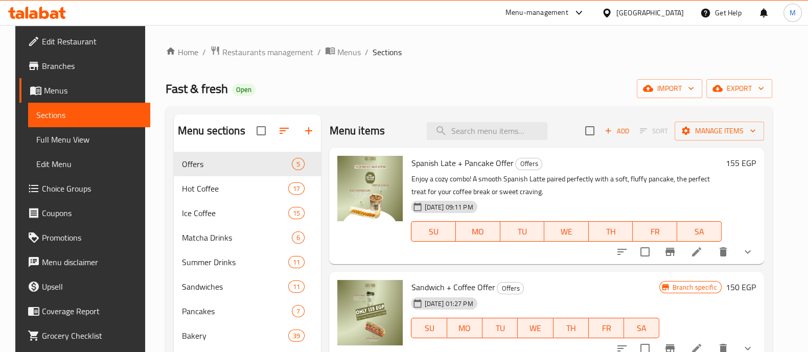
click at [67, 195] on span "Choice Groups" at bounding box center [92, 188] width 100 height 12
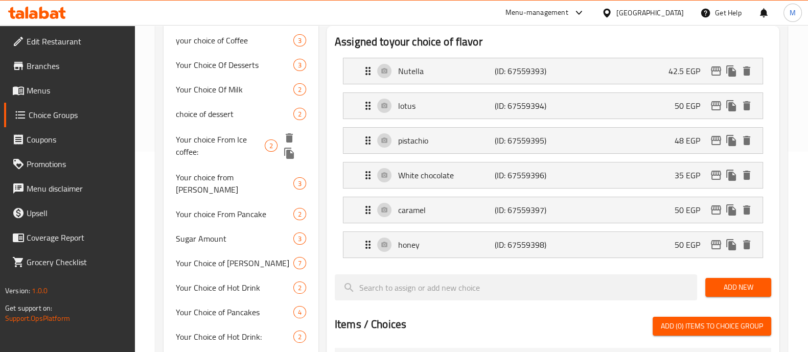
scroll to position [209, 0]
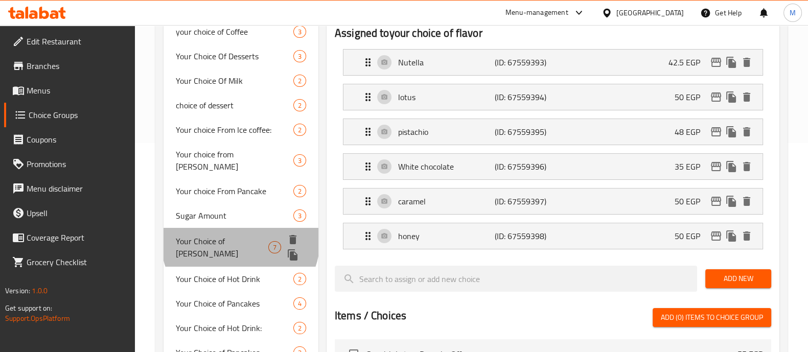
click at [240, 235] on span "Your Choice of [PERSON_NAME]" at bounding box center [222, 247] width 92 height 25
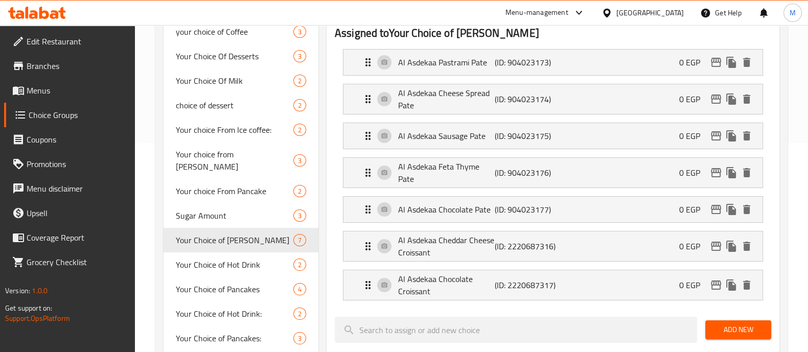
type input "Your Choice of [PERSON_NAME]"
type input "اختيار الباتيه"
type input "1"
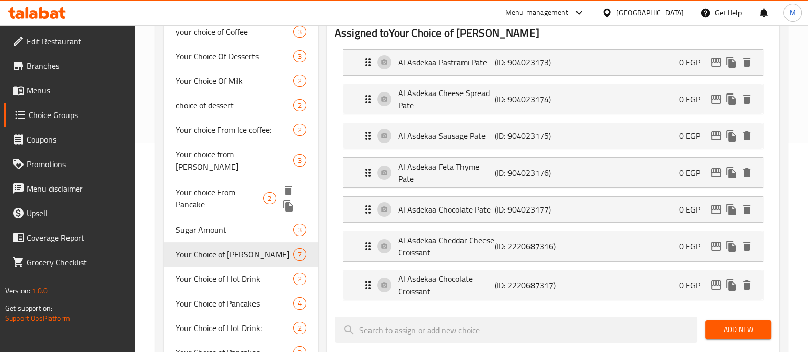
scroll to position [170, 0]
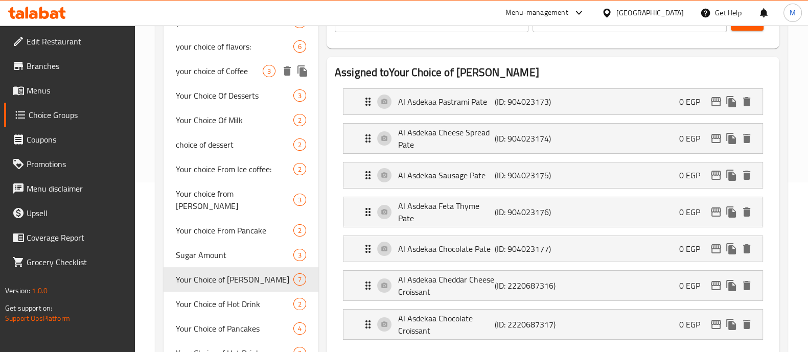
click at [225, 71] on span "your choice of Coffee" at bounding box center [219, 71] width 87 height 12
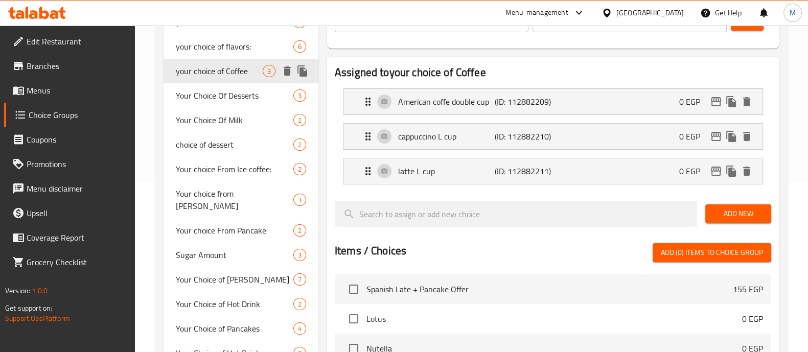
type input "your choice of Coffee"
type input "اختيارك من القهوة"
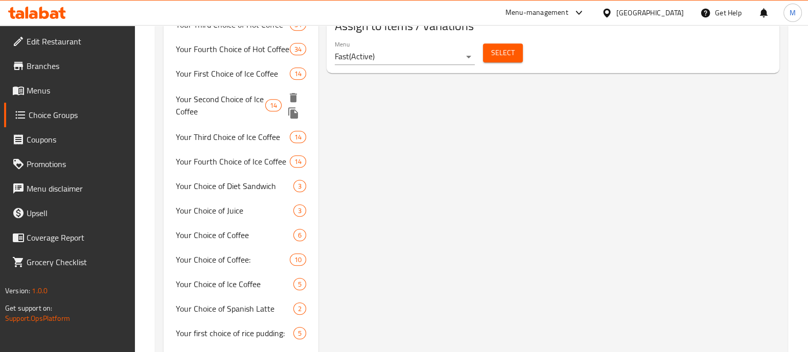
scroll to position [657, 0]
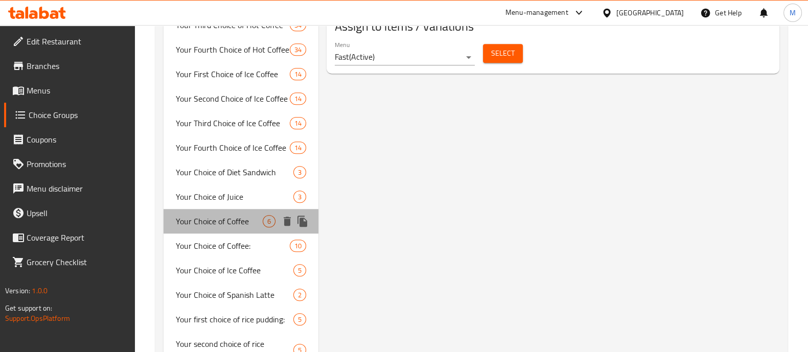
click at [212, 215] on span "Your Choice of Coffee" at bounding box center [219, 221] width 87 height 12
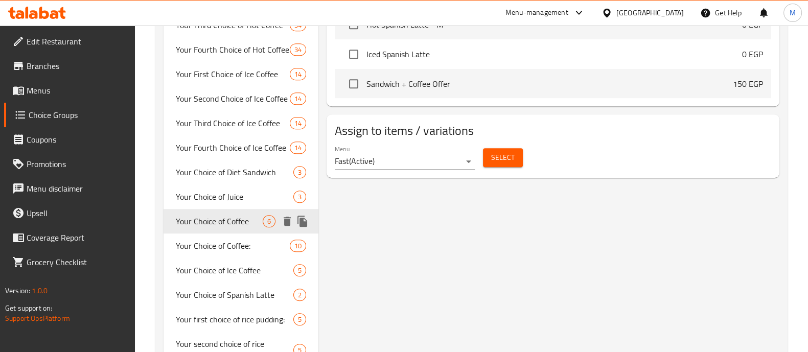
type input "Your Choice of Coffee"
type input "اختيارك من القهوة"
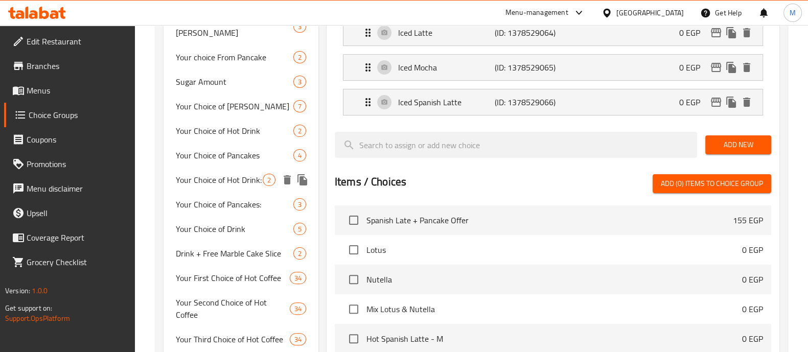
scroll to position [344, 0]
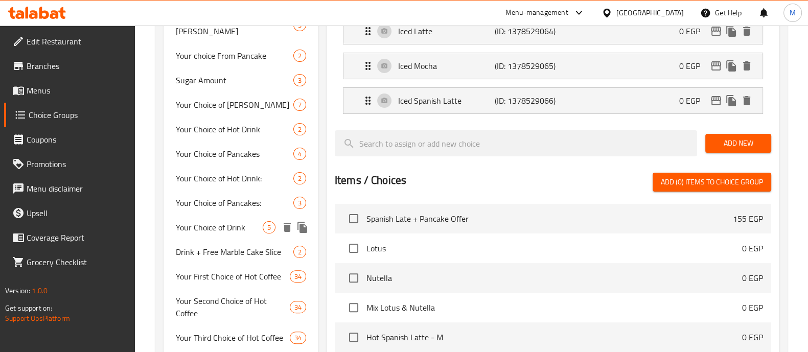
click at [227, 221] on span "Your Choice of Drink" at bounding box center [219, 227] width 87 height 12
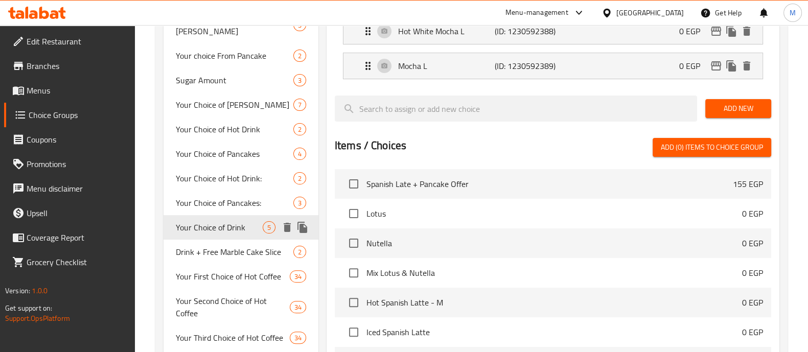
type input "Your Choice of Drink"
type input "اختيار المشروب"
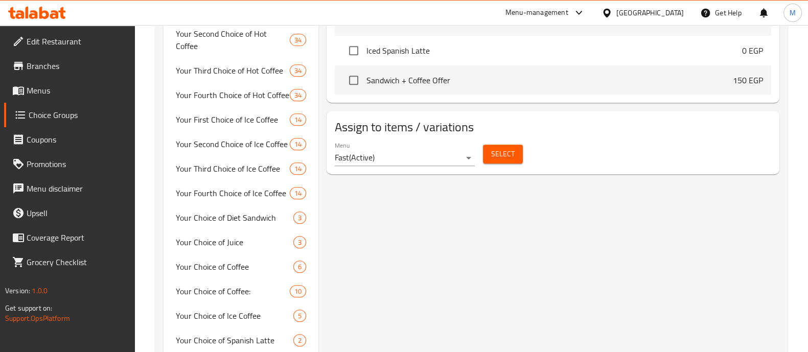
scroll to position [627, 0]
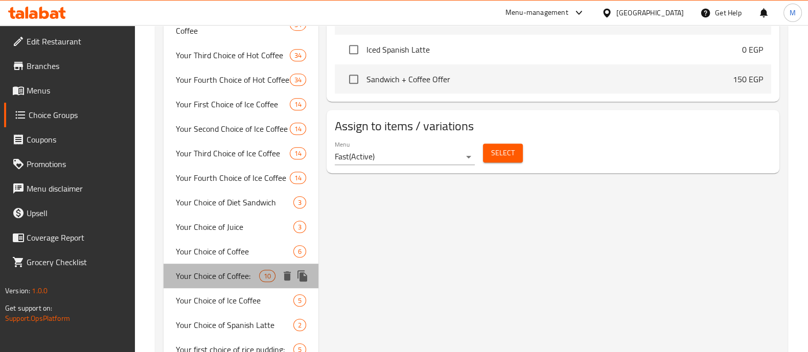
click at [227, 270] on span "Your Choice of Coffee:" at bounding box center [217, 276] width 83 height 12
type input "Your Choice of Coffee:"
type input "اختيارك من القهوة"
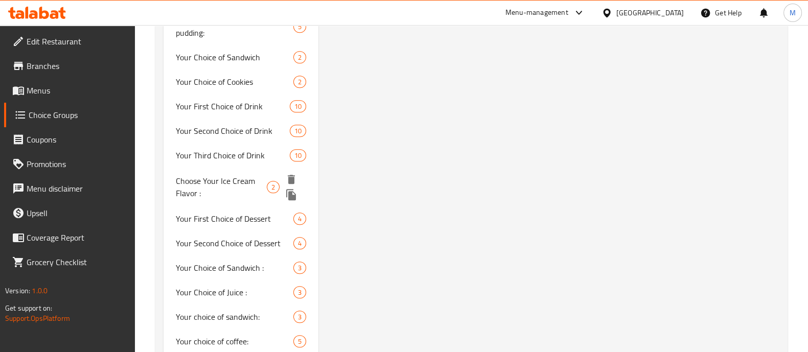
scroll to position [982, 0]
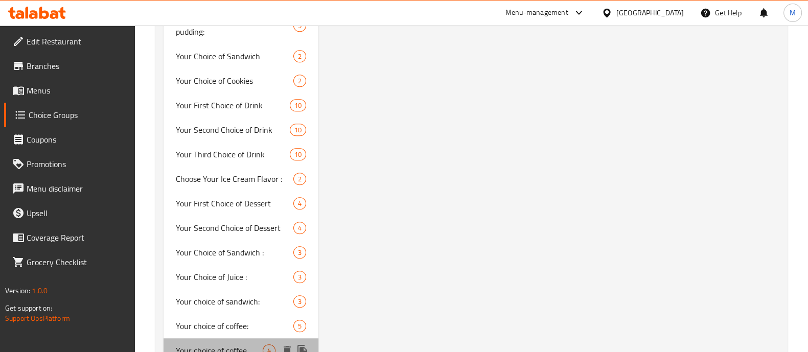
click at [215, 344] on span "Your choice of coffee" at bounding box center [219, 350] width 87 height 12
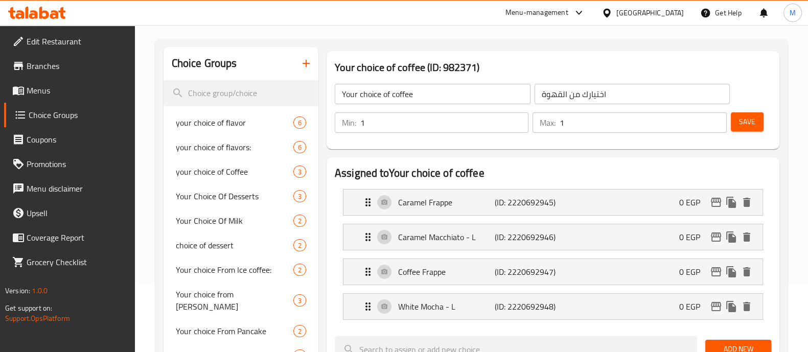
scroll to position [67, 0]
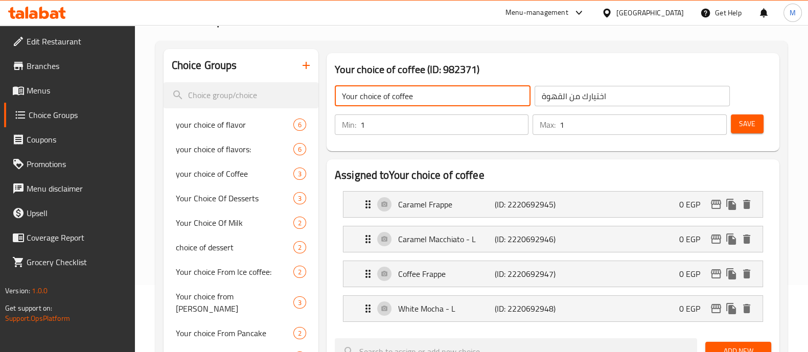
click at [359, 90] on input "Your choice of coffee" at bounding box center [433, 96] width 196 height 20
type input "Your first choice of coffee"
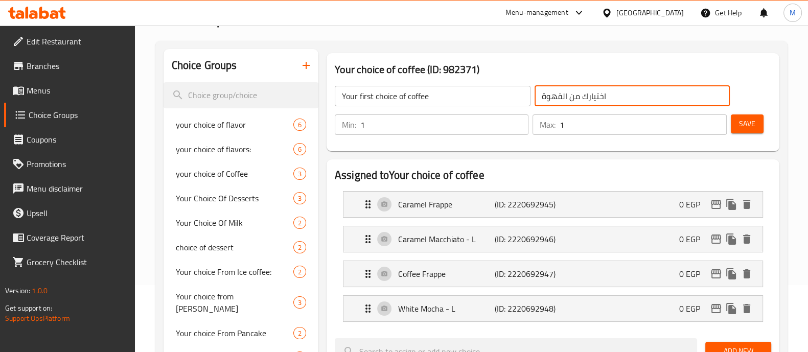
click at [580, 96] on input "اختيارك من القهوة" at bounding box center [632, 96] width 196 height 20
type input "اختيارك الاول من القهوة"
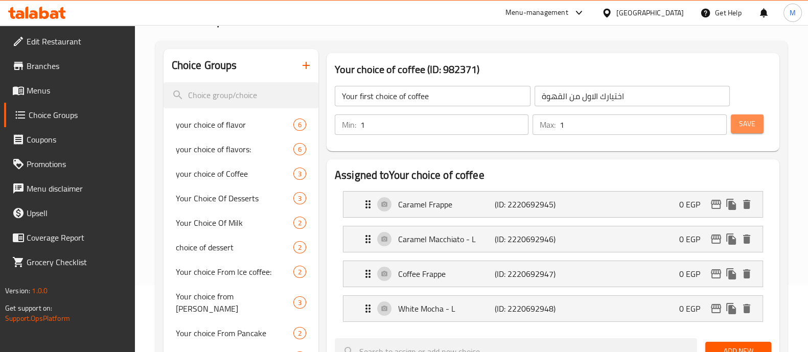
click at [752, 122] on span "Save" at bounding box center [747, 124] width 16 height 13
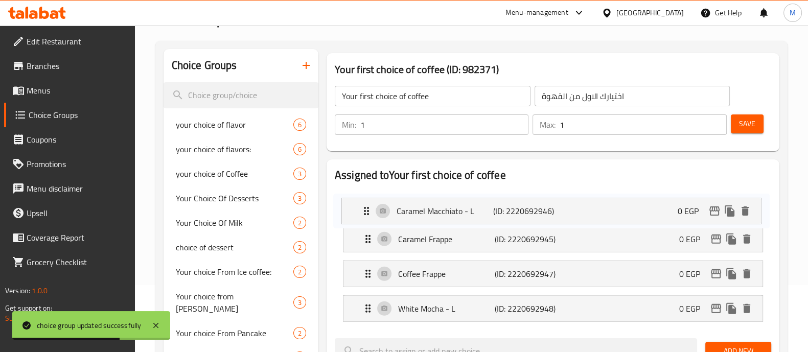
drag, startPoint x: 368, startPoint y: 237, endPoint x: 366, endPoint y: 206, distance: 31.2
click at [366, 206] on nav "Caramel Frappe (ID: 2220692945) 0 EGP Name (En) Caramel Frappe Name (En) Name (…" at bounding box center [553, 256] width 436 height 147
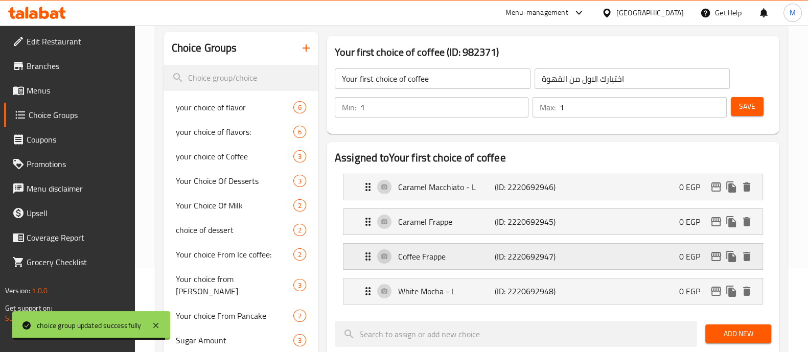
scroll to position [85, 0]
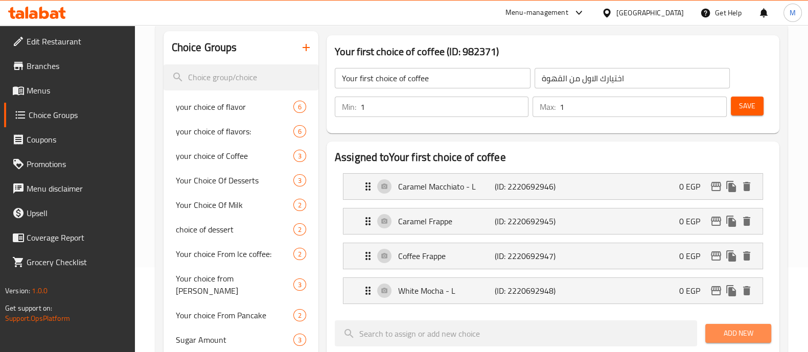
click at [736, 339] on button "Add New" at bounding box center [738, 333] width 66 height 19
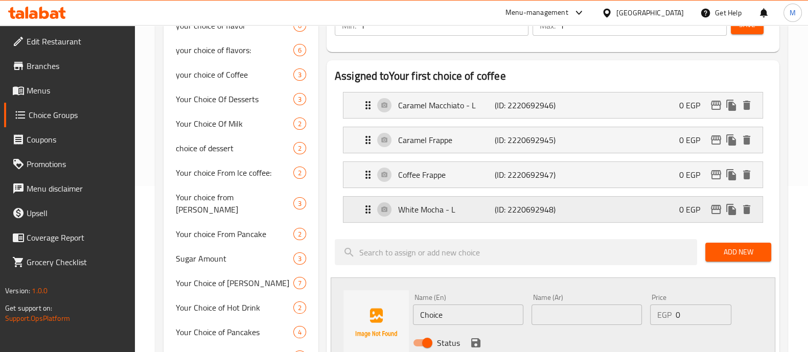
scroll to position [167, 0]
click at [431, 313] on input "Choice" at bounding box center [468, 314] width 110 height 20
paste input "Spanish Latte - L"
type input "Spanish Latte - L"
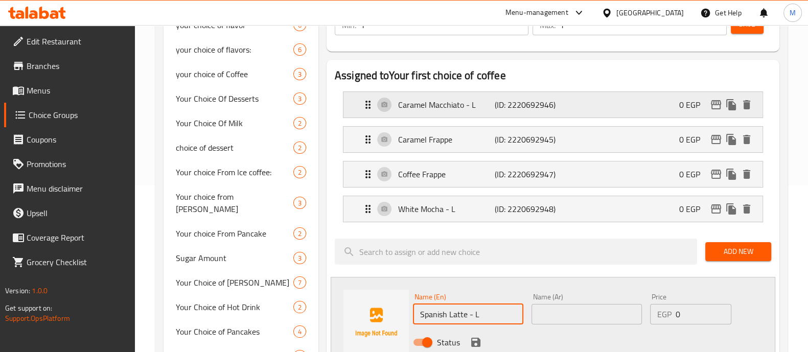
click at [501, 101] on p "(ID: 2220692946)" at bounding box center [527, 105] width 64 height 12
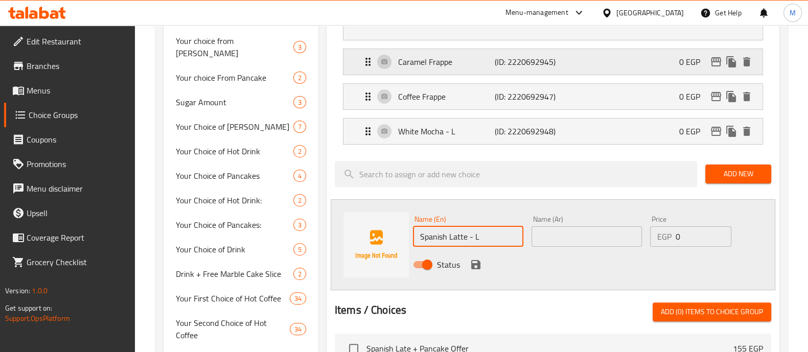
scroll to position [331, 0]
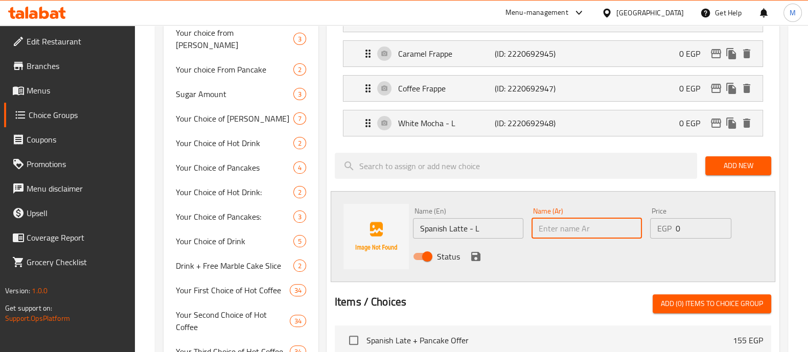
click at [558, 225] on input "text" at bounding box center [586, 228] width 110 height 20
paste input "لاتيه إسباني - ل"
type input "لاتيه إسباني - كبير"
click at [473, 256] on icon "save" at bounding box center [475, 256] width 9 height 9
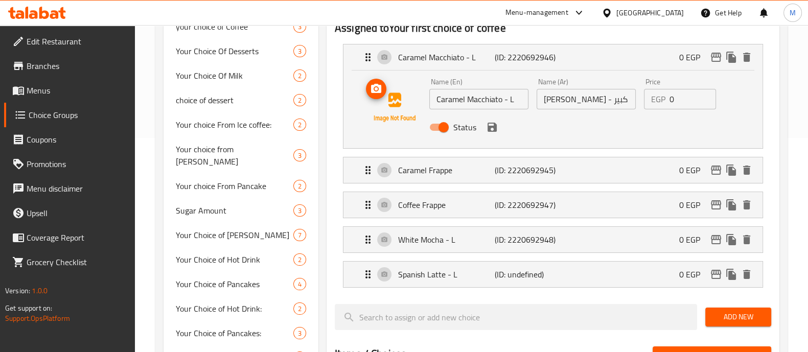
scroll to position [213, 0]
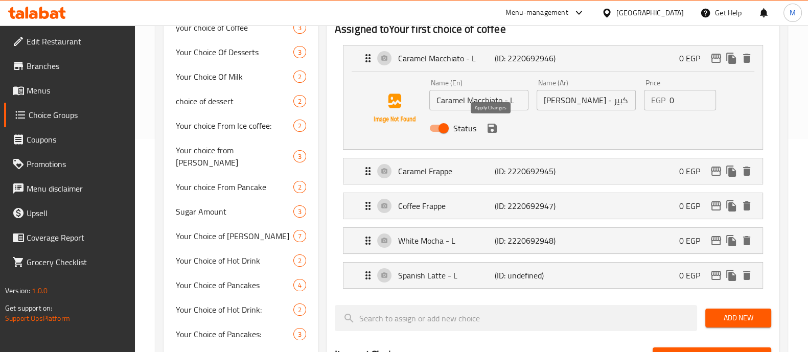
click at [493, 134] on button "save" at bounding box center [491, 128] width 15 height 15
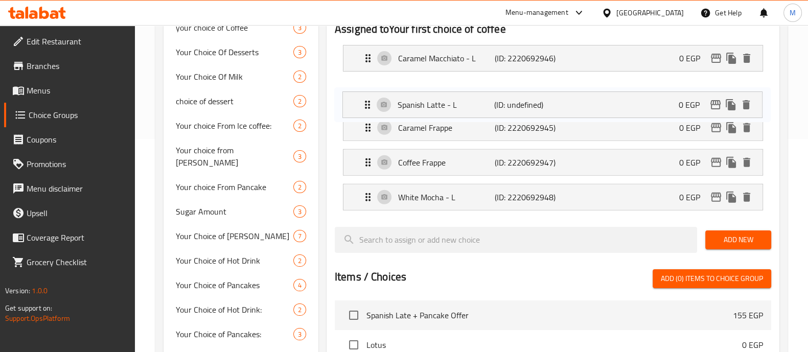
drag, startPoint x: 366, startPoint y: 192, endPoint x: 366, endPoint y: 98, distance: 94.0
click at [366, 98] on nav "Caramel Macchiato - L (ID: 2220692946) 0 EGP Name (En) Caramel Macchiato - L Na…" at bounding box center [553, 128] width 436 height 182
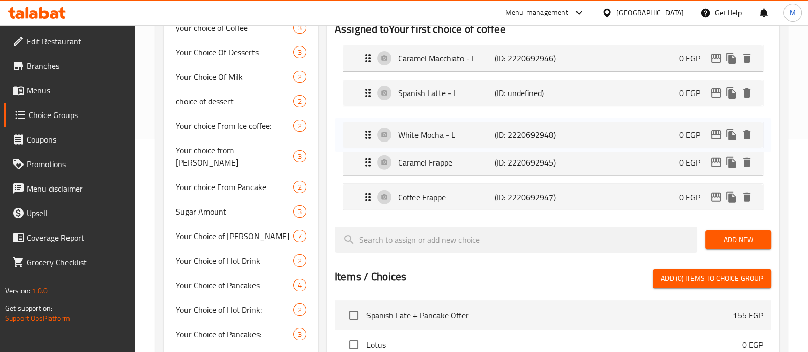
drag, startPoint x: 363, startPoint y: 195, endPoint x: 363, endPoint y: 128, distance: 66.4
click at [363, 128] on nav "Caramel Macchiato - L (ID: 2220692946) 0 EGP Name (En) Caramel Macchiato - L Na…" at bounding box center [553, 128] width 436 height 182
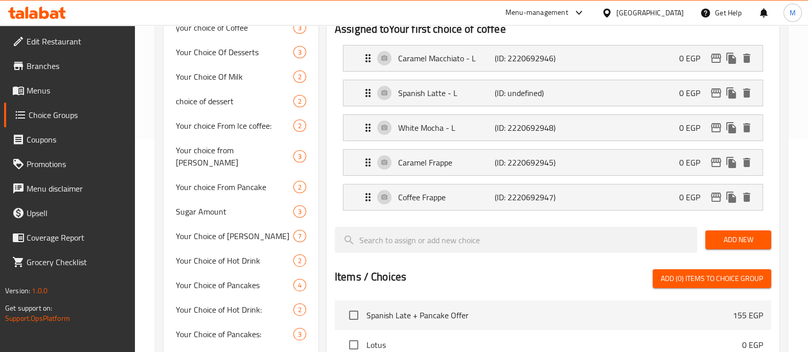
click at [736, 236] on span "Add New" at bounding box center [738, 239] width 50 height 13
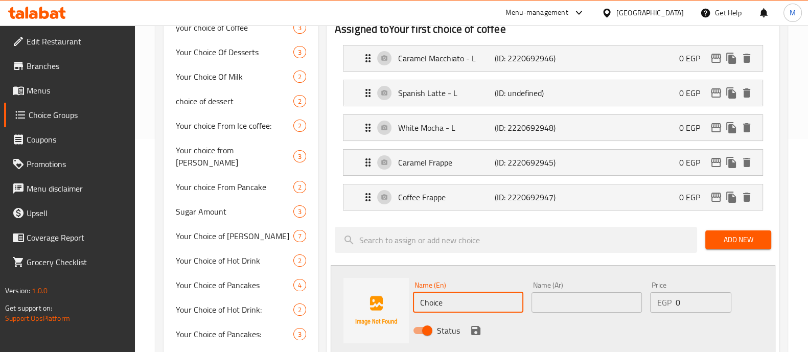
click at [427, 295] on input "Choice" at bounding box center [468, 302] width 110 height 20
paste input "Hot Chocolate - L"
type input "Hot Chocolate - L"
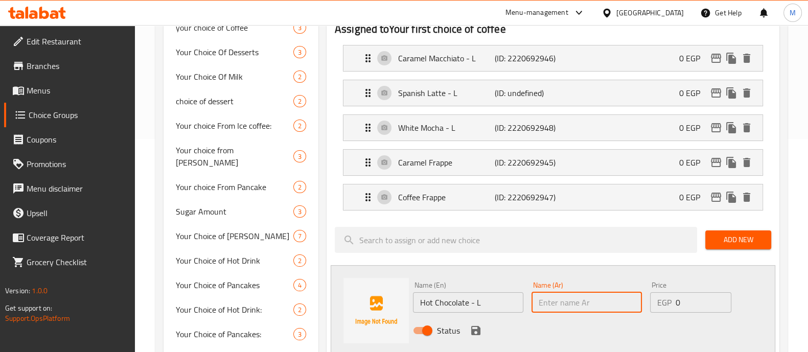
click at [570, 297] on input "text" at bounding box center [586, 302] width 110 height 20
paste input "شوكولاتة ساخنة - ل"
type input "شوكولاتة ساخنة - كبير"
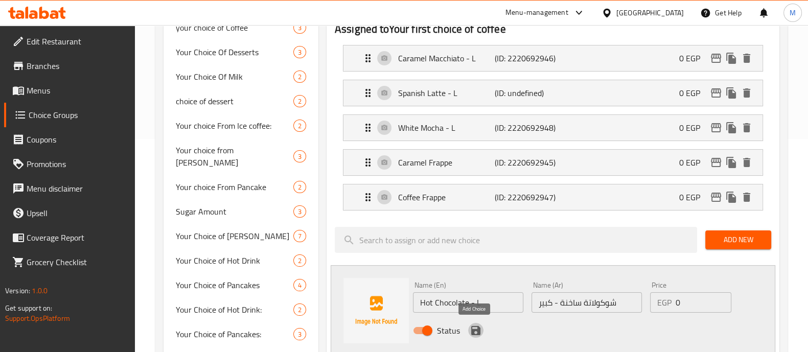
click at [473, 326] on icon "save" at bounding box center [476, 330] width 12 height 12
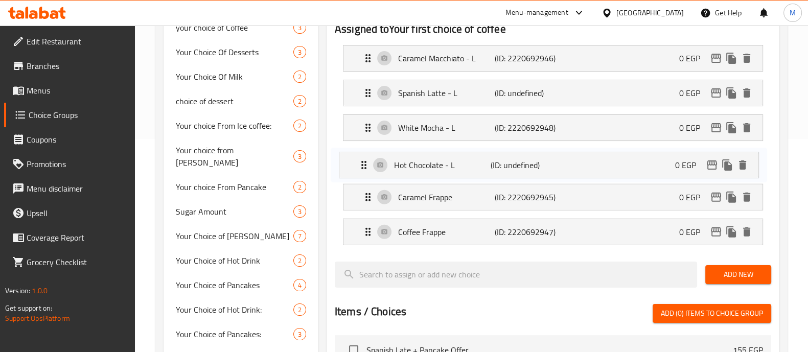
drag, startPoint x: 370, startPoint y: 233, endPoint x: 366, endPoint y: 165, distance: 68.6
click at [366, 165] on nav "Caramel Macchiato - L (ID: 2220692946) 0 EGP Name (En) Caramel Macchiato - L Na…" at bounding box center [553, 145] width 436 height 217
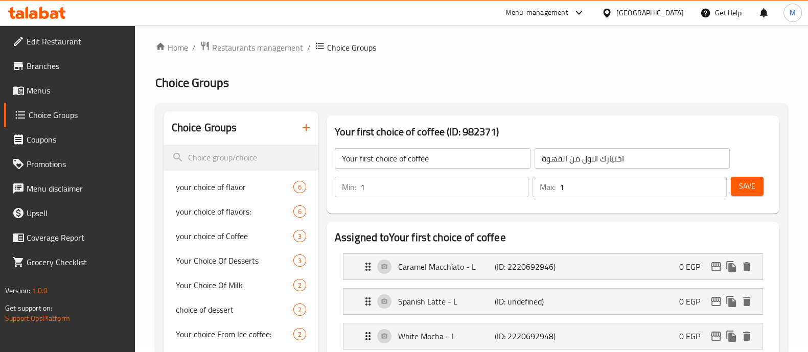
scroll to position [0, 0]
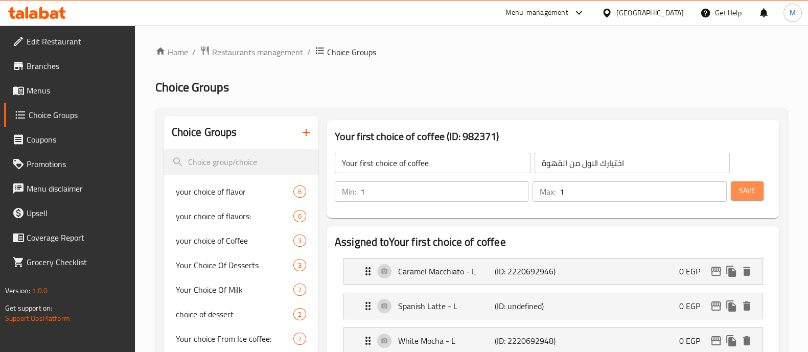
click at [753, 184] on span "Save" at bounding box center [747, 190] width 16 height 13
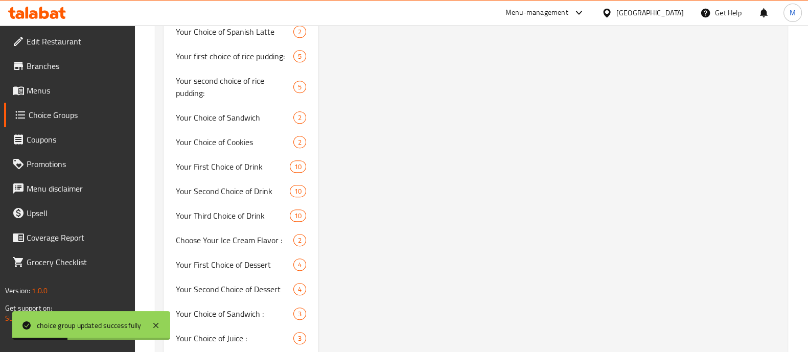
scroll to position [1086, 0]
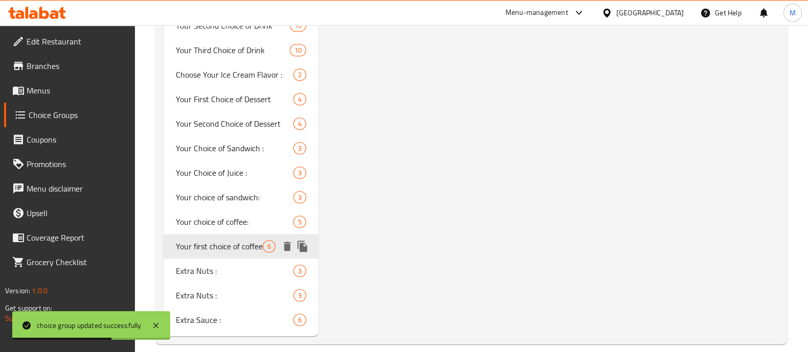
click at [301, 241] on icon "duplicate" at bounding box center [302, 246] width 10 height 11
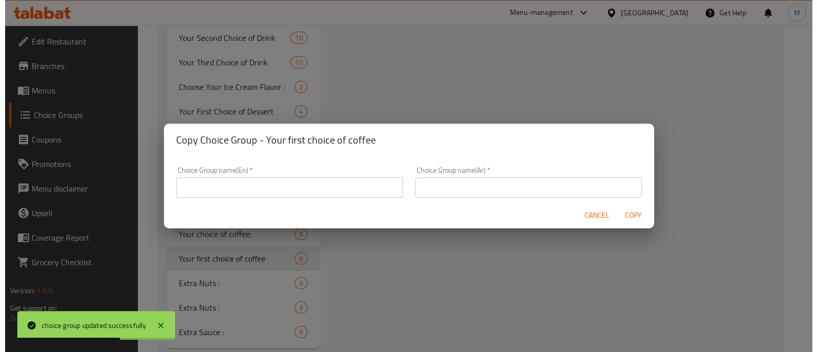
scroll to position [1073, 0]
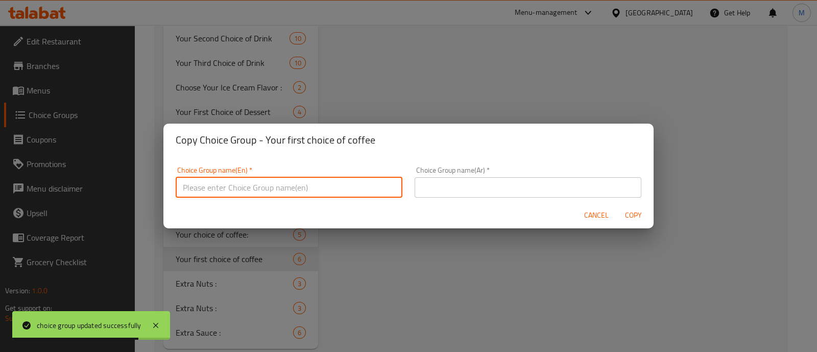
click at [298, 190] on input "text" at bounding box center [289, 187] width 227 height 20
type input "إ"
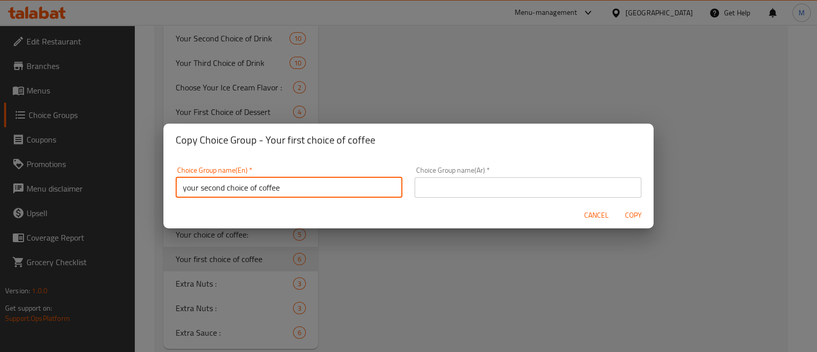
type input "your second choice of coffee"
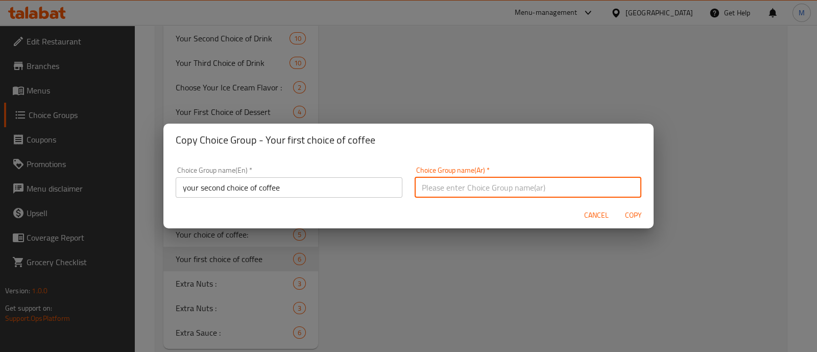
click at [447, 180] on input "text" at bounding box center [528, 187] width 227 height 20
paste input "اختيارك الثاني للقهوة"
type input "اختيارك الثاني للقهوة"
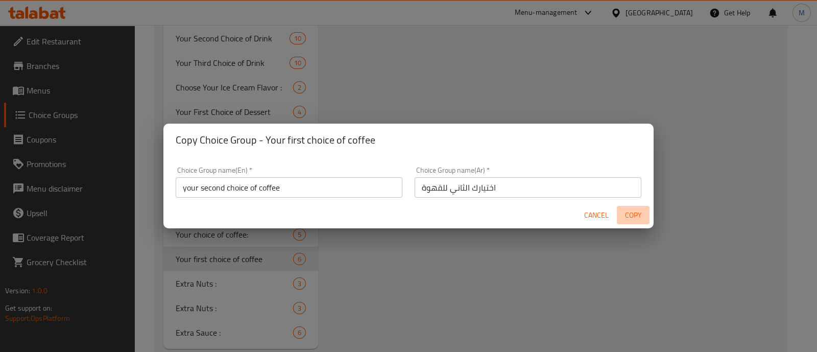
click at [636, 212] on span "Copy" at bounding box center [633, 215] width 25 height 13
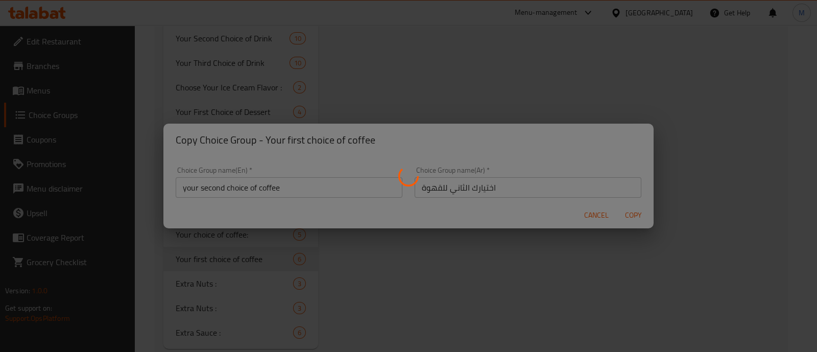
type input "your second choice of coffee"
type input "اختيارك الثاني للقهوة"
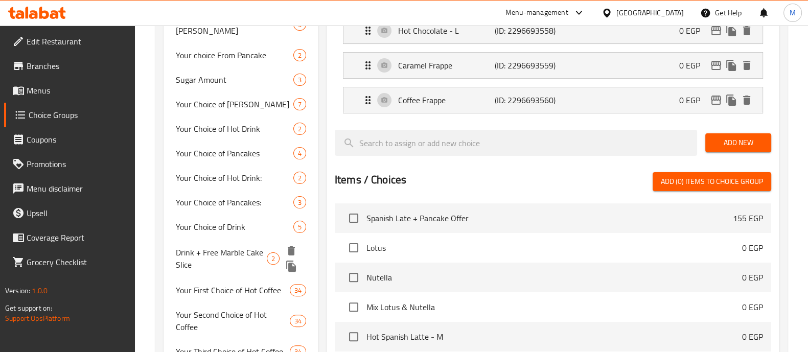
scroll to position [344, 0]
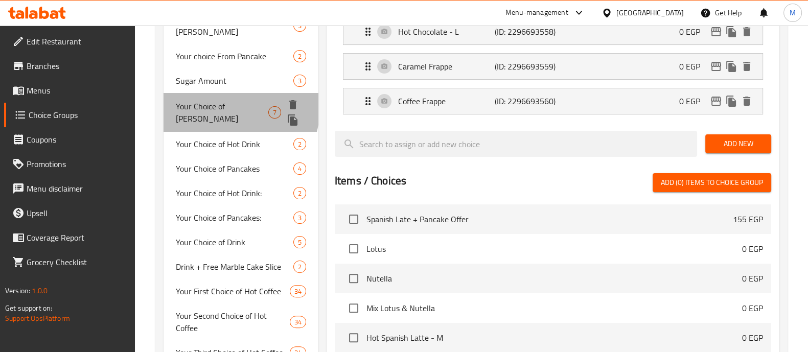
click at [221, 100] on span "Your Choice of [PERSON_NAME]" at bounding box center [222, 112] width 92 height 25
type input "Your Choice of [PERSON_NAME]"
type input "اختيار الباتيه"
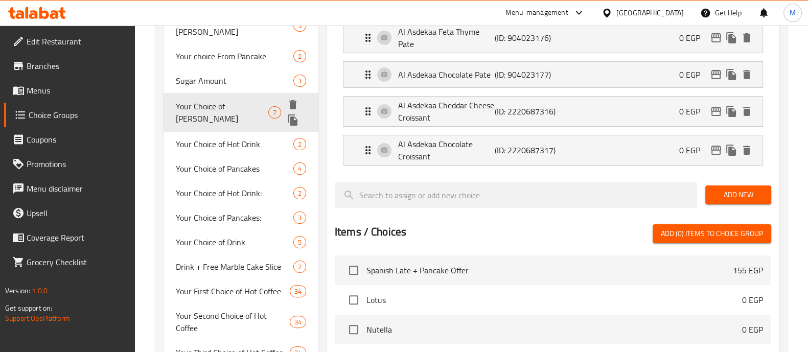
click at [297, 114] on icon "duplicate" at bounding box center [293, 119] width 10 height 11
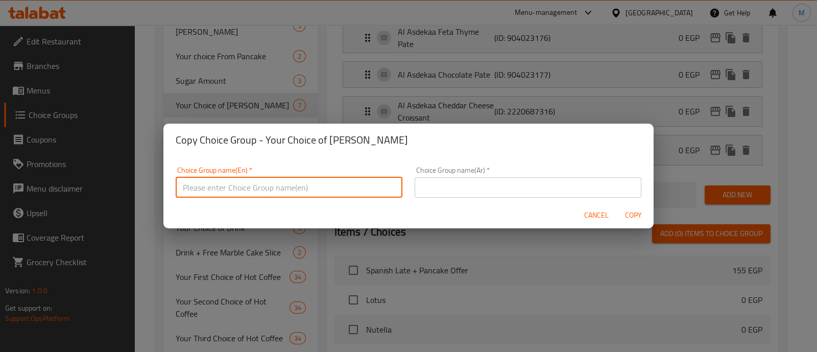
click at [243, 191] on input "text" at bounding box center [289, 187] width 227 height 20
type input "Your Second Choice of Pate"
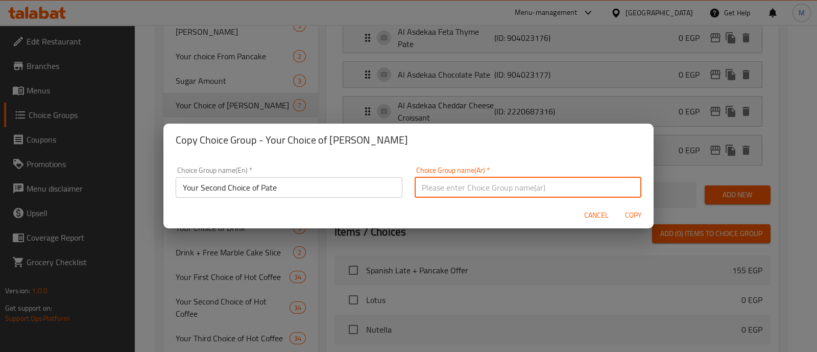
click at [475, 189] on input "text" at bounding box center [528, 187] width 227 height 20
paste input "اختيارك الثاني من الباتيه"
type input "اختيارك الثاني من الباتيه"
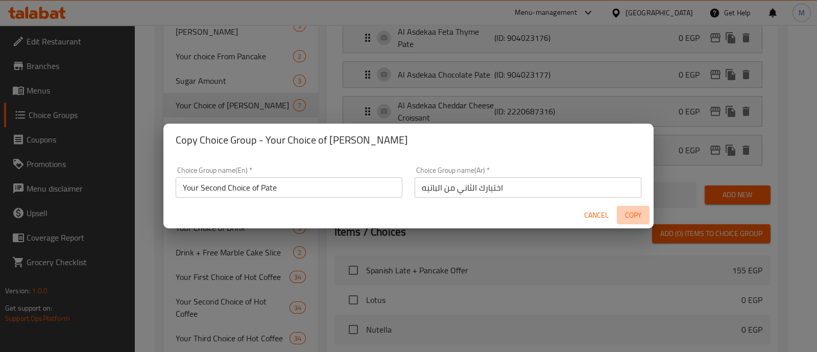
click at [636, 213] on span "Copy" at bounding box center [633, 215] width 25 height 13
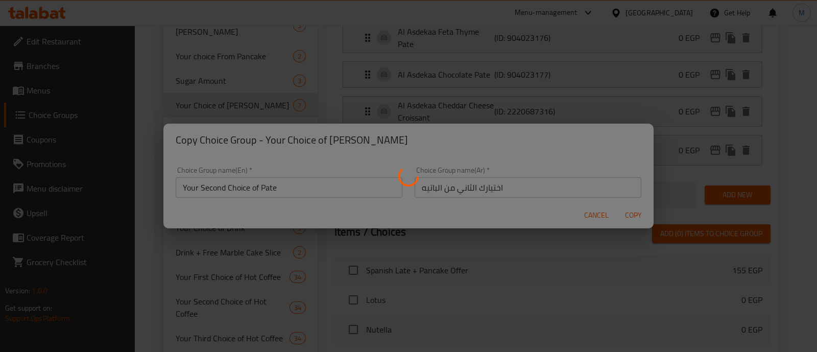
type input "Your Second Choice of Pate"
type input "اختيارك الثاني من الباتيه"
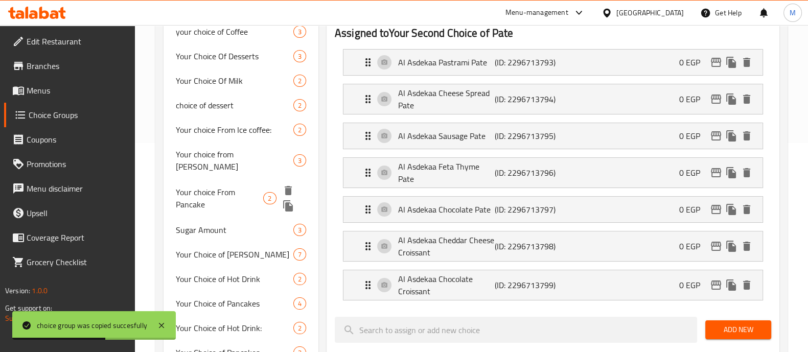
scroll to position [208, 0]
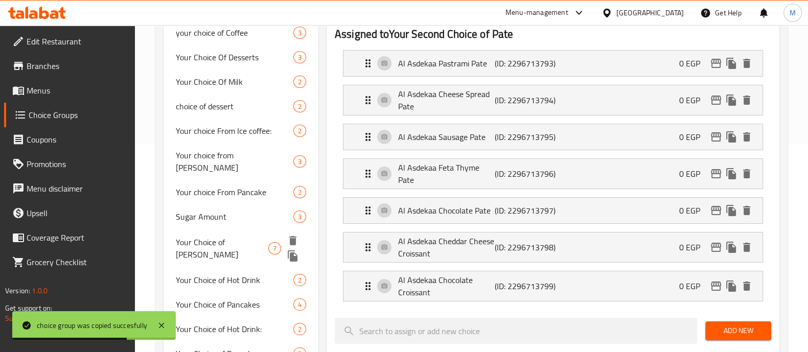
click at [220, 236] on span "Your Choice of [PERSON_NAME]" at bounding box center [222, 248] width 92 height 25
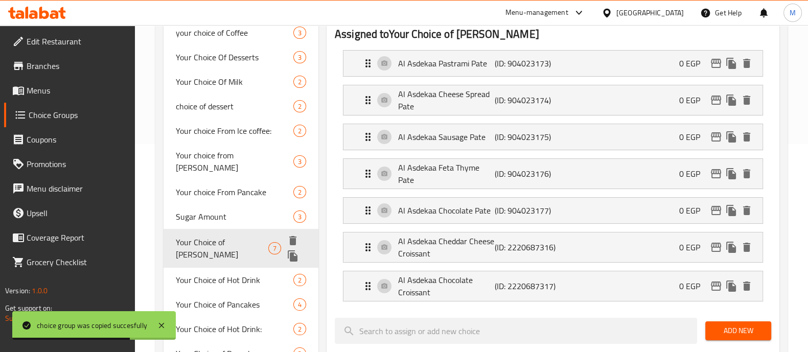
type input "Your Choice of [PERSON_NAME]"
type input "اختيار الباتيه"
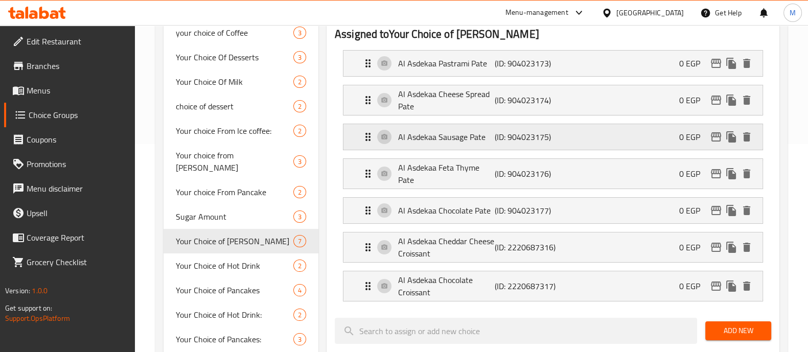
scroll to position [0, 0]
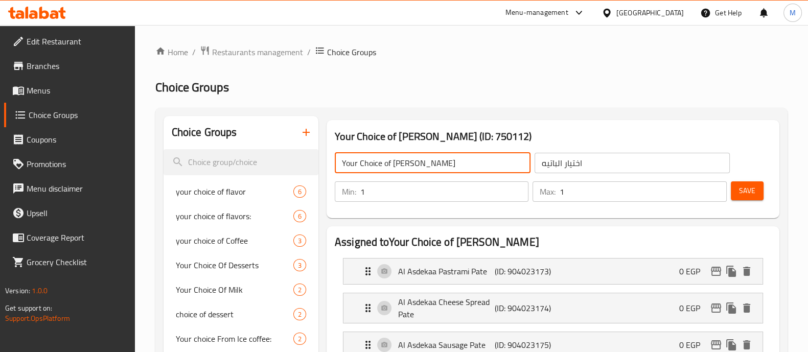
click at [359, 162] on input "Your Choice of [PERSON_NAME]" at bounding box center [433, 163] width 196 height 20
type input "Your First Choice of Pate"
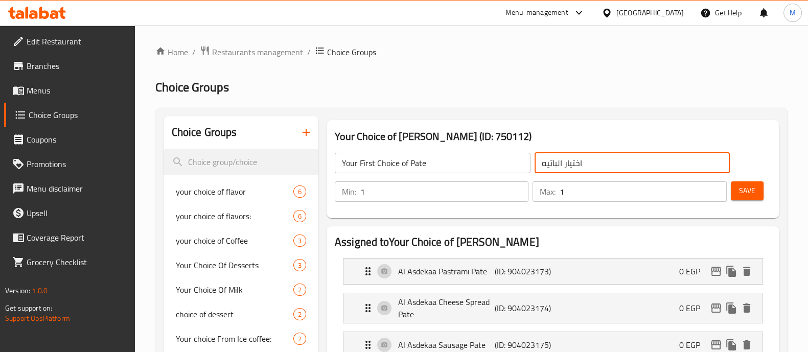
click at [563, 165] on input "اختيار الباتيه" at bounding box center [632, 163] width 196 height 20
type input "اختيار الاول من الباتيه"
click at [749, 186] on span "Save" at bounding box center [747, 190] width 16 height 13
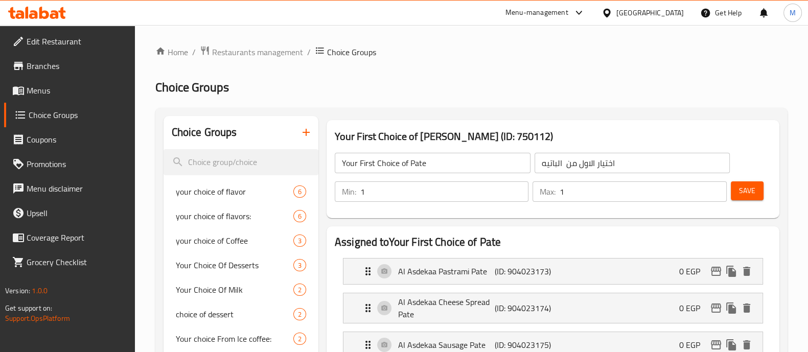
click at [60, 96] on span "Menus" at bounding box center [77, 90] width 100 height 12
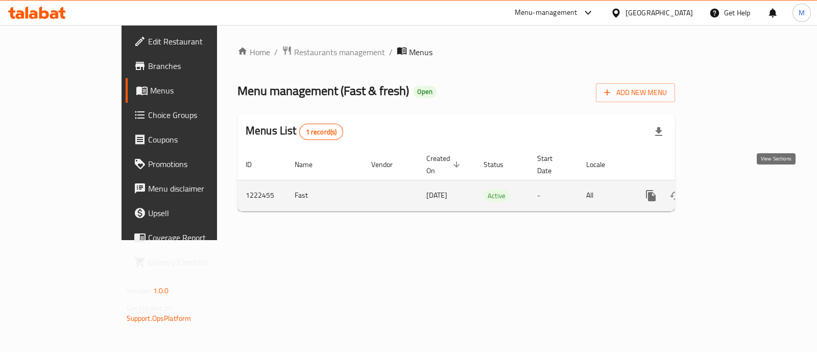
click at [731, 190] on icon "enhanced table" at bounding box center [725, 196] width 12 height 12
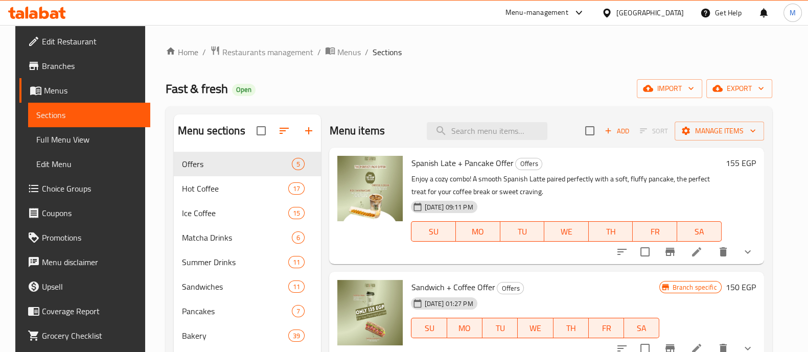
click at [422, 129] on div "Menu items Add Sort Manage items" at bounding box center [546, 130] width 434 height 33
click at [623, 138] on button "Add" at bounding box center [616, 131] width 33 height 16
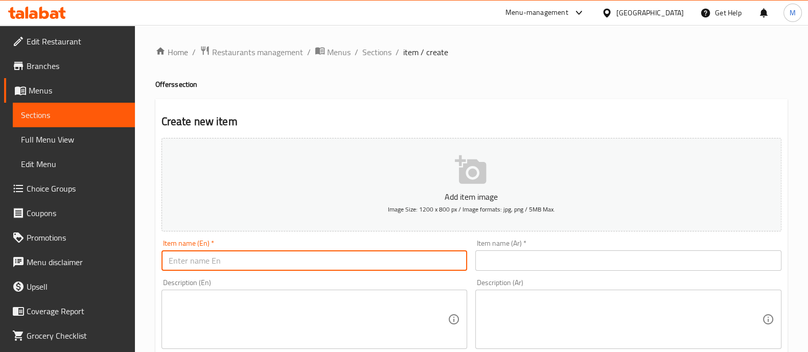
click at [310, 261] on input "text" at bounding box center [314, 260] width 306 height 20
paste input "Dueto Offer"
type input "Dueto Offer"
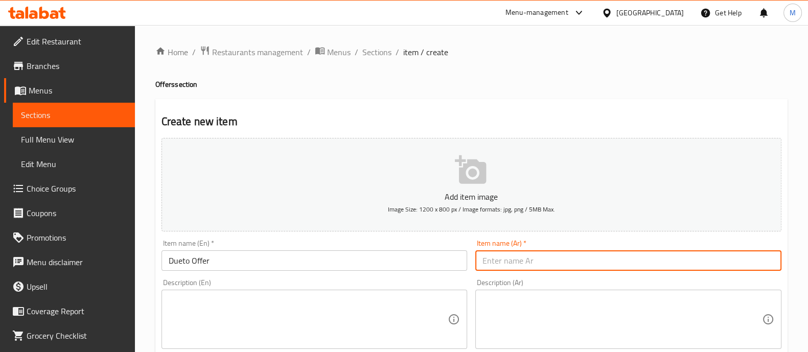
click at [516, 264] on input "text" at bounding box center [628, 260] width 306 height 20
paste input "عرض دويتو"
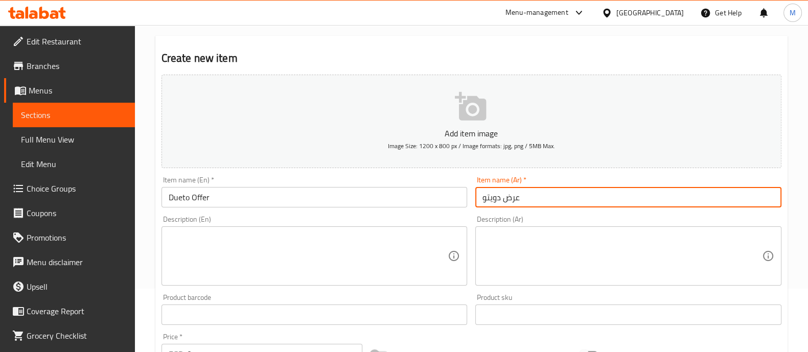
type input "عرض دويتو"
click at [201, 237] on textarea at bounding box center [308, 256] width 279 height 49
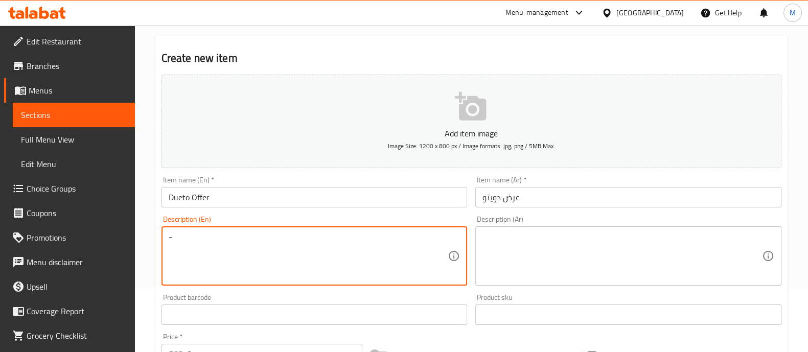
type textarea "-"
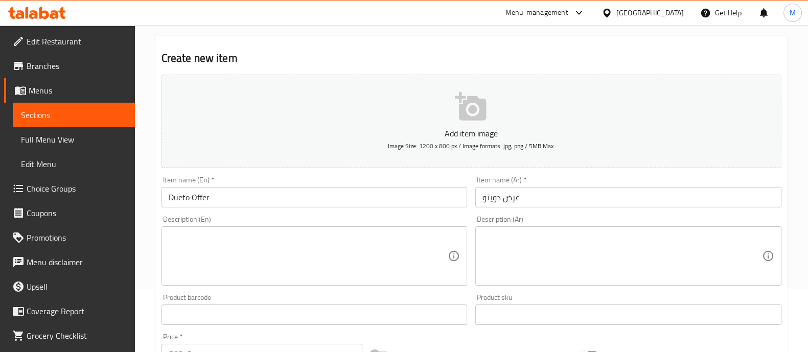
click at [217, 212] on div "Description (En) Description (En)" at bounding box center [314, 251] width 314 height 78
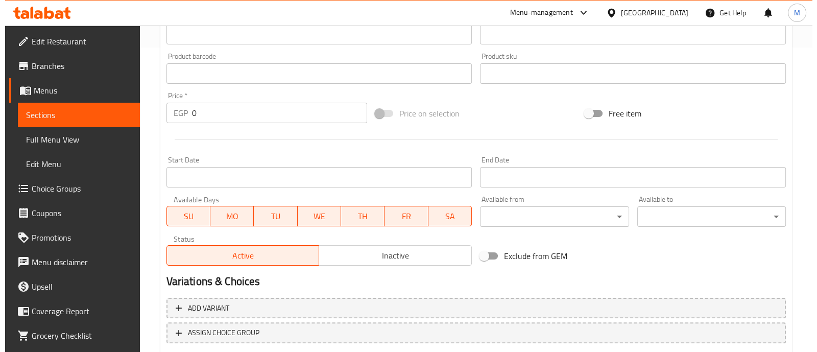
scroll to position [369, 0]
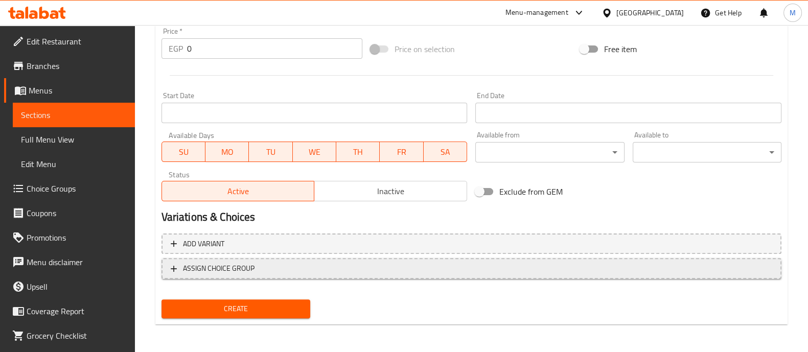
click at [225, 275] on button "ASSIGN CHOICE GROUP" at bounding box center [471, 268] width 620 height 21
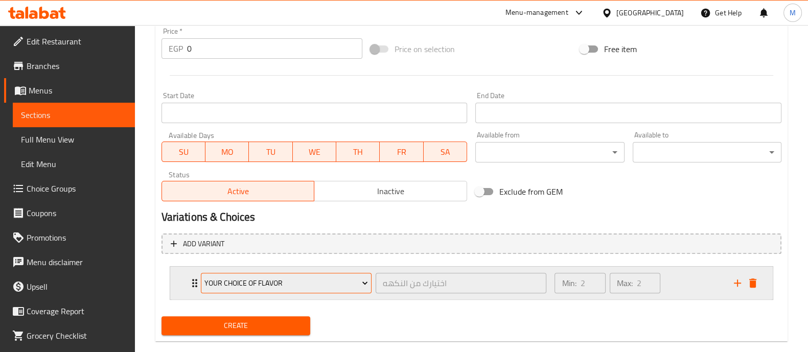
click at [226, 277] on span "your choice of flavor" at bounding box center [285, 283] width 163 height 13
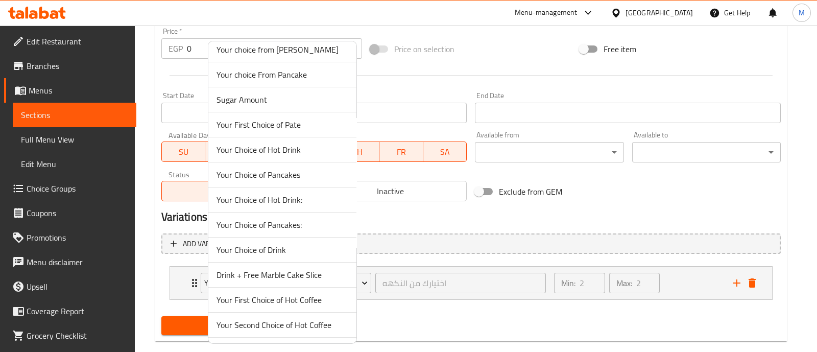
scroll to position [127, 0]
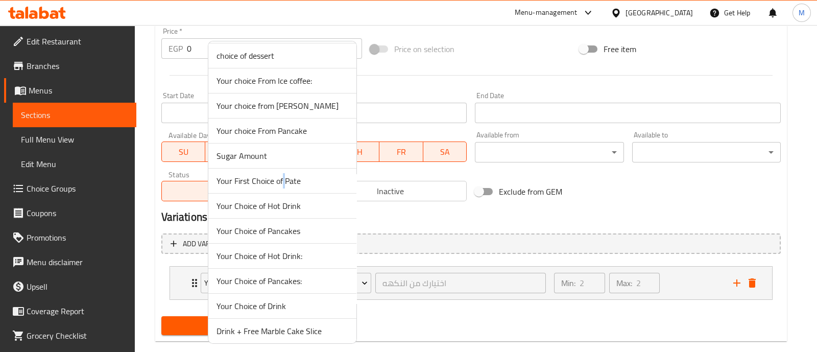
click at [283, 183] on span "Your First Choice of Pate" at bounding box center [283, 181] width 132 height 12
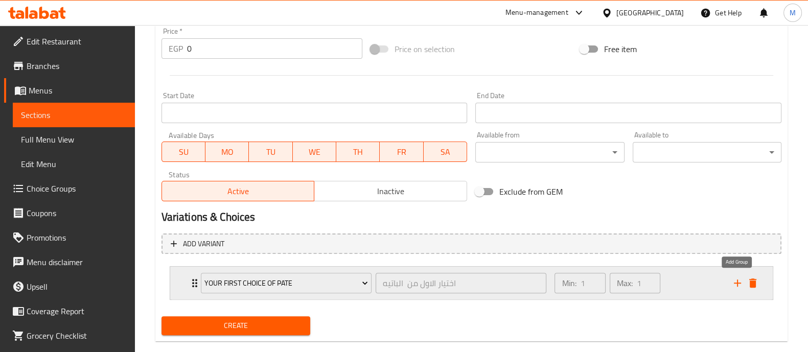
click at [734, 281] on icon "add" at bounding box center [737, 283] width 12 height 12
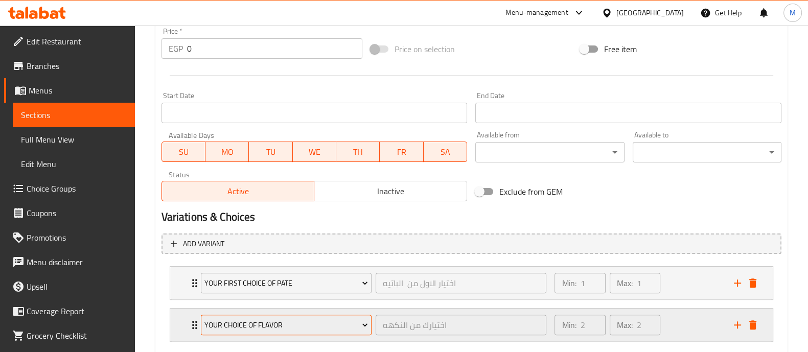
click at [282, 323] on span "your choice of flavor" at bounding box center [285, 325] width 163 height 13
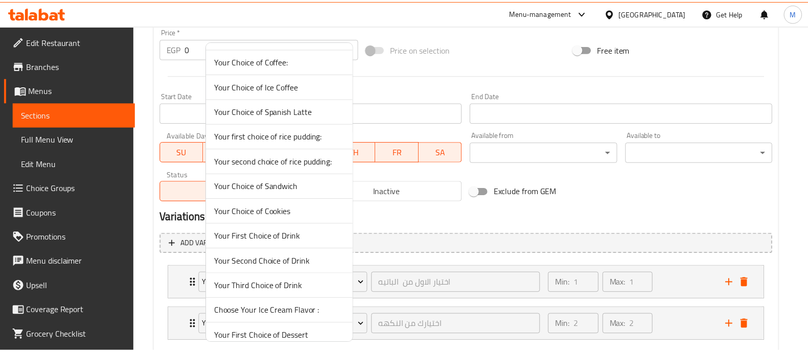
scroll to position [977, 0]
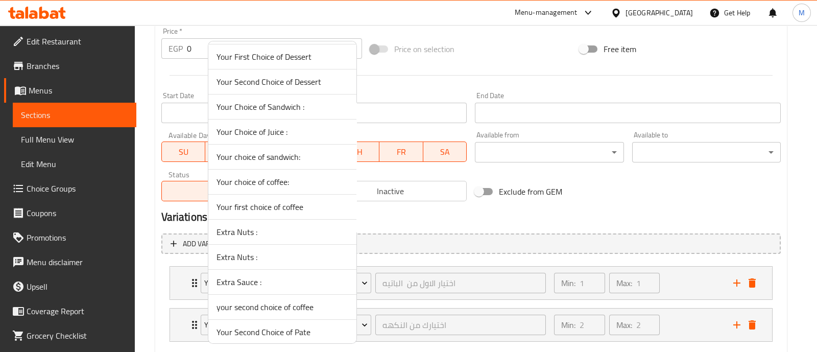
click at [282, 328] on span "Your Second Choice of Pate" at bounding box center [283, 332] width 132 height 12
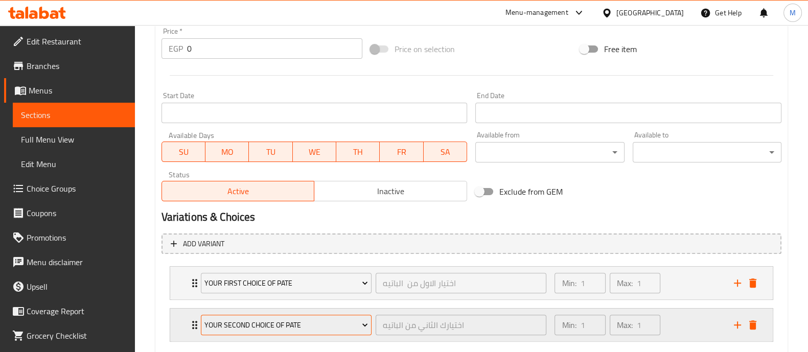
scroll to position [428, 0]
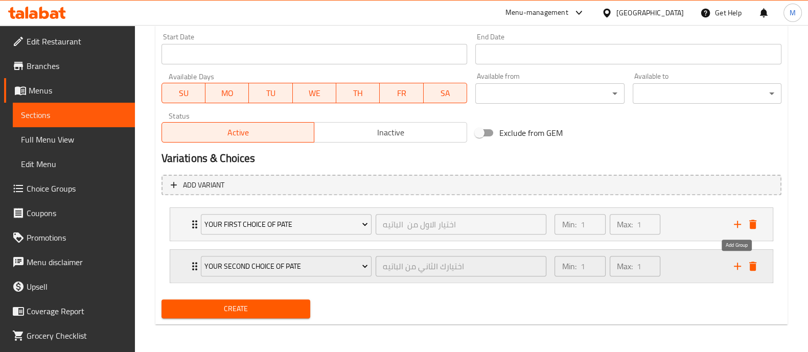
click at [738, 264] on icon "add" at bounding box center [737, 266] width 12 height 12
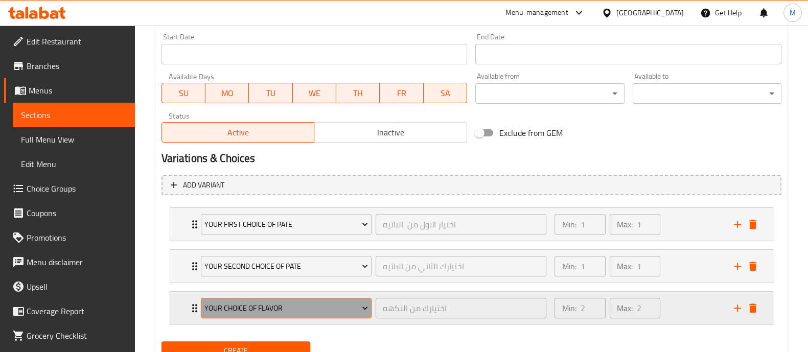
click at [258, 309] on span "your choice of flavor" at bounding box center [285, 308] width 163 height 13
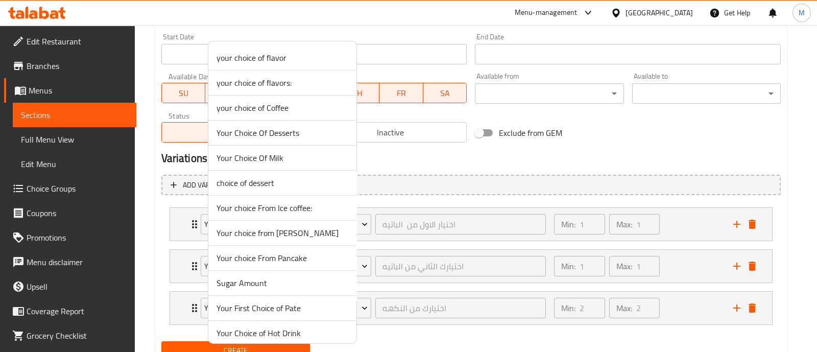
click at [269, 111] on span "your choice of Coffee" at bounding box center [283, 108] width 132 height 12
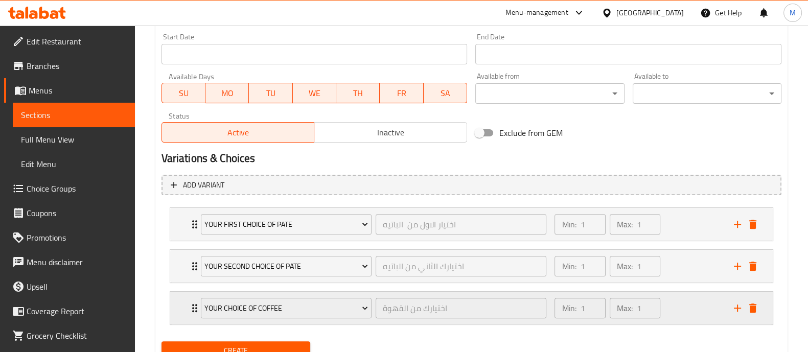
click at [190, 303] on icon "Expand" at bounding box center [195, 308] width 12 height 12
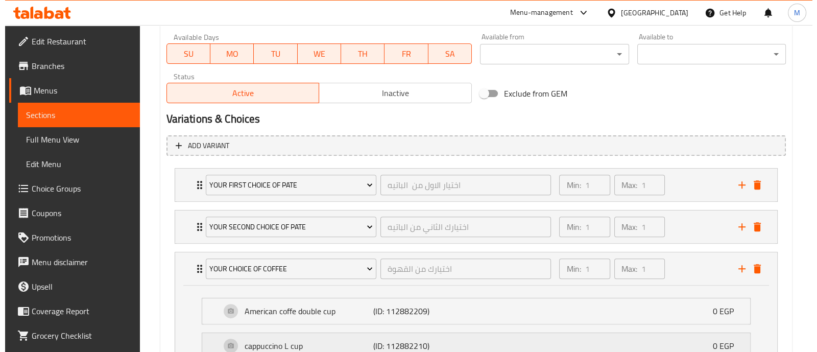
scroll to position [555, 0]
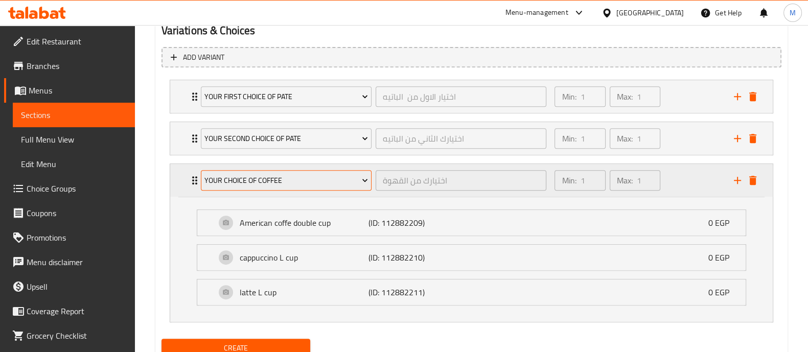
click at [313, 184] on span "your choice of Coffee" at bounding box center [285, 180] width 163 height 13
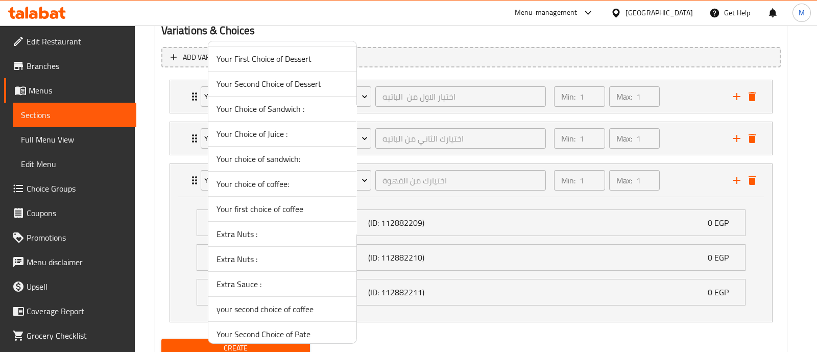
scroll to position [977, 0]
click at [252, 207] on span "Your first choice of coffee" at bounding box center [283, 207] width 132 height 12
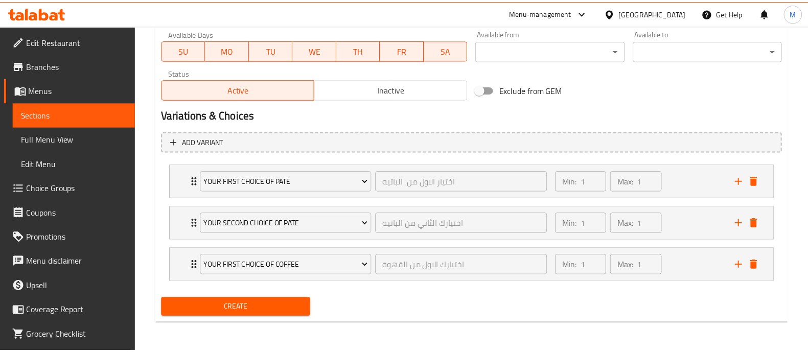
scroll to position [470, 0]
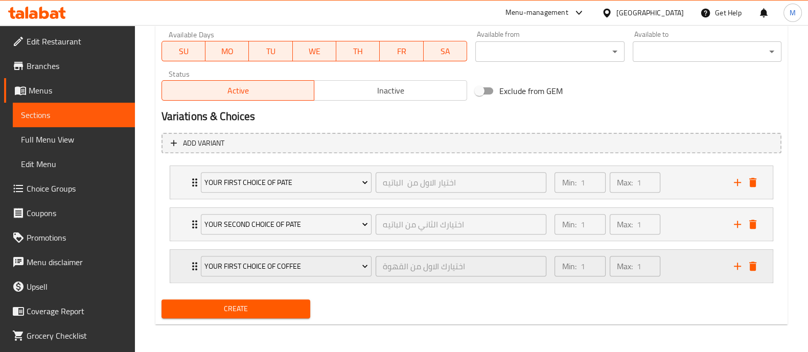
click at [192, 260] on icon "Expand" at bounding box center [195, 266] width 12 height 12
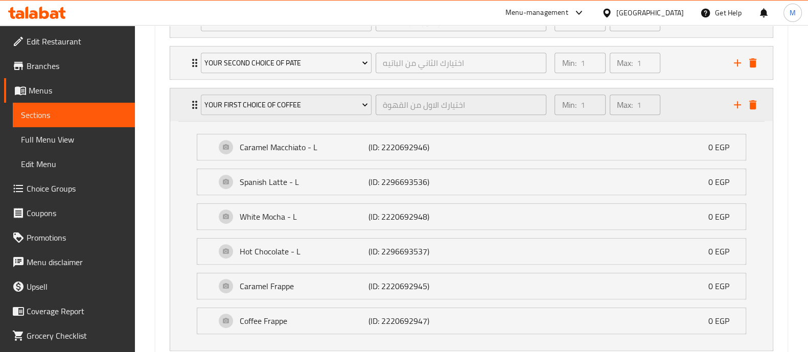
scroll to position [619, 0]
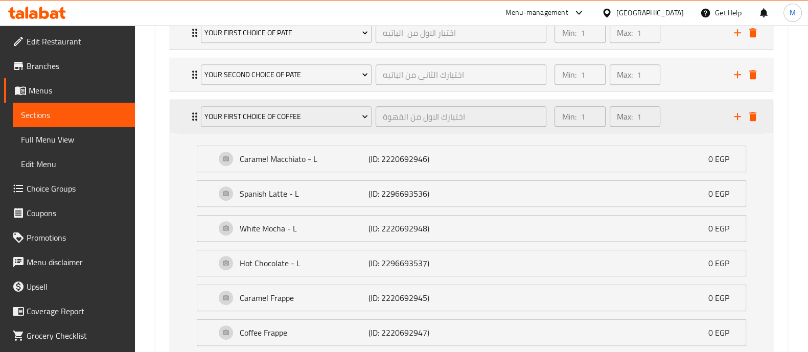
click at [195, 121] on div "Your first choice of coffee اختيارك الاول من القهوة ​" at bounding box center [374, 116] width 358 height 33
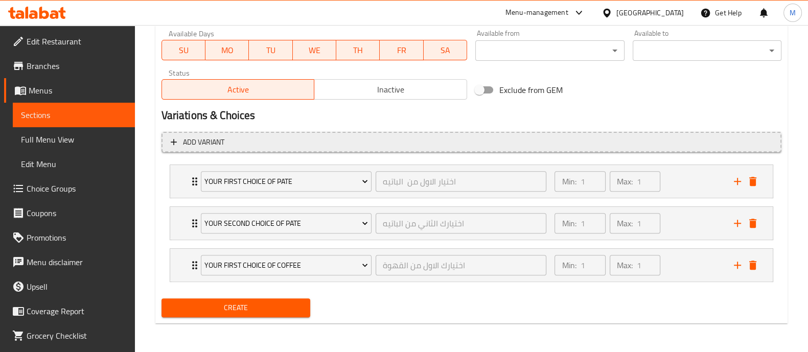
scroll to position [470, 0]
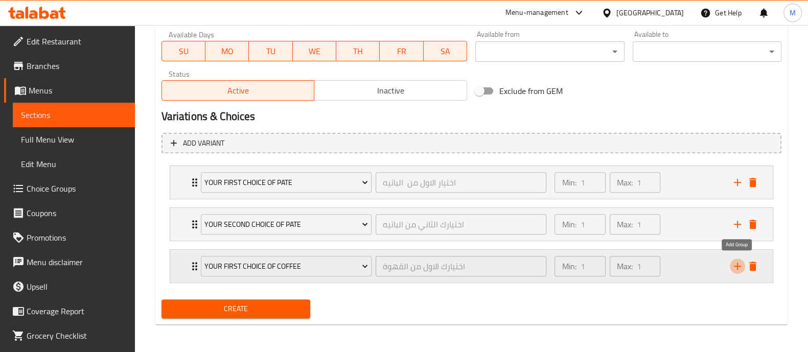
click at [736, 260] on icon "add" at bounding box center [737, 266] width 12 height 12
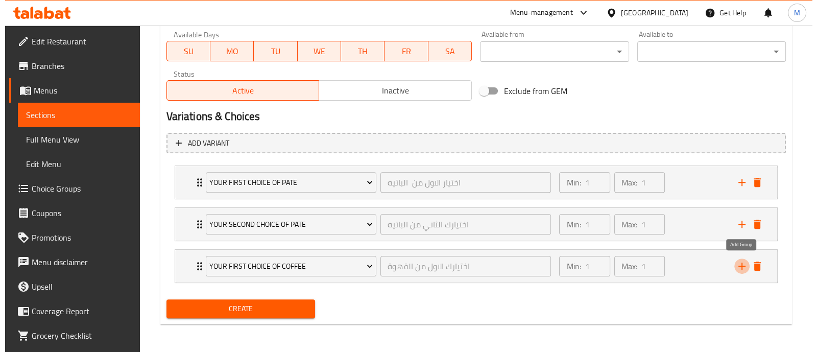
scroll to position [511, 0]
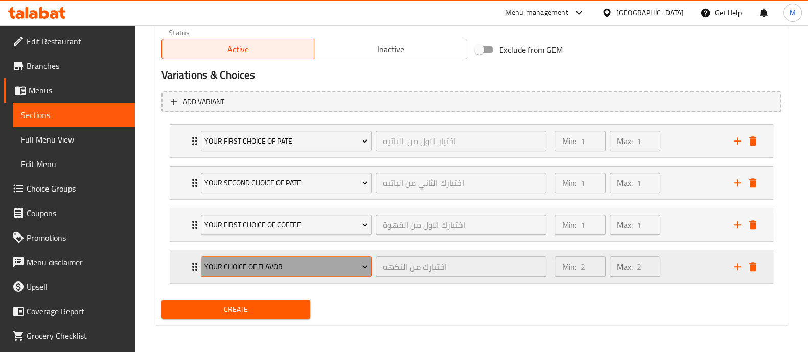
click at [258, 261] on span "your choice of flavor" at bounding box center [285, 267] width 163 height 13
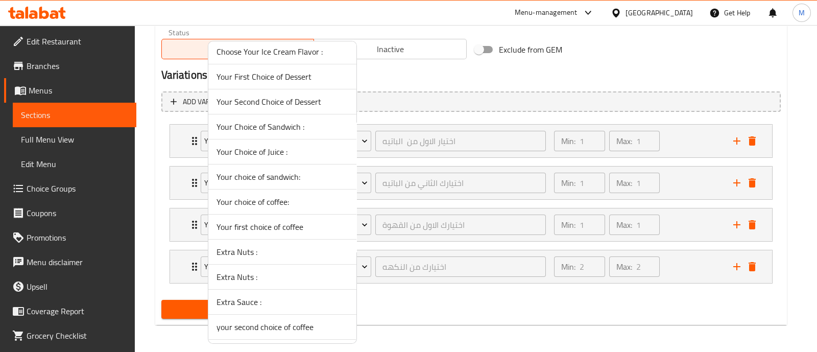
scroll to position [977, 0]
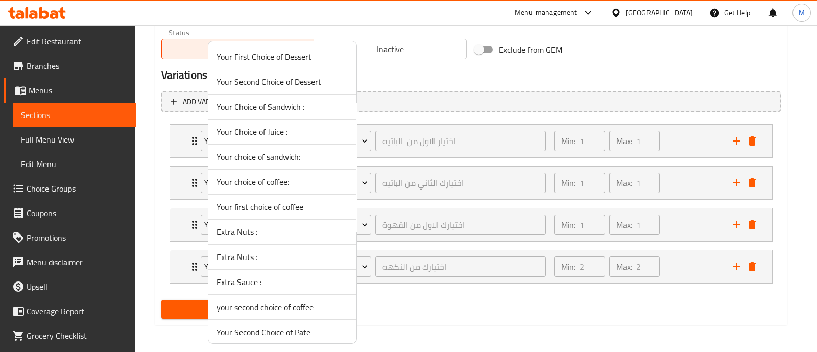
click at [256, 326] on span "Your Second Choice of Pate" at bounding box center [283, 332] width 132 height 12
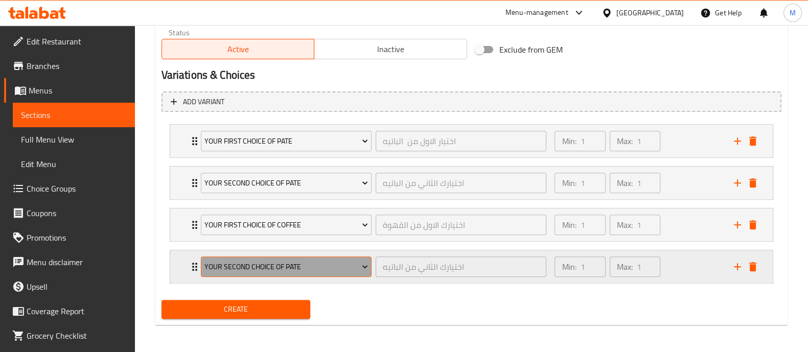
click at [261, 269] on span "Your Second Choice of Pate" at bounding box center [285, 267] width 163 height 13
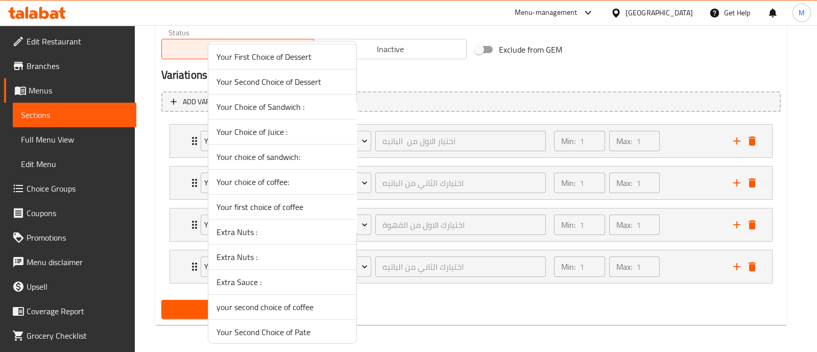
click at [260, 305] on span "your second choice of coffee" at bounding box center [283, 307] width 132 height 12
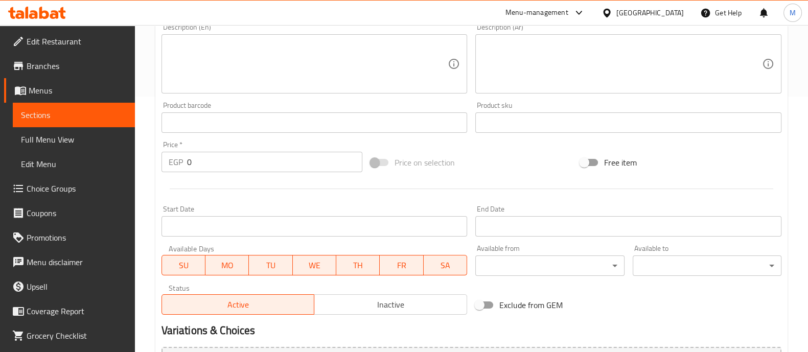
scroll to position [128, 0]
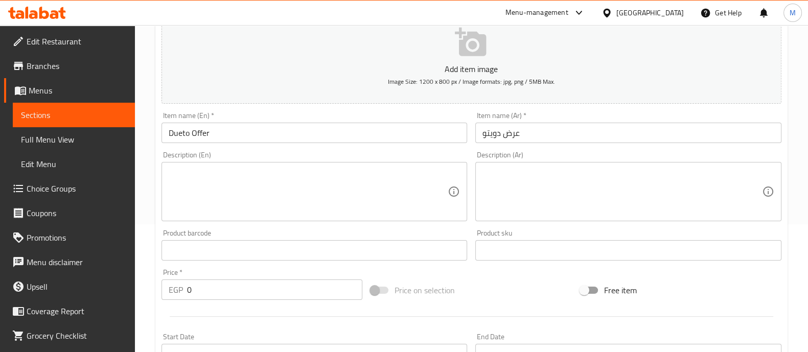
click at [199, 290] on input "0" at bounding box center [275, 289] width 176 height 20
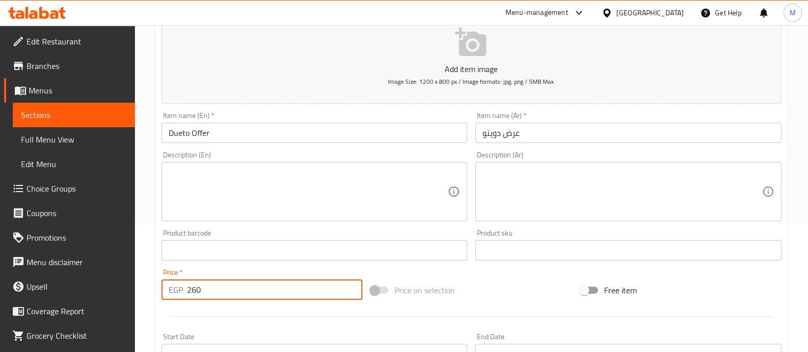
type input "260"
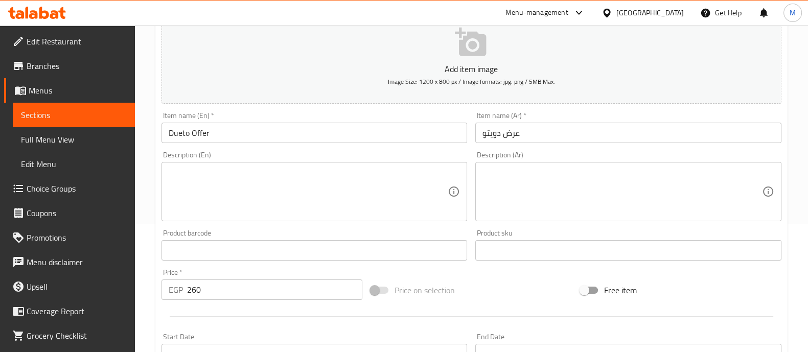
click at [192, 308] on div at bounding box center [471, 316] width 628 height 25
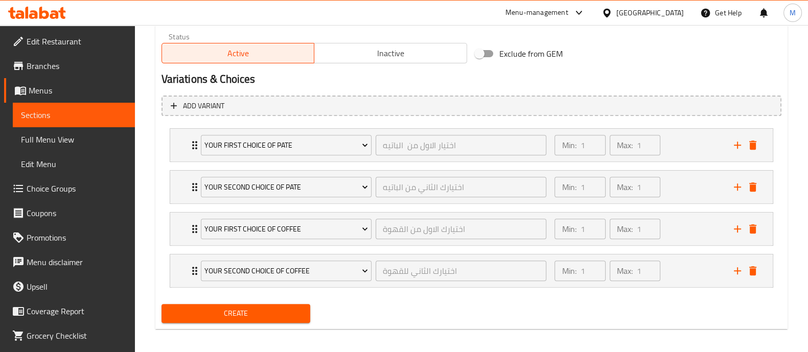
scroll to position [511, 0]
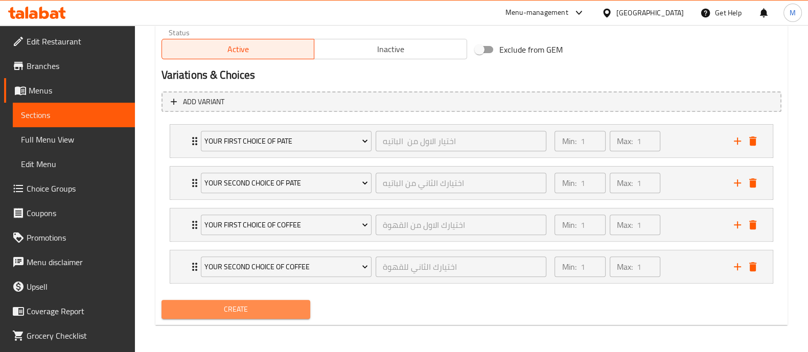
click at [206, 311] on span "Create" at bounding box center [236, 309] width 132 height 13
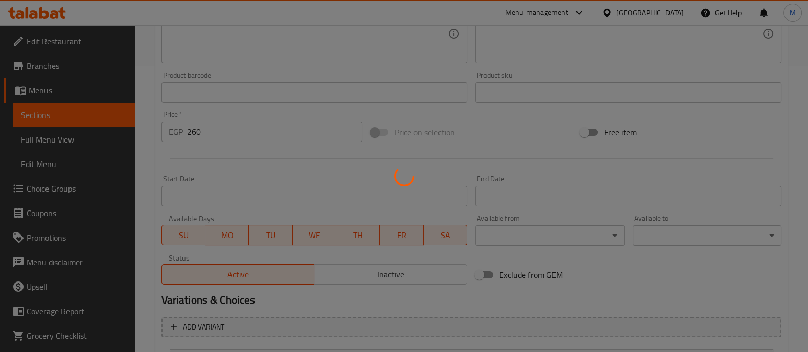
scroll to position [128, 0]
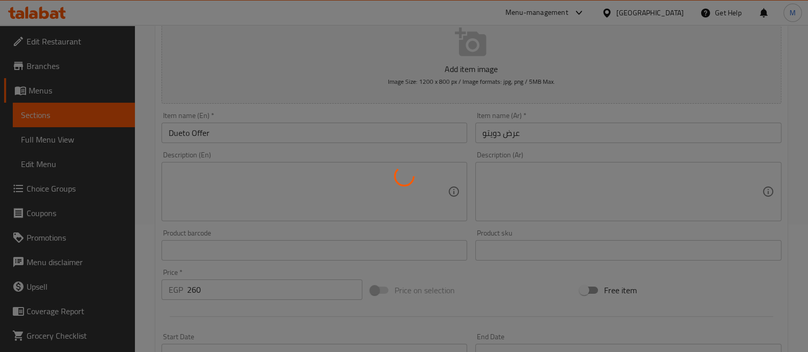
type input "0"
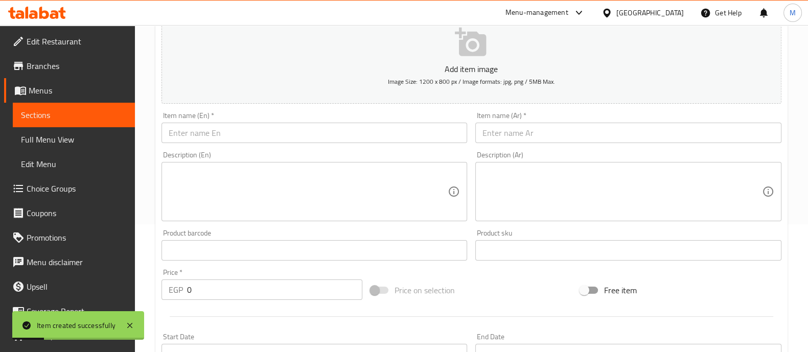
scroll to position [0, 0]
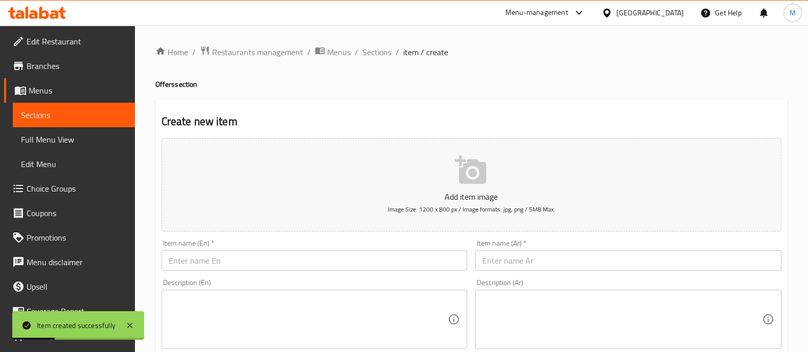
click at [359, 50] on ol "Home / Restaurants management / Menus / Sections / item / create" at bounding box center [471, 51] width 632 height 13
click at [368, 52] on span "Sections" at bounding box center [376, 52] width 29 height 12
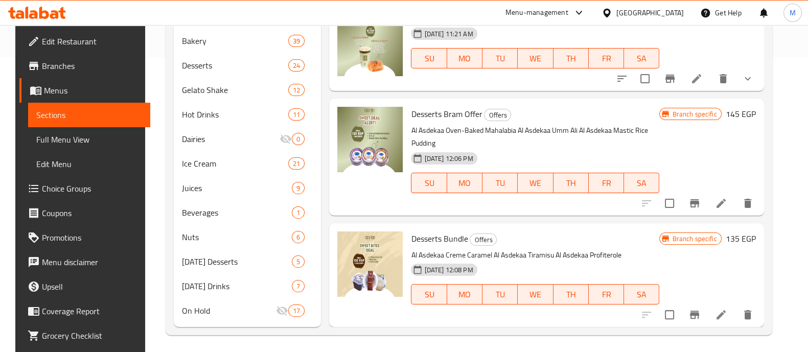
scroll to position [298, 0]
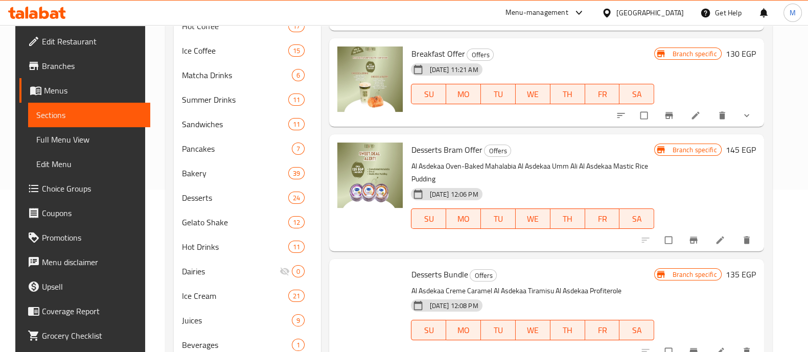
scroll to position [298, 0]
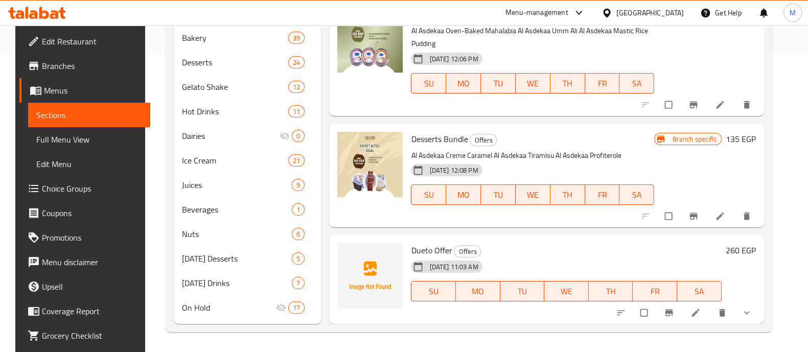
click at [674, 314] on icon "Branch-specific-item" at bounding box center [669, 313] width 10 height 10
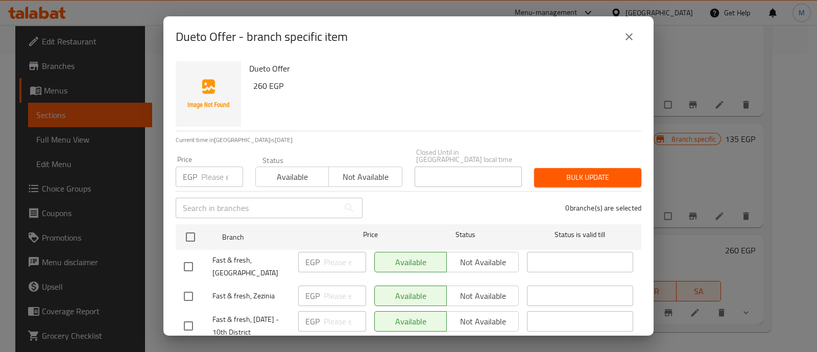
click at [359, 167] on button "Not available" at bounding box center [366, 177] width 74 height 20
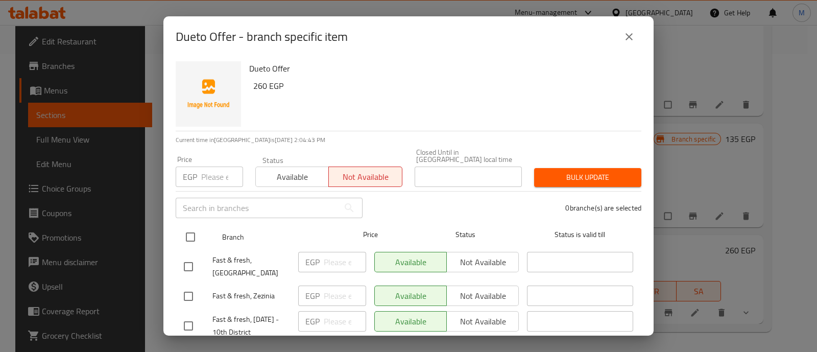
click at [184, 231] on input "checkbox" at bounding box center [190, 236] width 21 height 21
checkbox input "true"
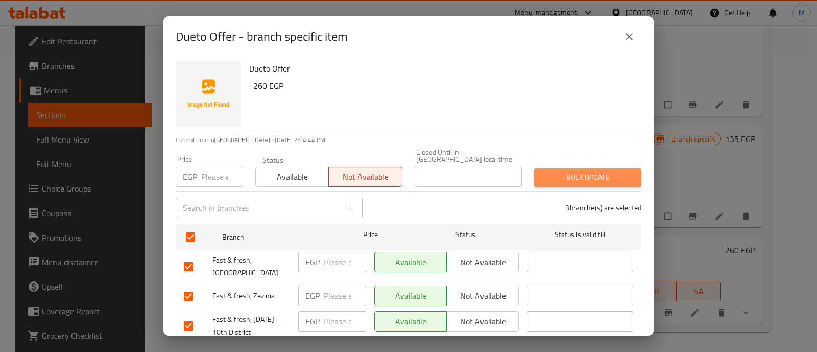
click at [583, 171] on span "Bulk update" at bounding box center [588, 177] width 91 height 13
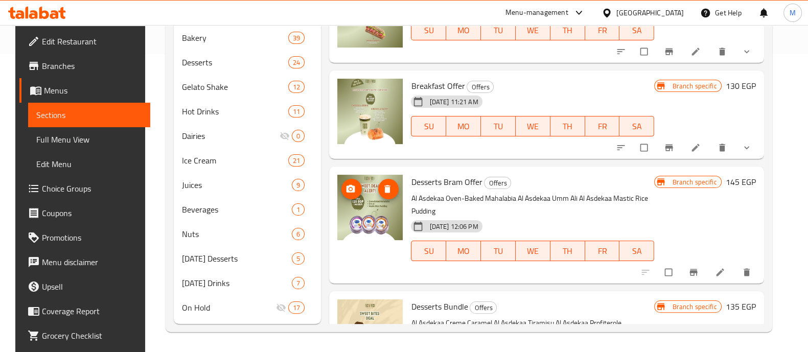
scroll to position [168, 0]
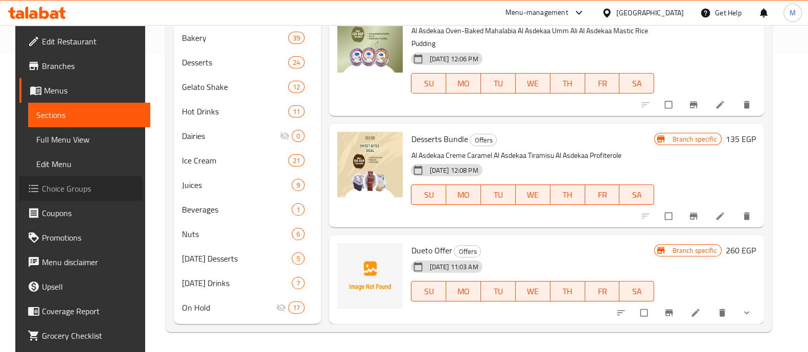
click at [52, 193] on span "Choice Groups" at bounding box center [92, 188] width 100 height 12
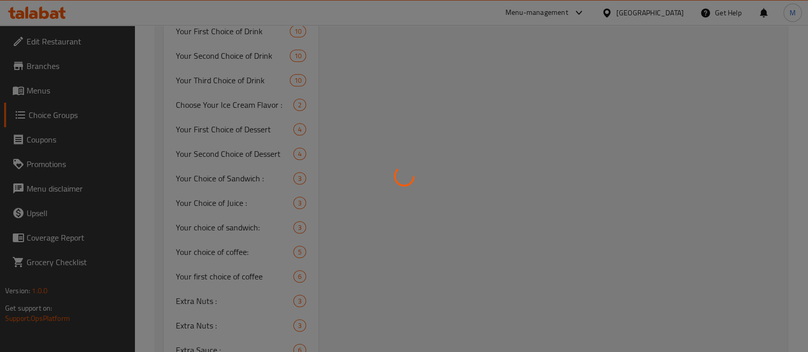
scroll to position [1134, 0]
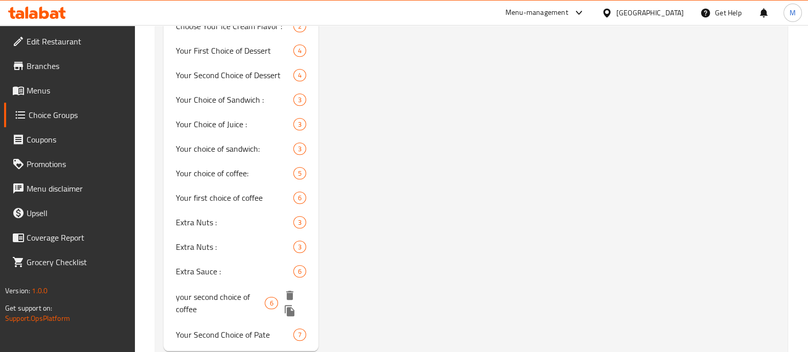
click at [224, 291] on span "your second choice of coffee" at bounding box center [220, 303] width 89 height 25
type input "your second choice of coffee"
type input "اختيارك الثاني للقهوة"
type input "1"
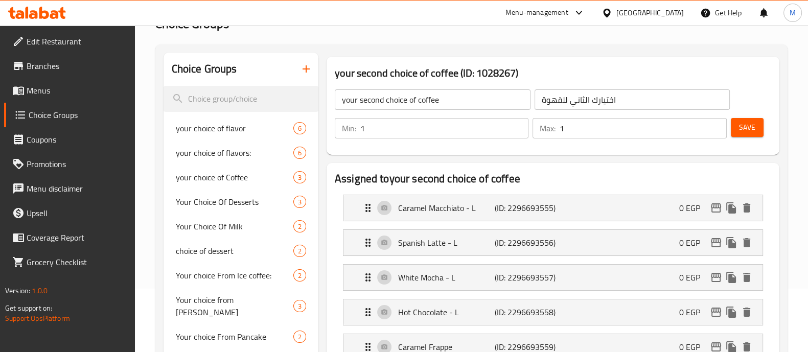
scroll to position [0, 0]
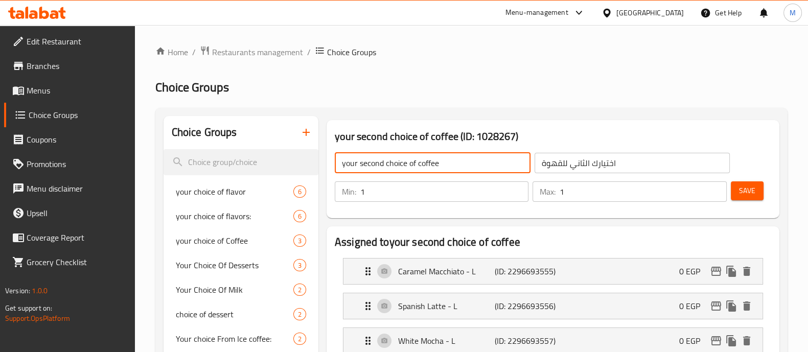
drag, startPoint x: 346, startPoint y: 162, endPoint x: 353, endPoint y: 160, distance: 6.3
click at [346, 162] on input "your second choice of coffee" at bounding box center [433, 163] width 196 height 20
type input "Your second choice of coffee"
click at [752, 196] on span "Save" at bounding box center [747, 190] width 16 height 13
click at [254, 55] on span "Restaurants management" at bounding box center [257, 52] width 91 height 12
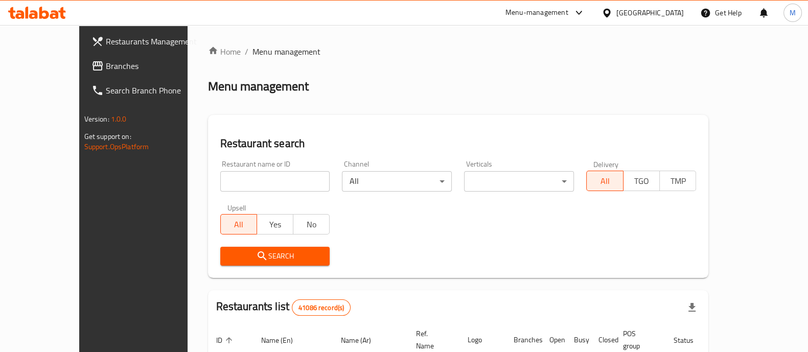
click at [238, 182] on input "search" at bounding box center [275, 181] width 110 height 20
paste input "674033"
type input "674033"
click button "Search" at bounding box center [275, 256] width 110 height 19
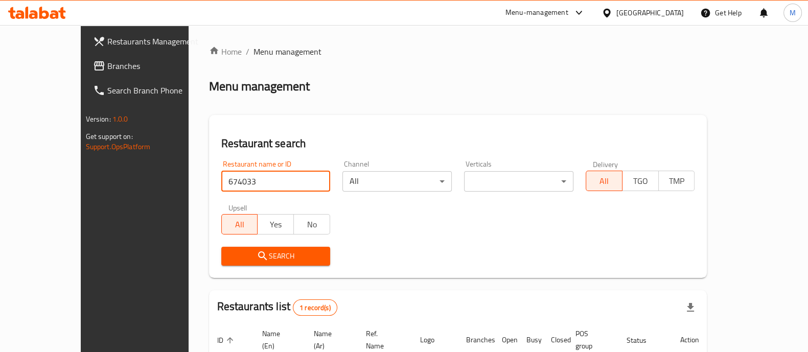
scroll to position [83, 0]
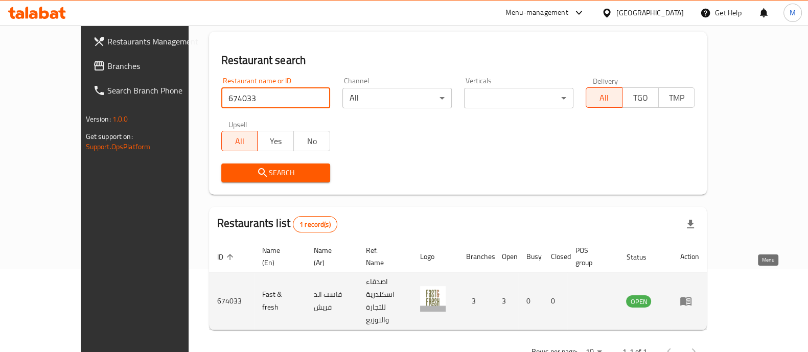
click at [692, 295] on icon "enhanced table" at bounding box center [686, 301] width 12 height 12
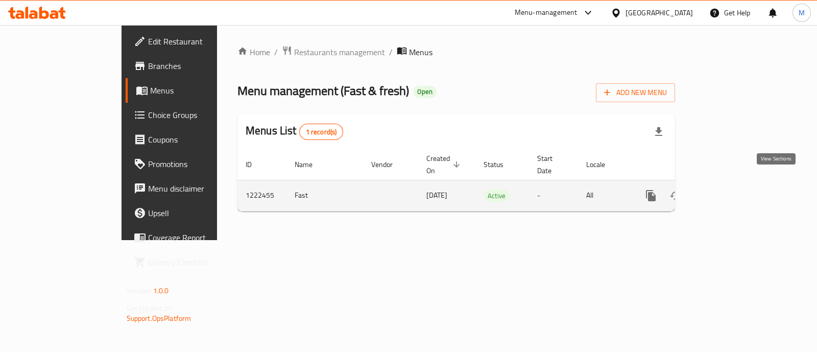
click at [731, 190] on icon "enhanced table" at bounding box center [725, 196] width 12 height 12
